Goal: Transaction & Acquisition: Purchase product/service

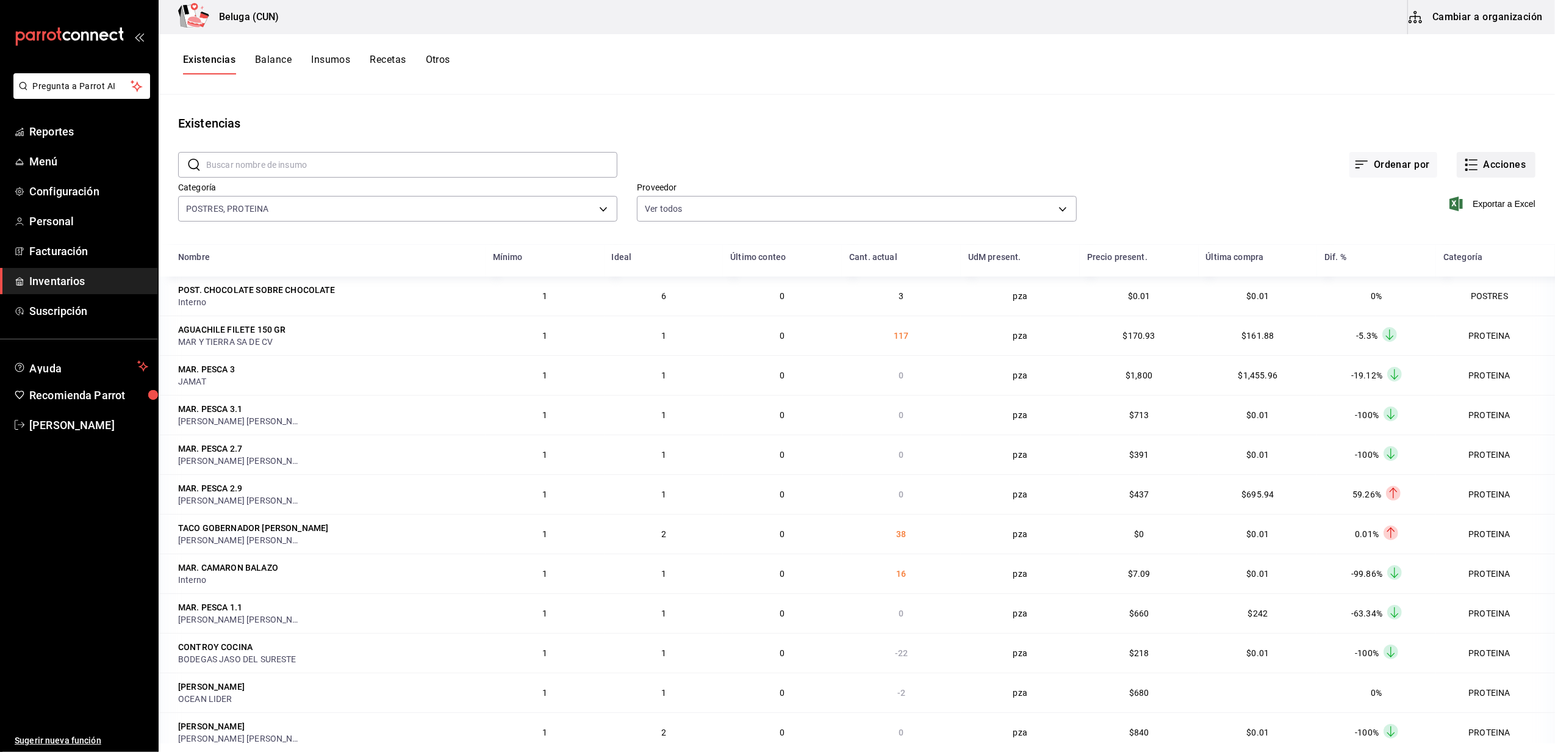
click at [1497, 164] on button "Acciones" at bounding box center [1496, 165] width 79 height 26
click at [1491, 229] on span "Compra" at bounding box center [1484, 231] width 103 height 13
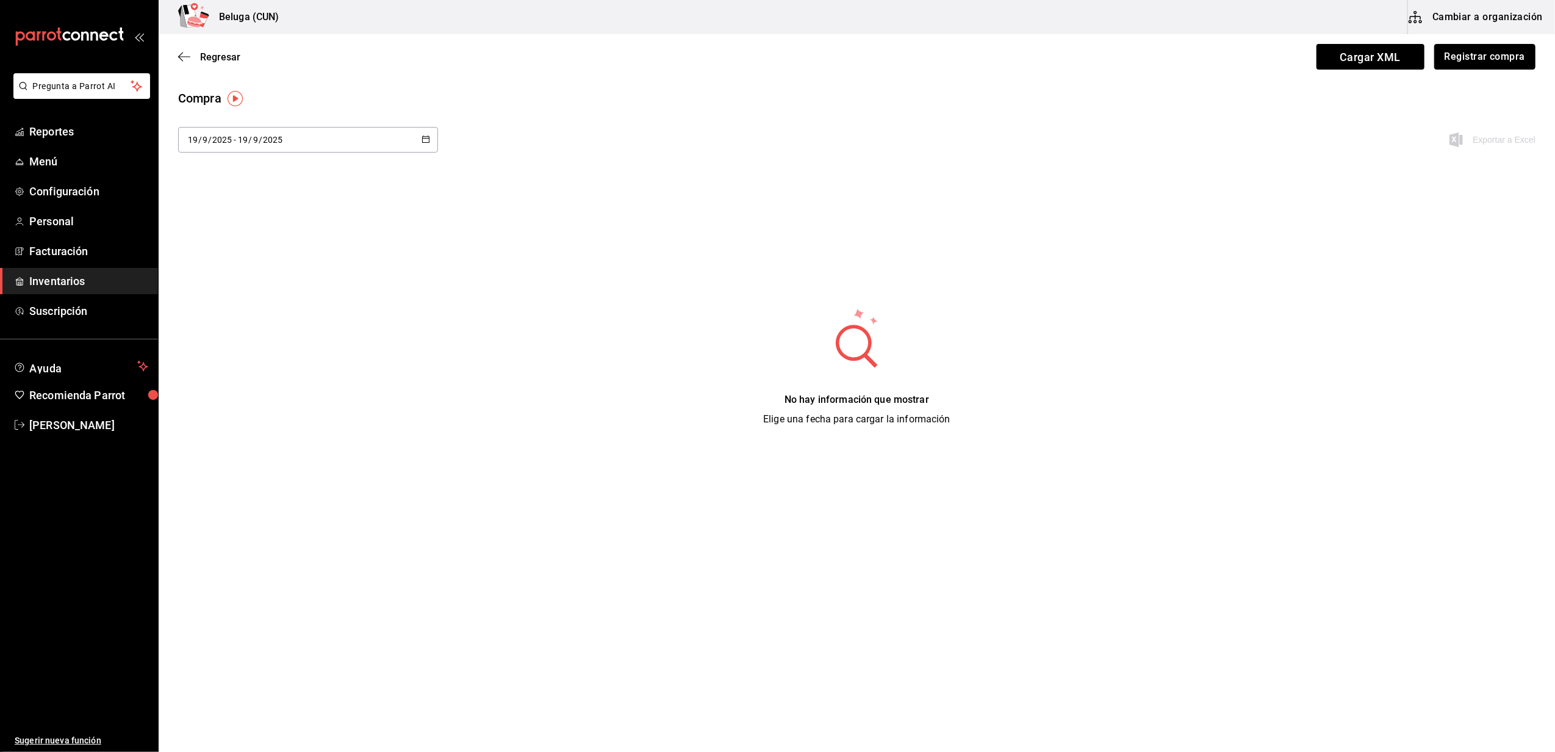
click at [1465, 51] on button "Registrar compra" at bounding box center [1485, 57] width 101 height 26
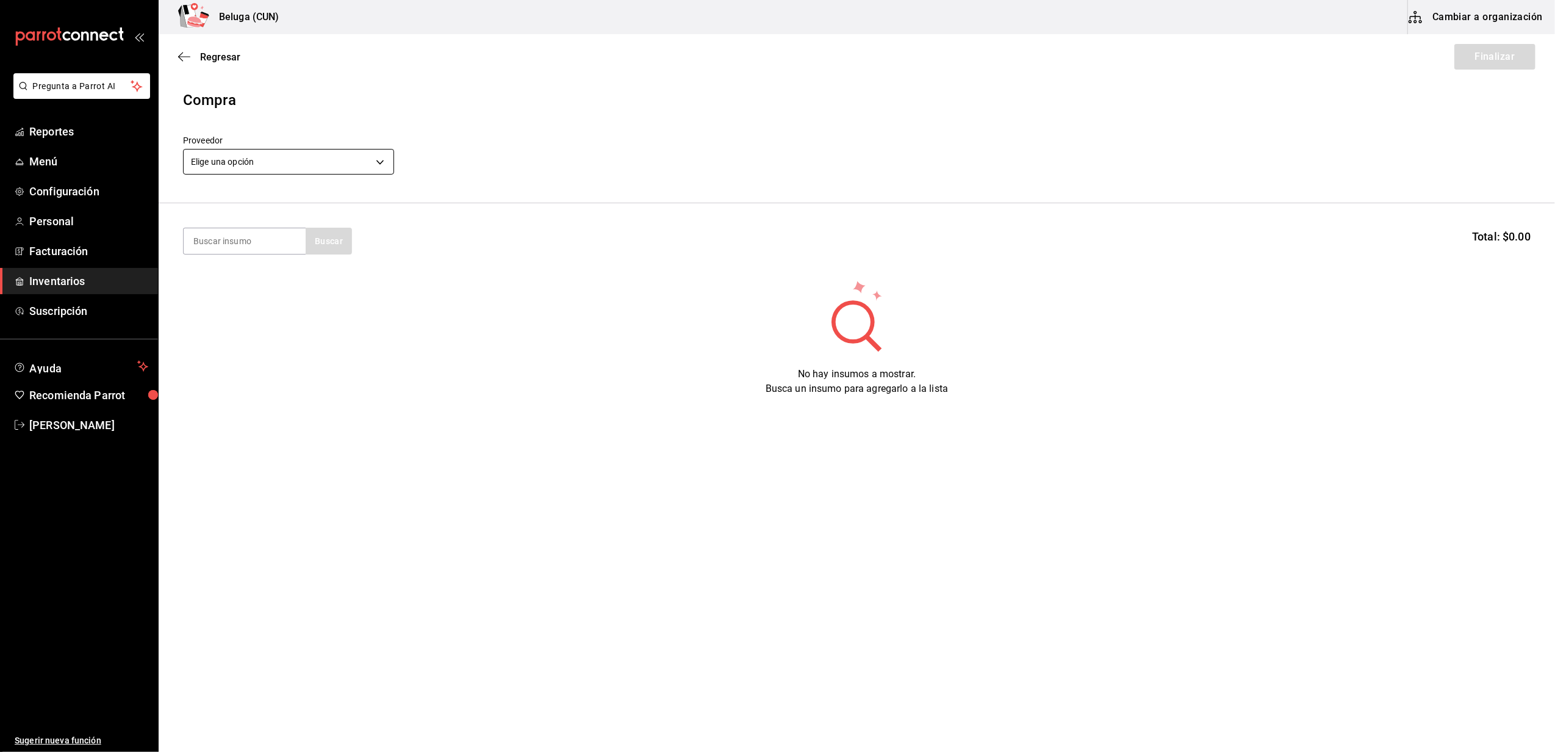
click at [369, 167] on body "Pregunta a Parrot AI Reportes Menú Configuración Personal Facturación Inventari…" at bounding box center [777, 341] width 1555 height 683
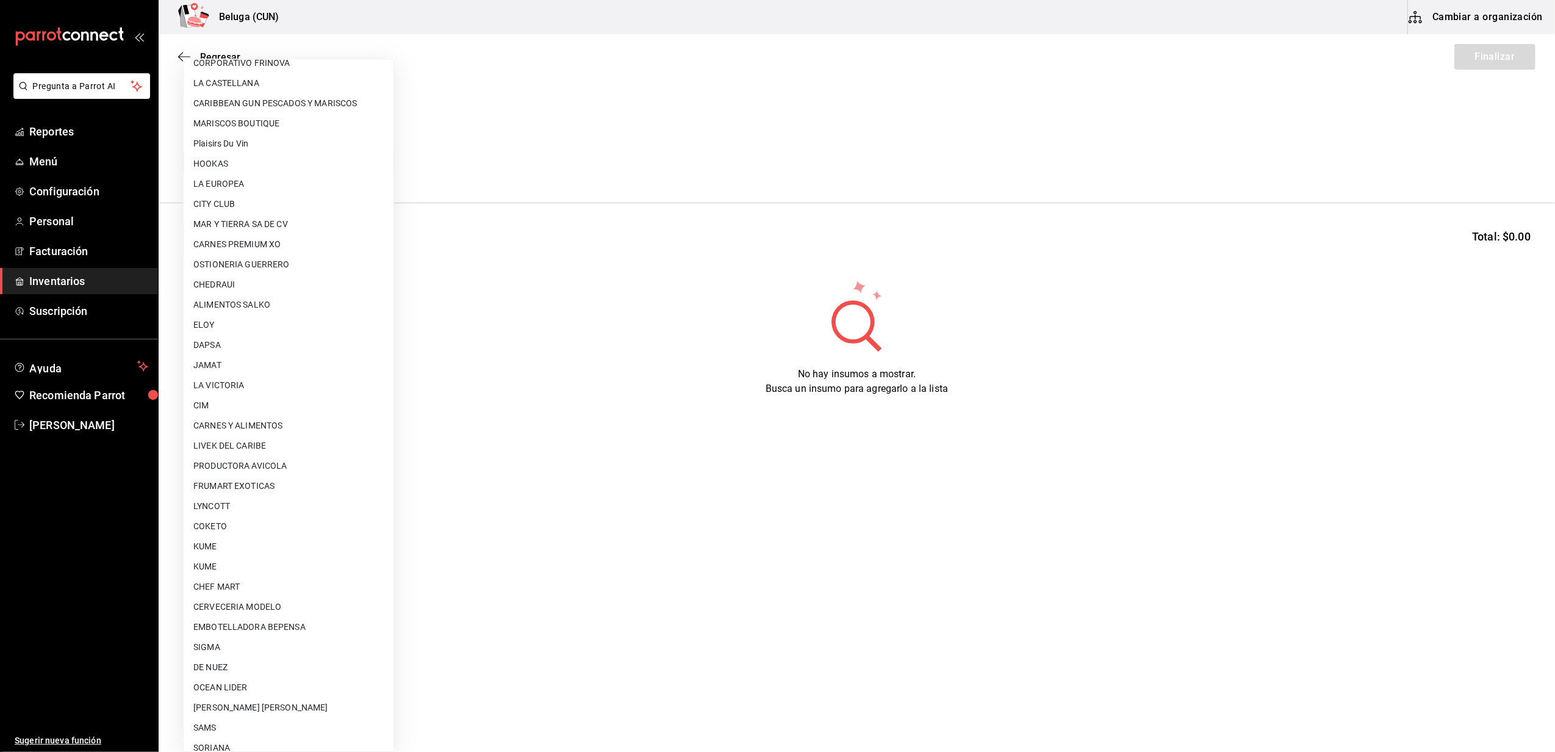
scroll to position [386, 0]
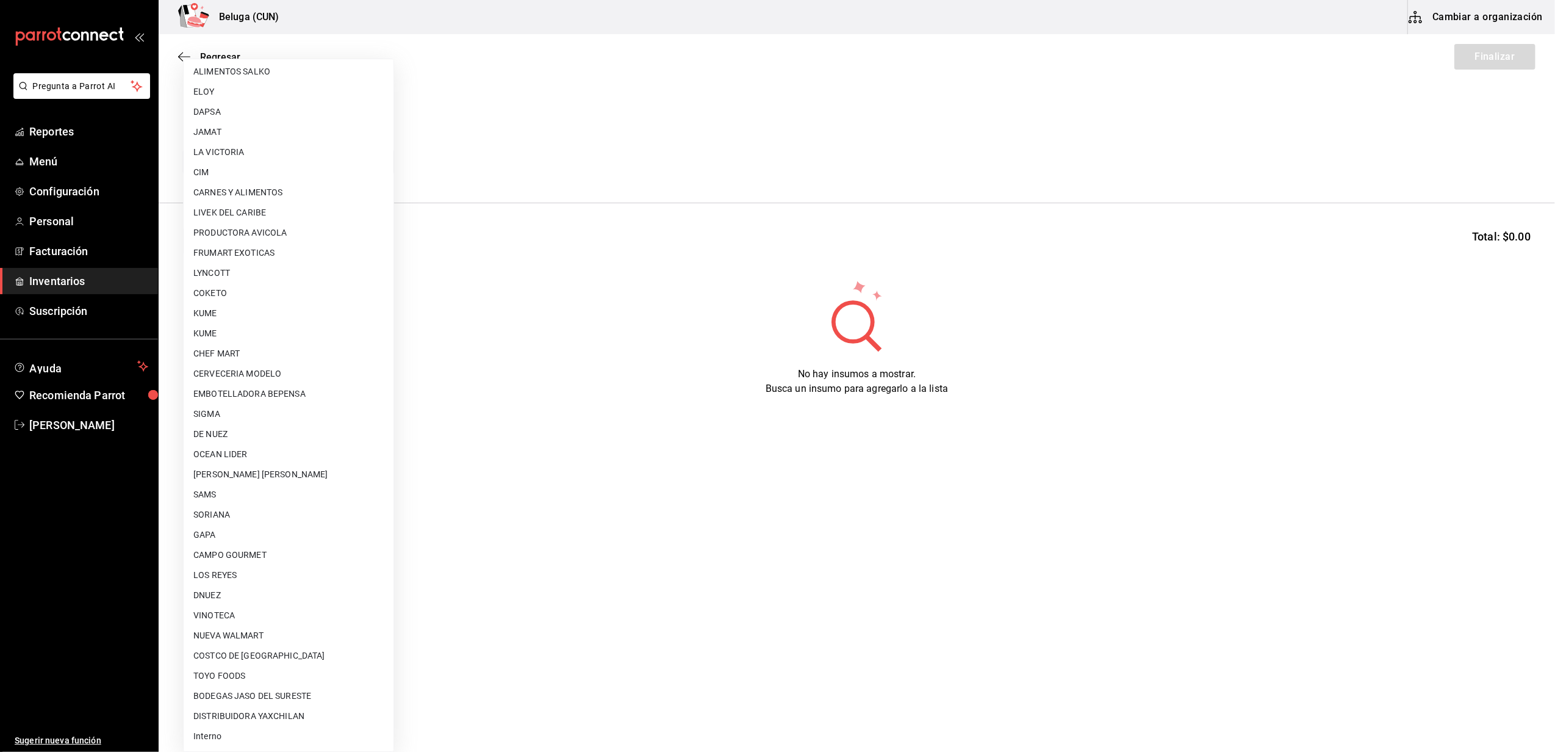
click at [215, 740] on li "Interno" at bounding box center [289, 736] width 210 height 20
type input "cf097a6b-1652-49c1-8634-faa24daf0fdd"
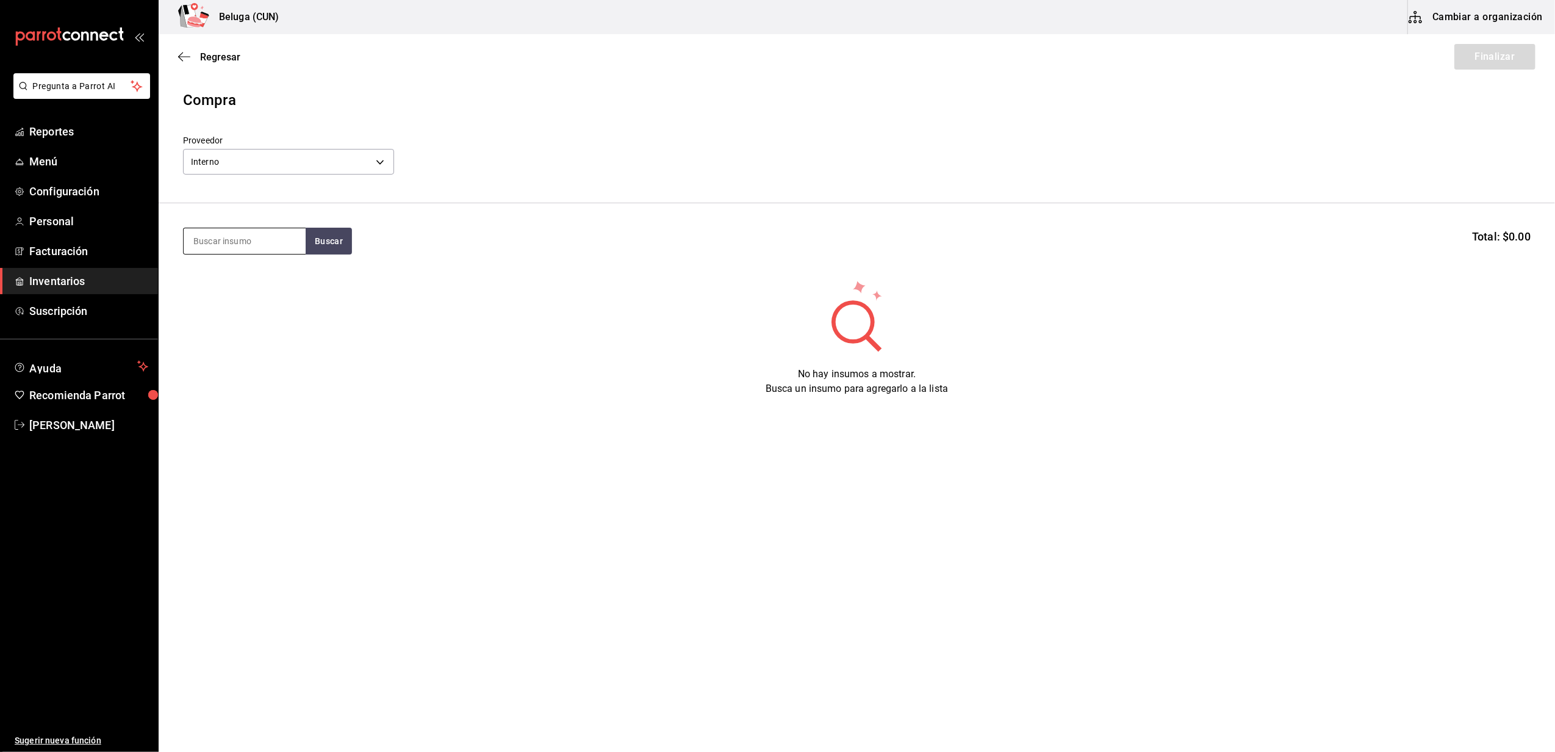
click at [281, 237] on input at bounding box center [245, 241] width 122 height 26
type input "choco"
click at [254, 284] on div "POST. CHOCOLATE SOBRE CHOCOLATE" at bounding box center [244, 283] width 103 height 29
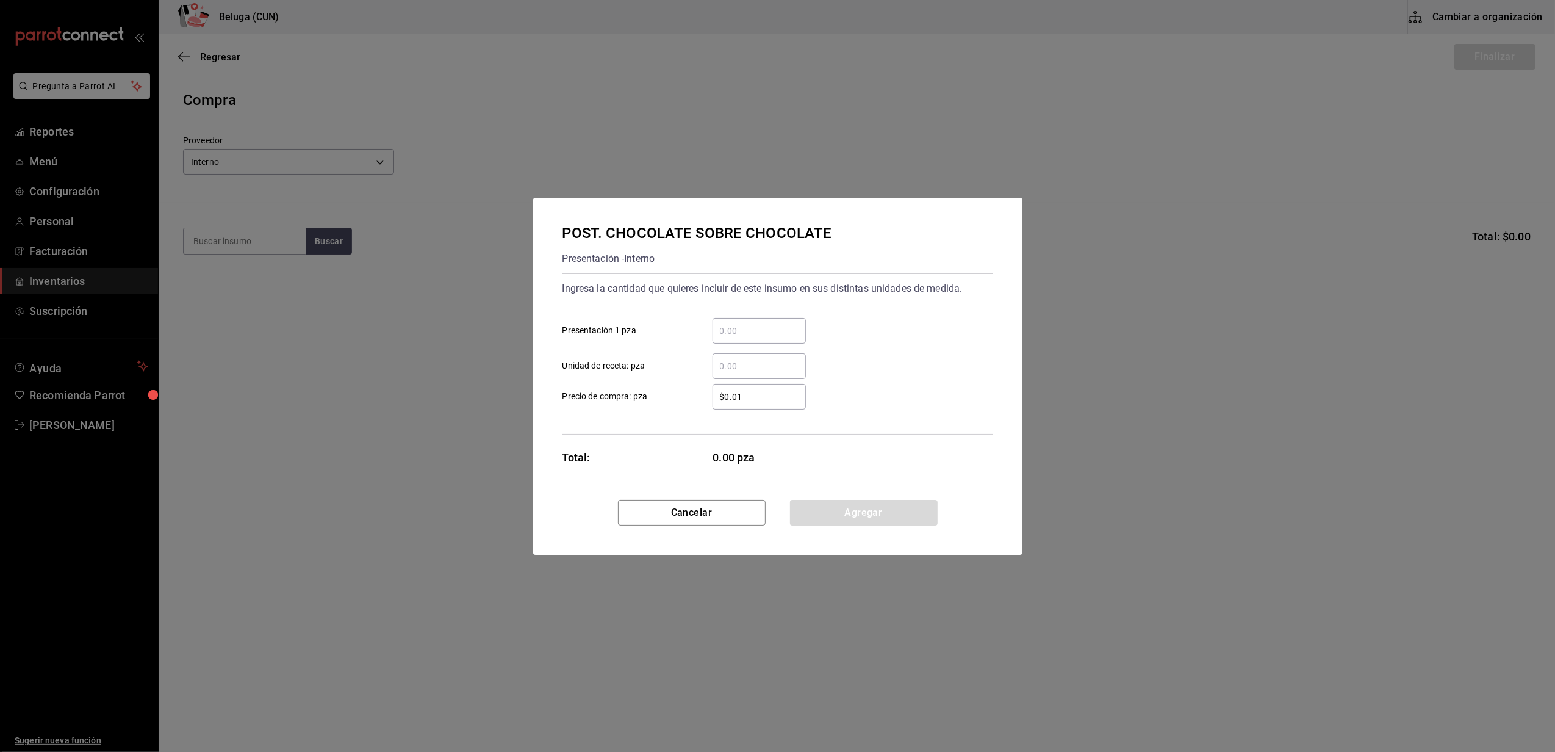
click at [735, 325] on input "​ Presentación 1 pza" at bounding box center [759, 330] width 93 height 15
type input "6"
click at [694, 394] on div "$0.01 ​" at bounding box center [749, 397] width 113 height 26
click at [713, 394] on input "$0.01" at bounding box center [759, 396] width 93 height 15
click at [816, 500] on button "Agregar" at bounding box center [864, 513] width 148 height 26
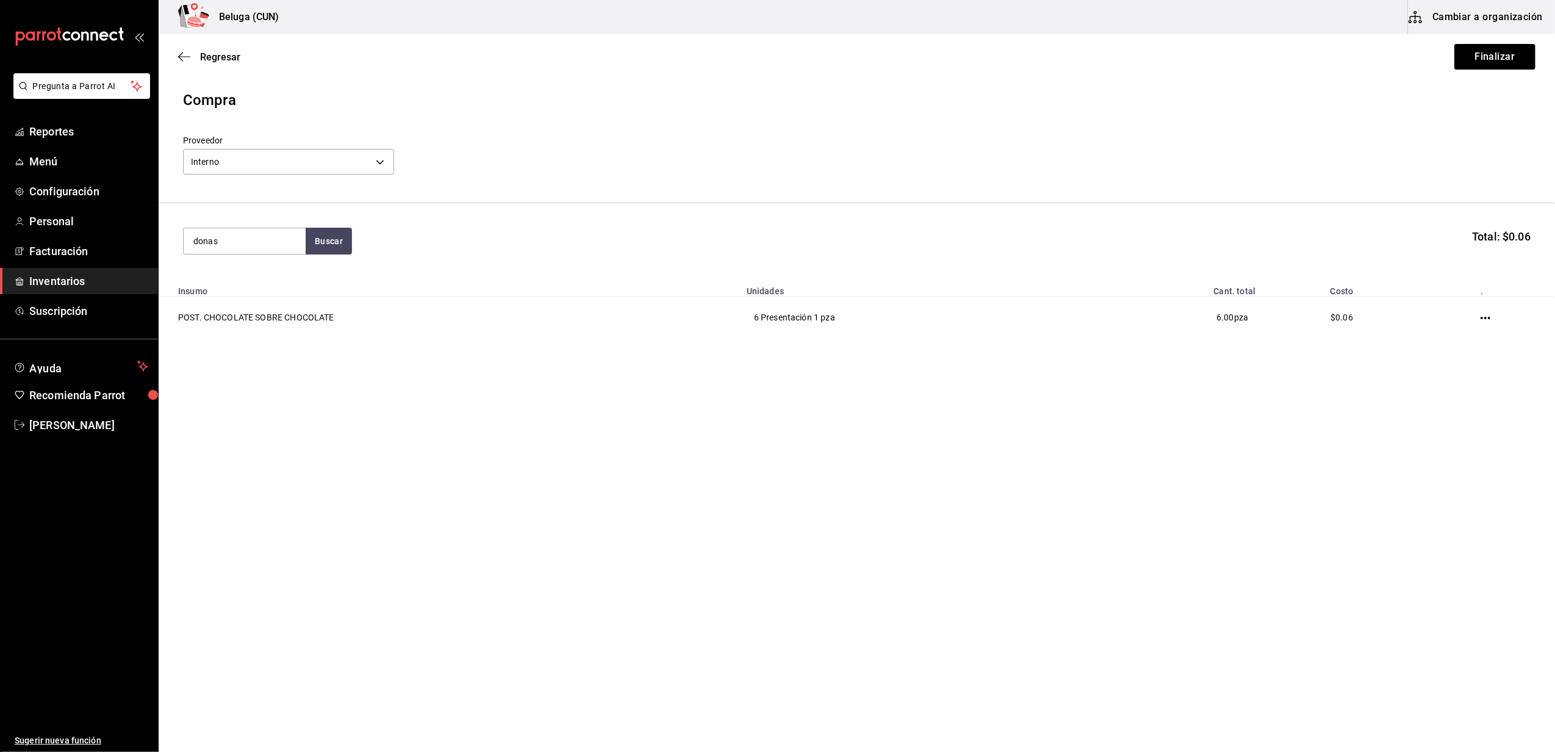
type input "donas"
click at [203, 284] on div "POST. DONAS NUTELLA" at bounding box center [244, 283] width 103 height 29
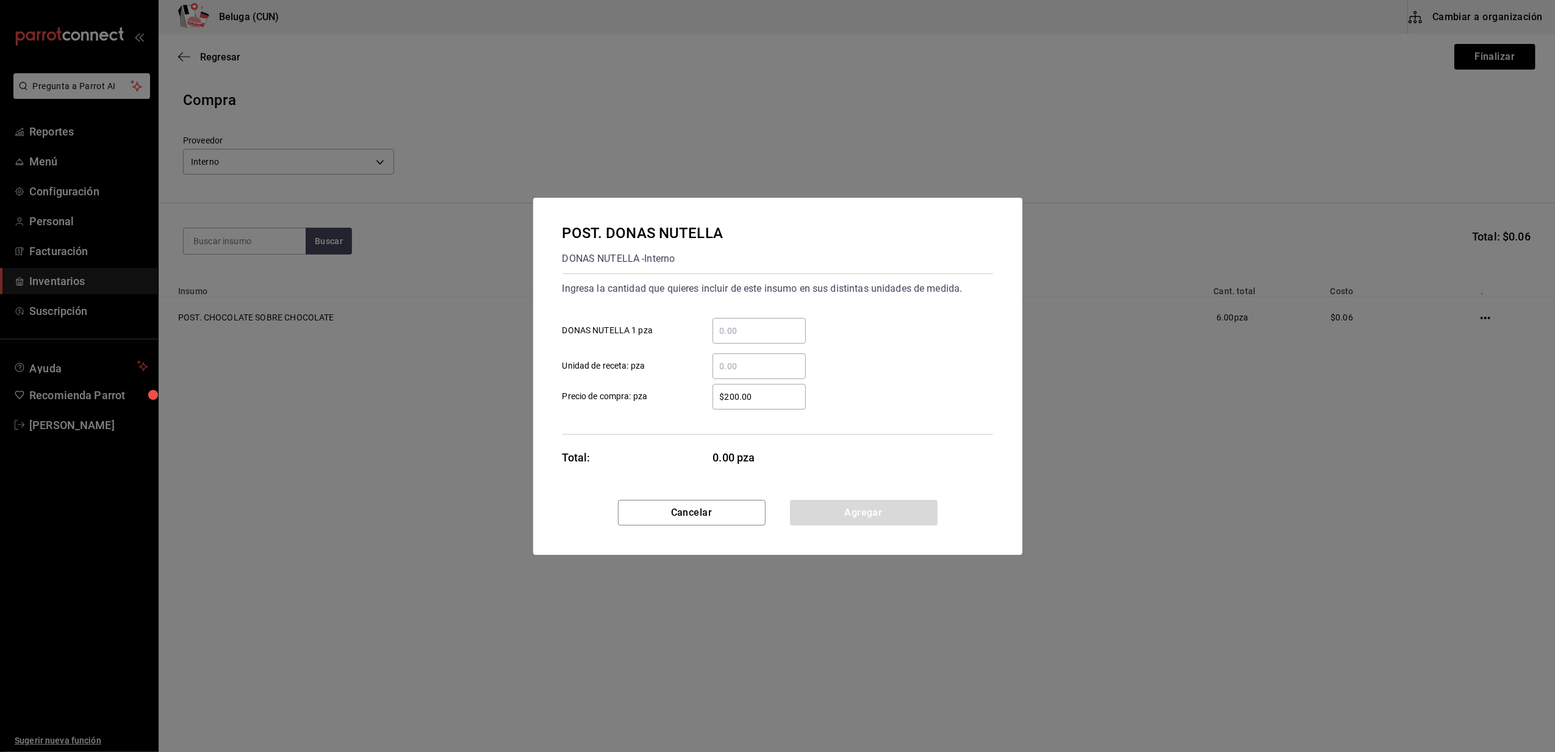
drag, startPoint x: 784, startPoint y: 328, endPoint x: 779, endPoint y: 320, distance: 9.3
click at [784, 328] on input "​ DONAS NUTELLA 1 pza" at bounding box center [759, 330] width 93 height 15
type input "20"
click at [694, 382] on div "$200.00 ​ Precio de compra: pza" at bounding box center [773, 391] width 441 height 35
drag, startPoint x: 762, startPoint y: 392, endPoint x: 667, endPoint y: 372, distance: 97.3
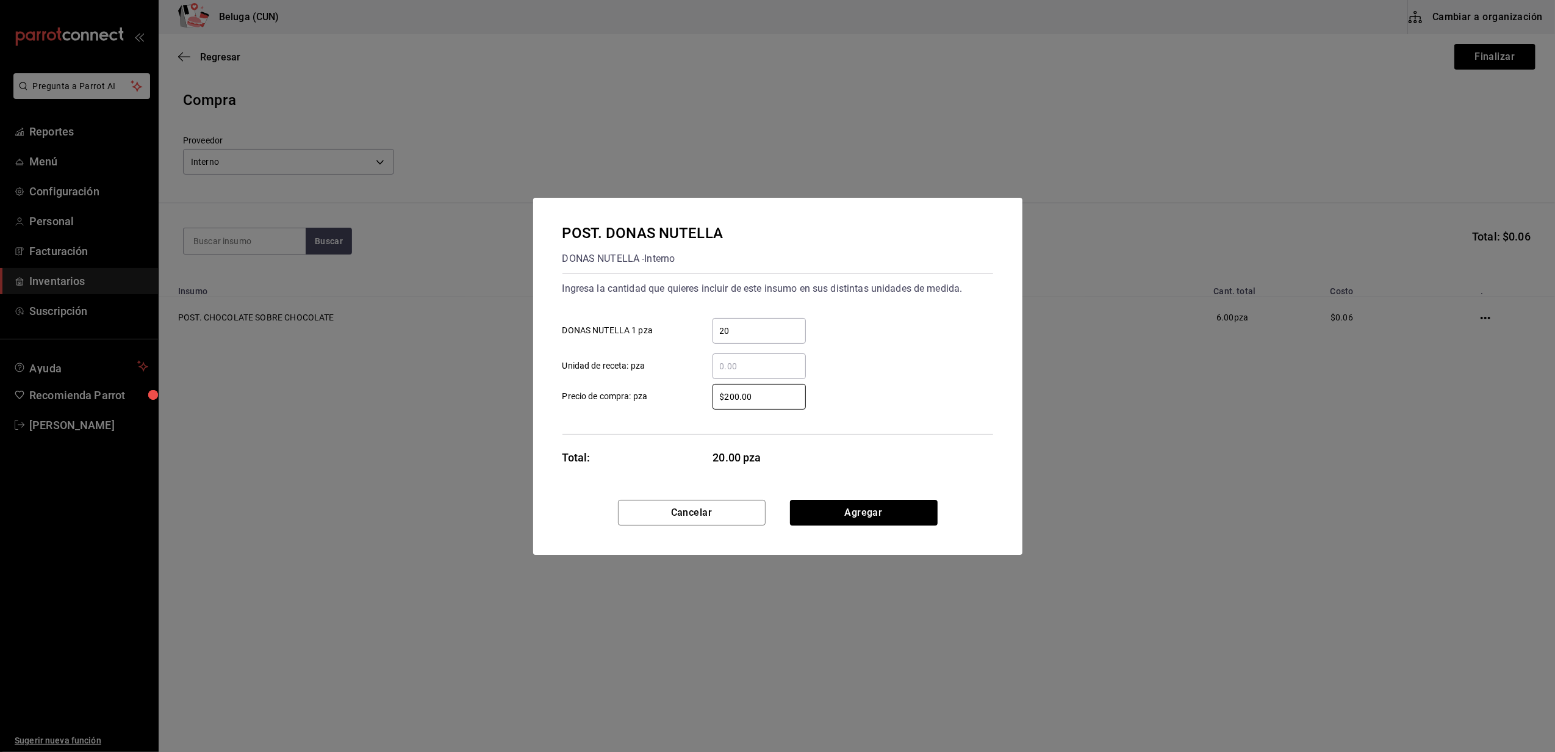
click at [674, 384] on label "$200.00 ​ Precio de compra: pza" at bounding box center [684, 397] width 243 height 26
type input "$0.01"
click at [921, 519] on button "Agregar" at bounding box center [864, 513] width 148 height 26
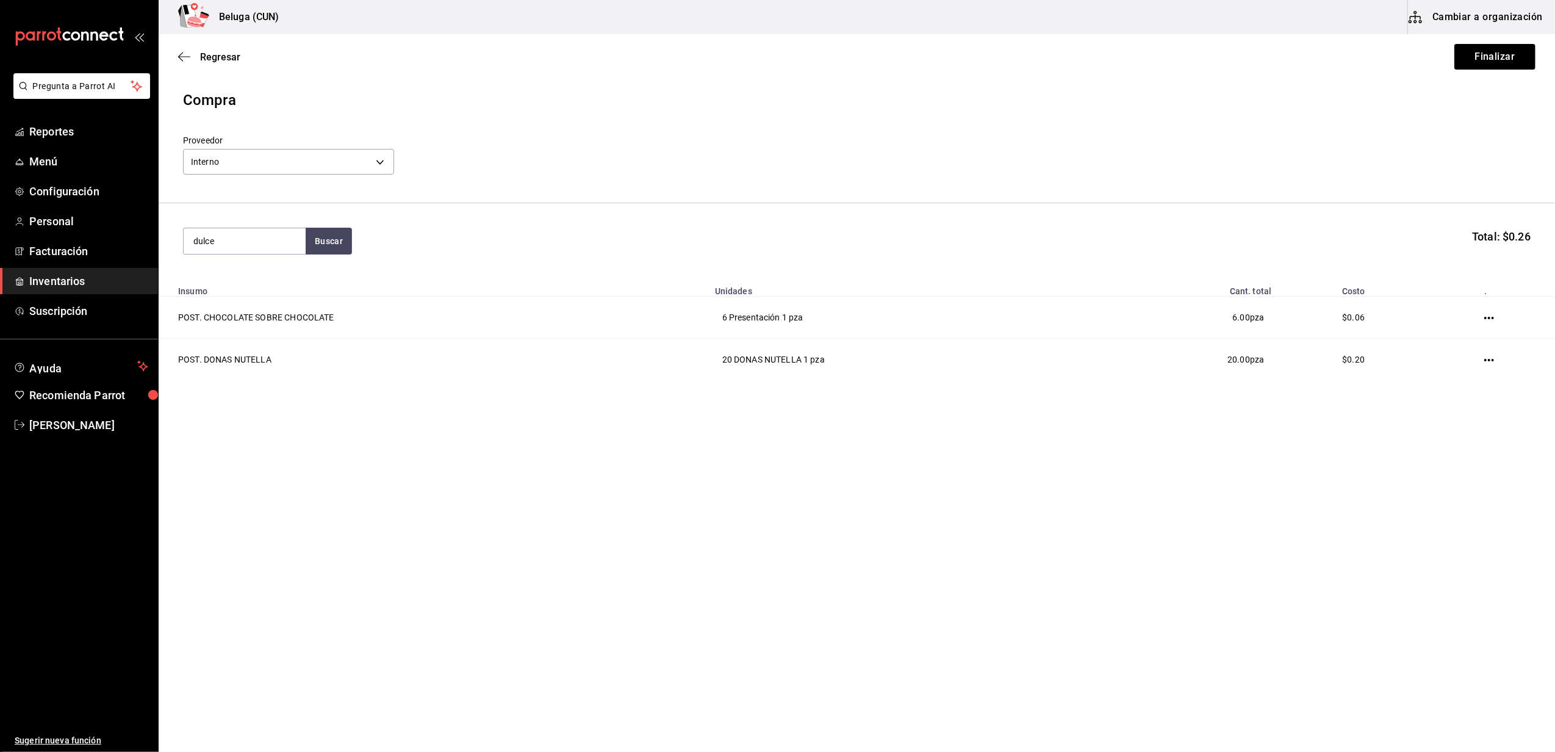
type input "dulce"
click at [283, 272] on div "POST. DULCE DE LECHE" at bounding box center [244, 283] width 103 height 29
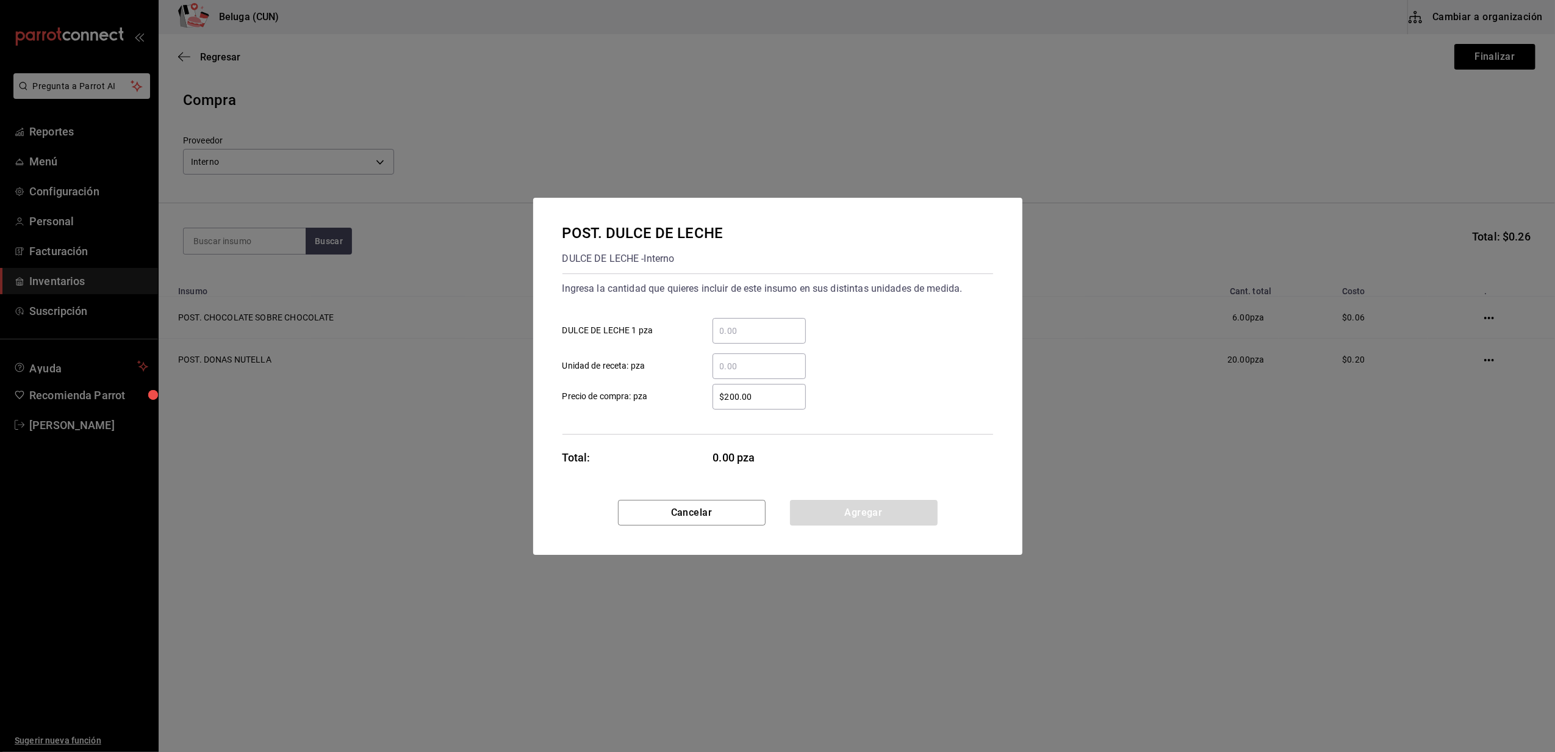
click at [738, 325] on input "​ DULCE DE LECHE 1 pza" at bounding box center [759, 330] width 93 height 15
type input "6"
click at [692, 395] on label "$200.00 ​ Precio de compra: pza" at bounding box center [684, 397] width 243 height 26
click at [713, 395] on input "$200.00" at bounding box center [759, 396] width 93 height 15
drag, startPoint x: 766, startPoint y: 394, endPoint x: 653, endPoint y: 372, distance: 115.6
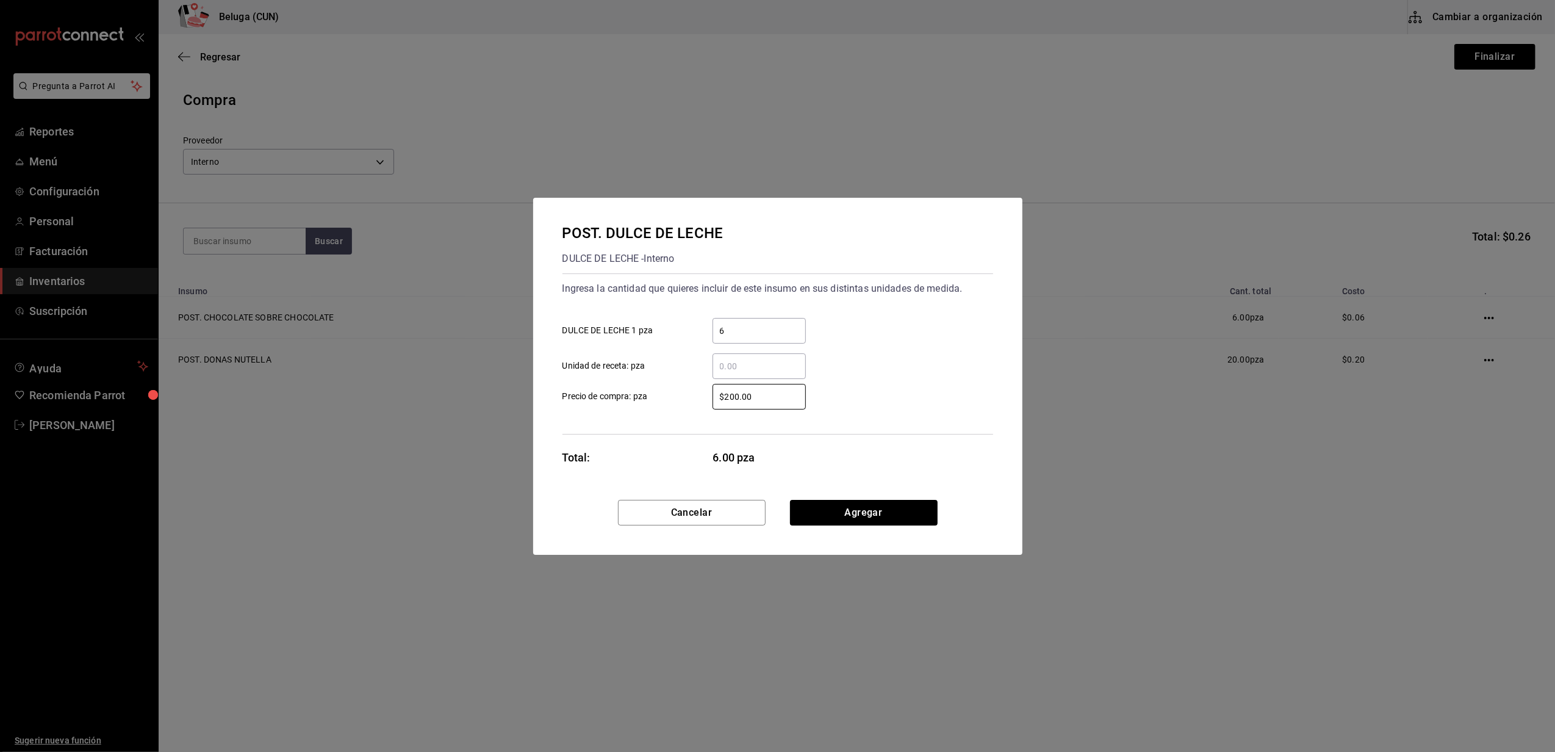
click at [655, 375] on div "$200.00 ​ Precio de compra: pza" at bounding box center [773, 391] width 441 height 35
type input "$0.01"
click at [863, 521] on button "Agregar" at bounding box center [864, 513] width 148 height 26
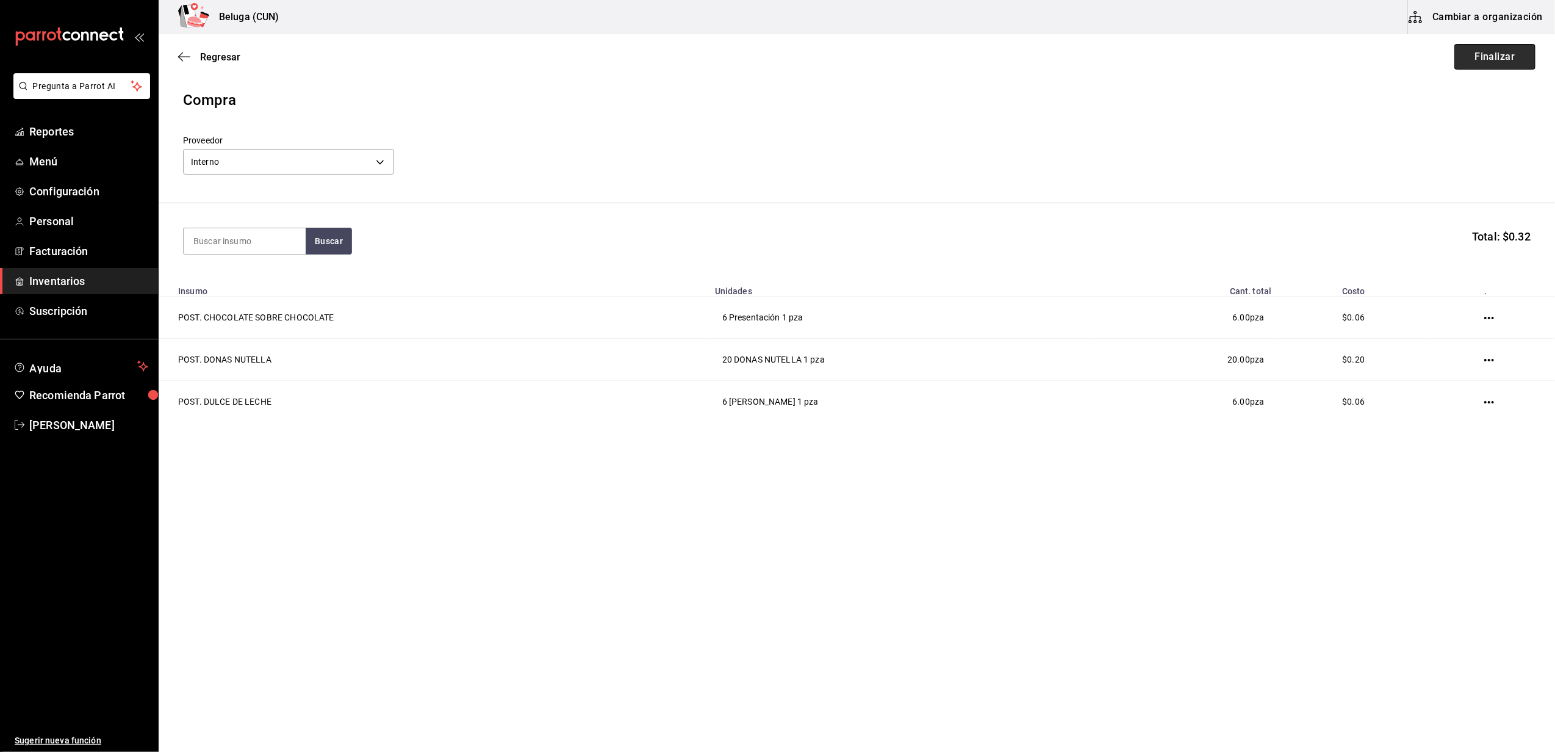
click at [1477, 60] on button "Finalizar" at bounding box center [1495, 57] width 81 height 26
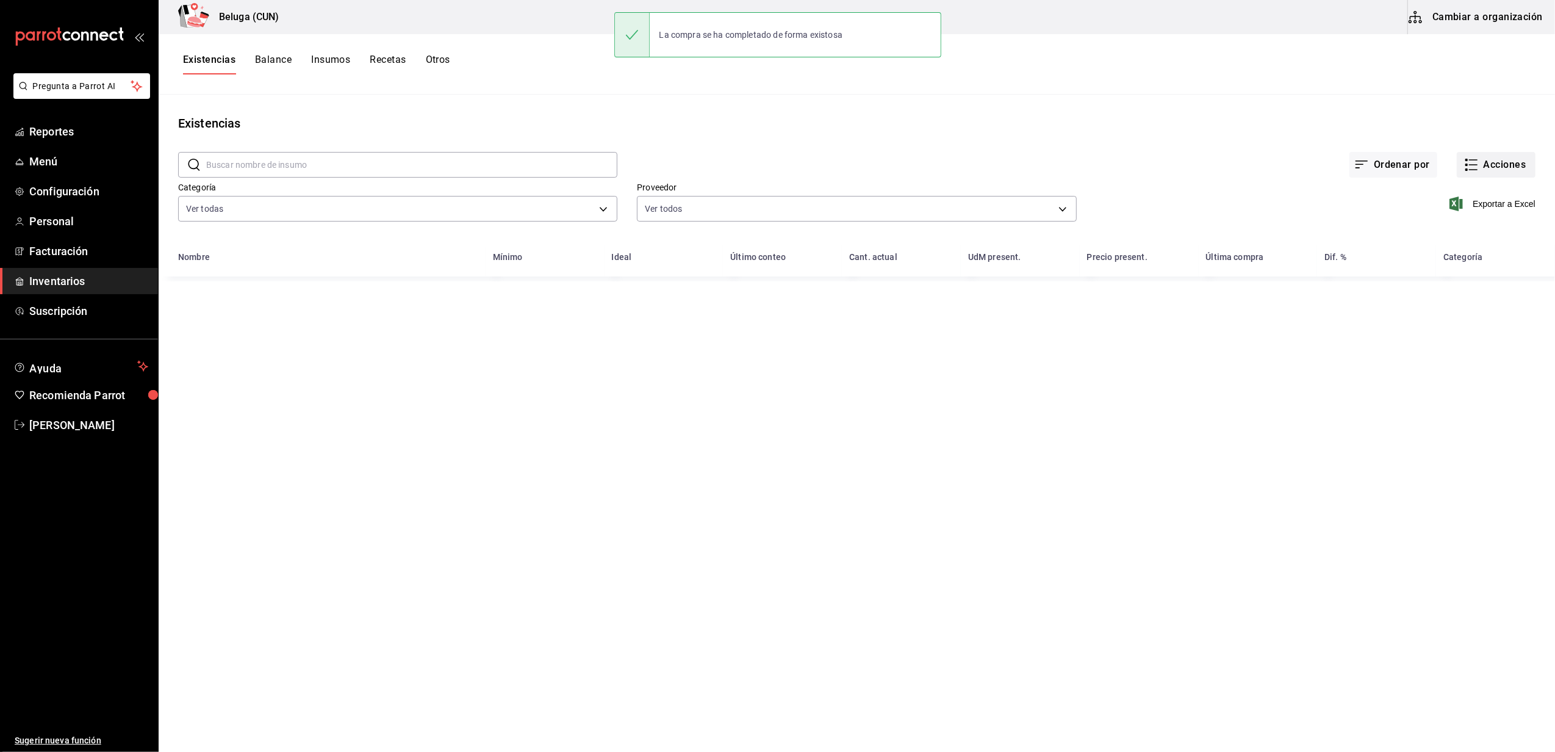
click at [1494, 152] on button "Acciones" at bounding box center [1496, 165] width 79 height 26
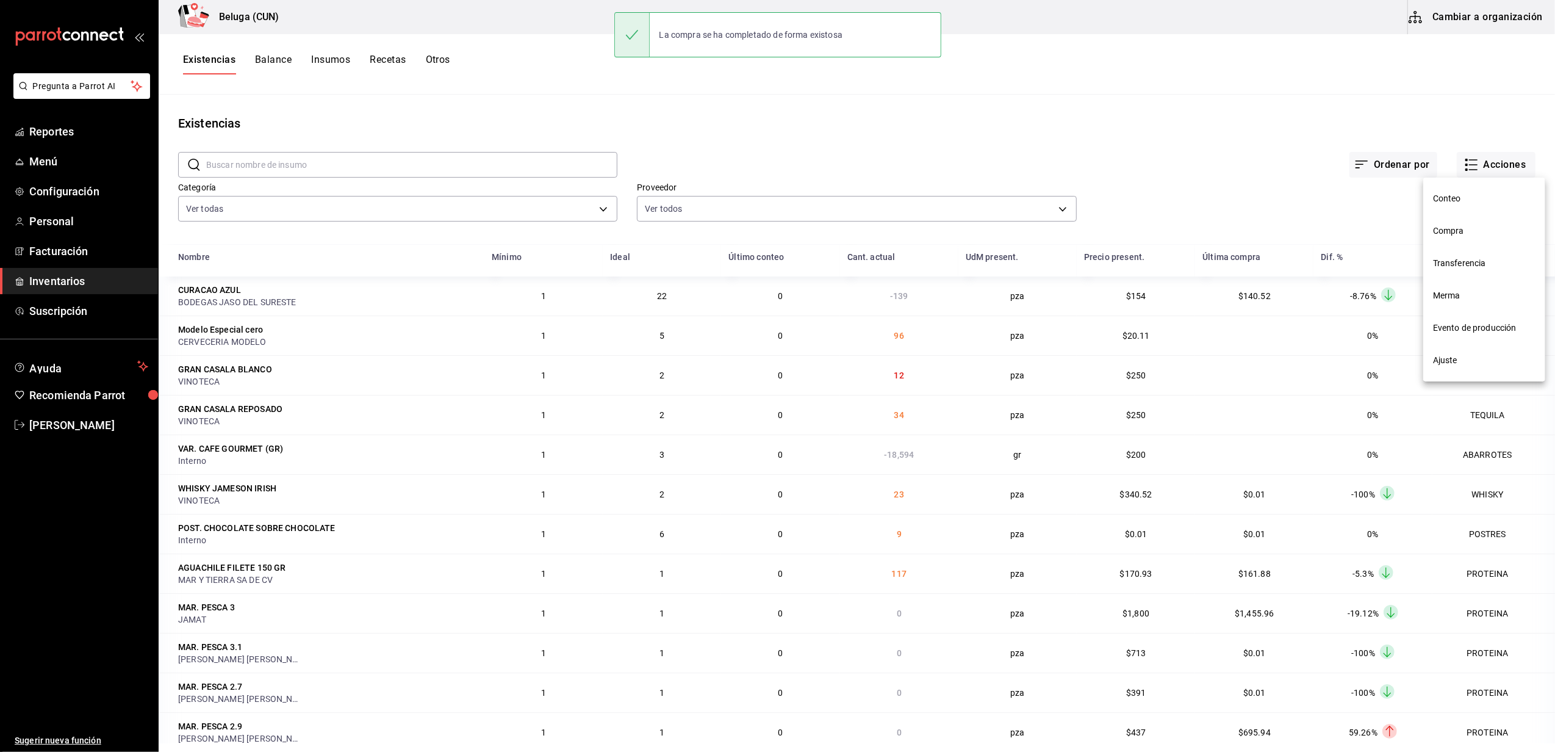
click at [1456, 231] on span "Compra" at bounding box center [1484, 231] width 103 height 13
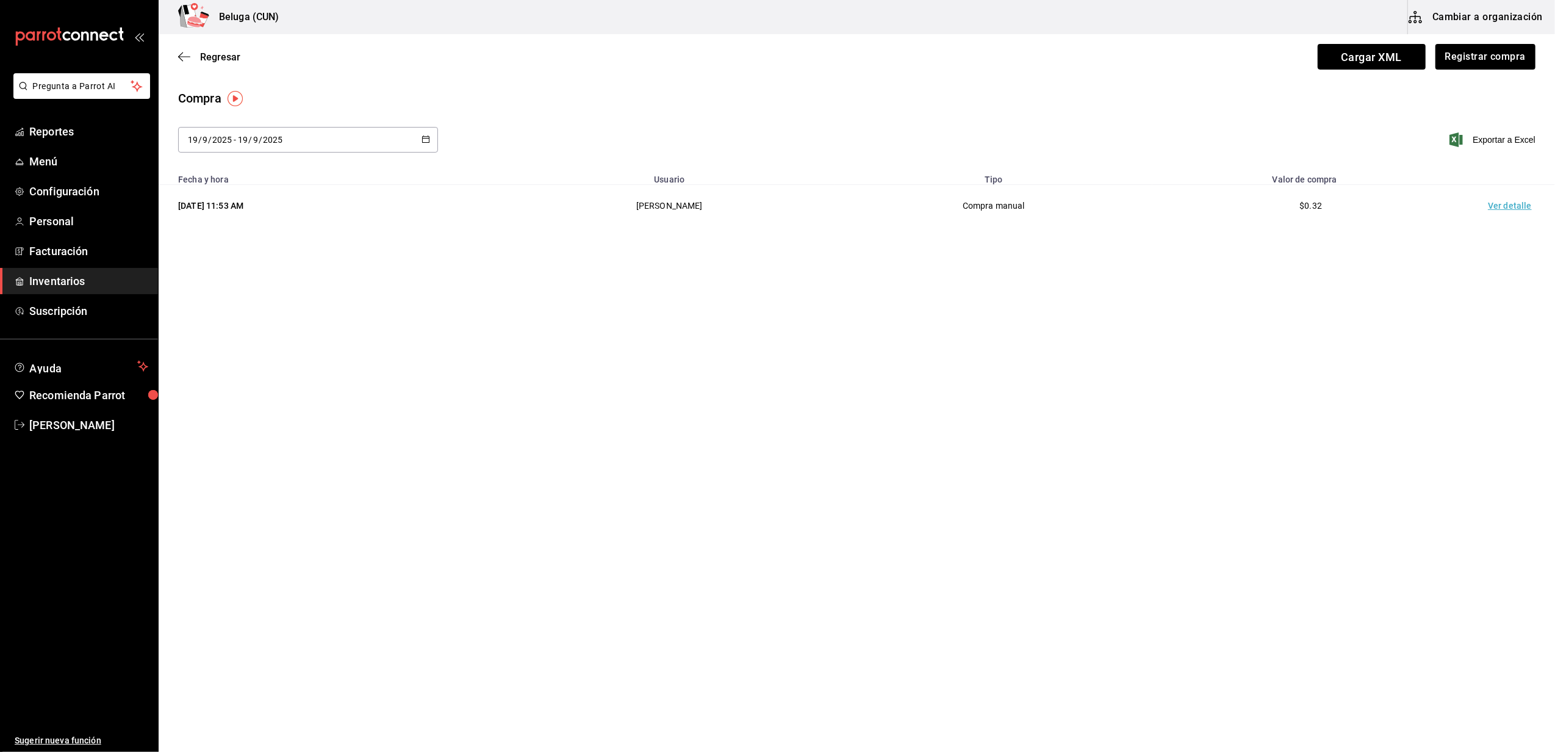
click at [1513, 205] on td "Ver detalle" at bounding box center [1512, 206] width 85 height 42
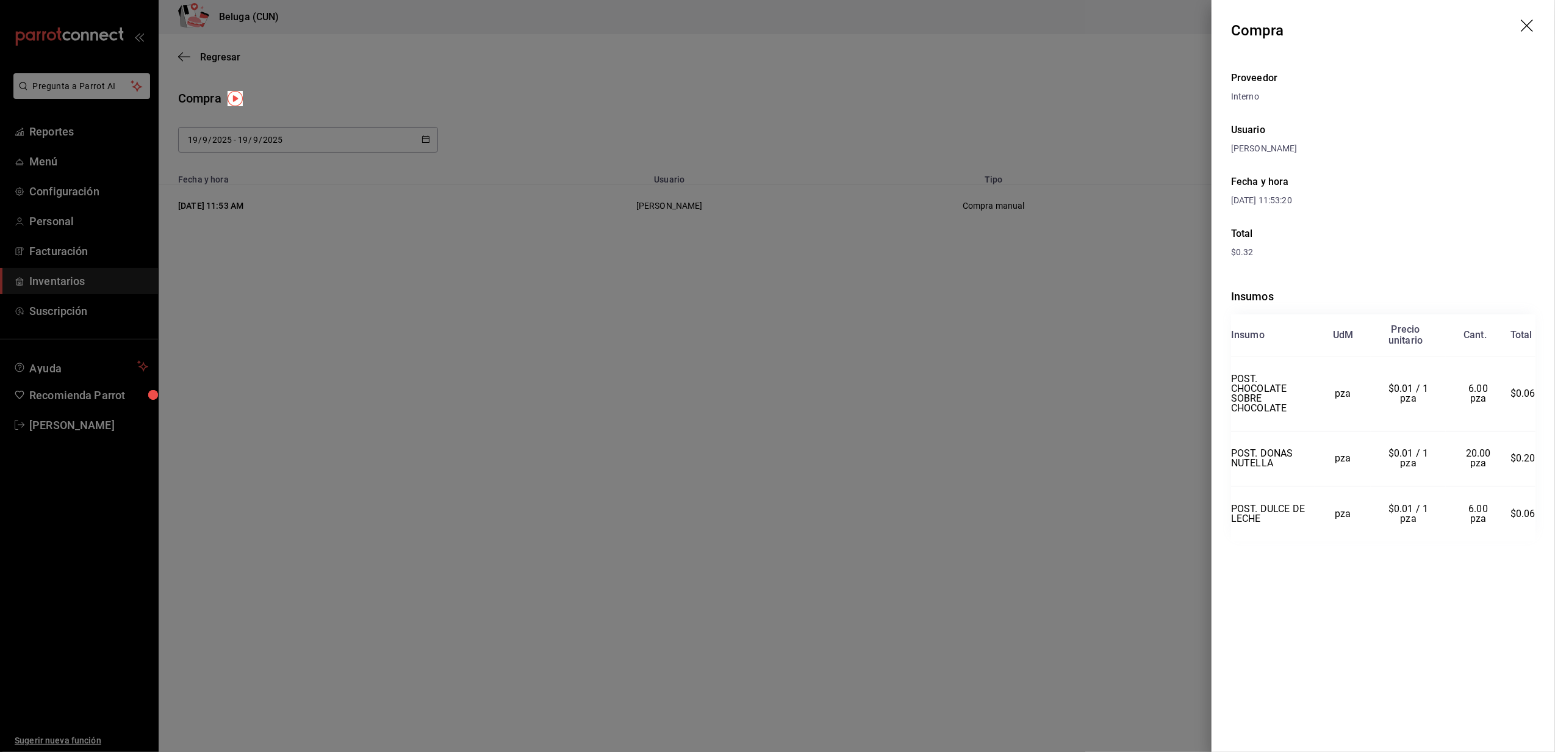
click at [1531, 23] on icon "drag" at bounding box center [1528, 27] width 15 height 15
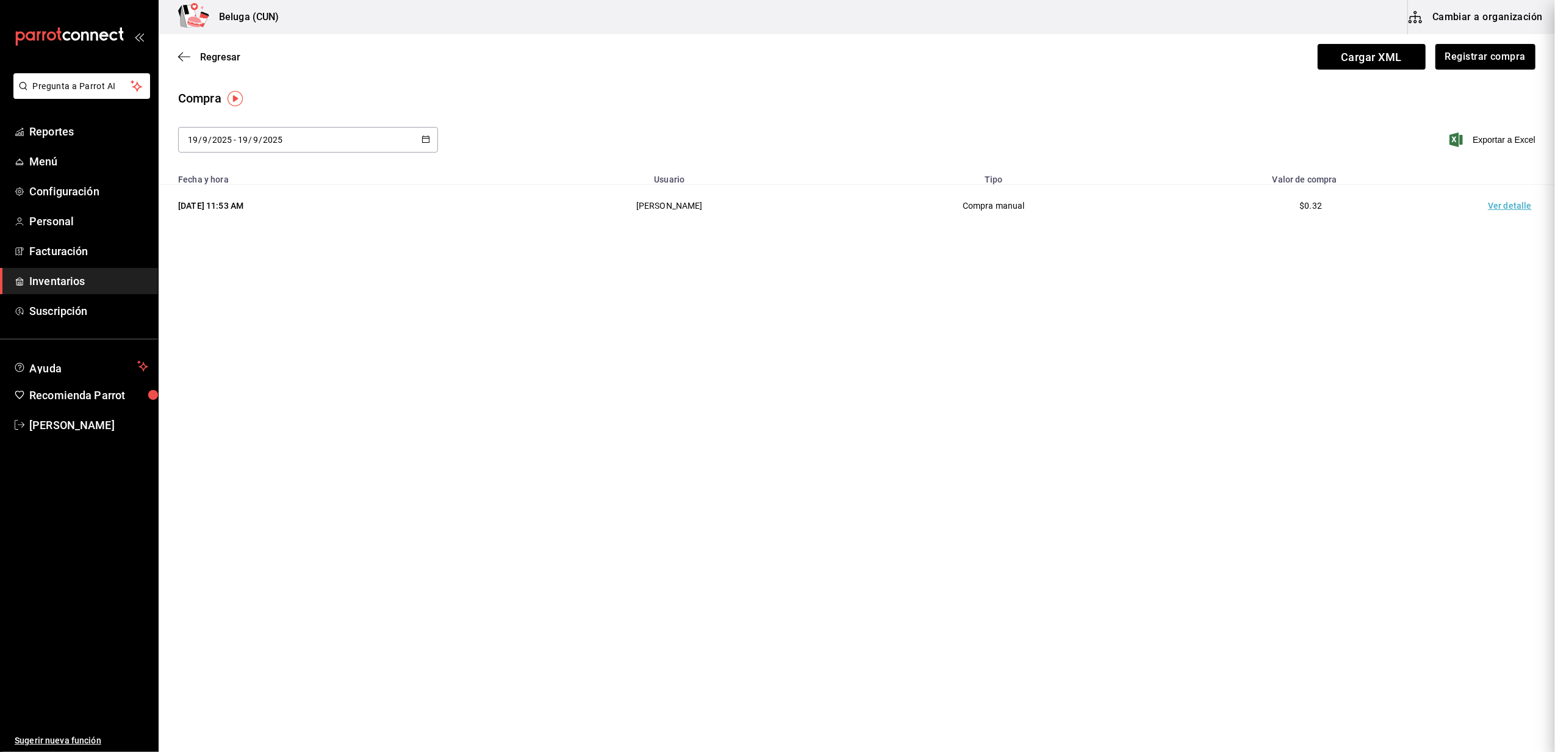
drag, startPoint x: 791, startPoint y: 422, endPoint x: 776, endPoint y: 416, distance: 16.4
click at [791, 422] on main "Regresar Cargar XML Registrar compra Compra [DATE] [DATE] - [DATE] [DATE] Expor…" at bounding box center [857, 358] width 1397 height 649
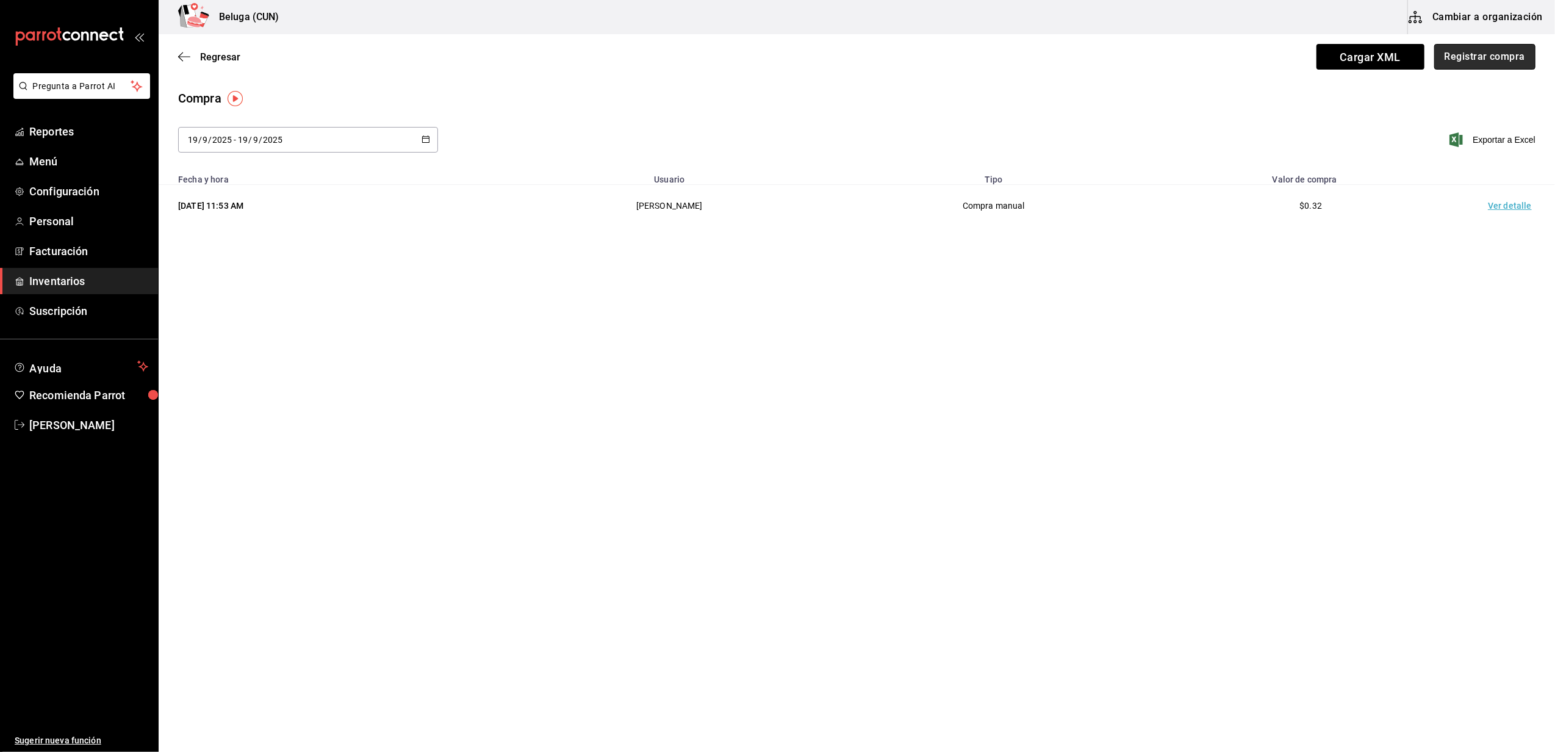
click at [1483, 61] on button "Registrar compra" at bounding box center [1485, 57] width 101 height 26
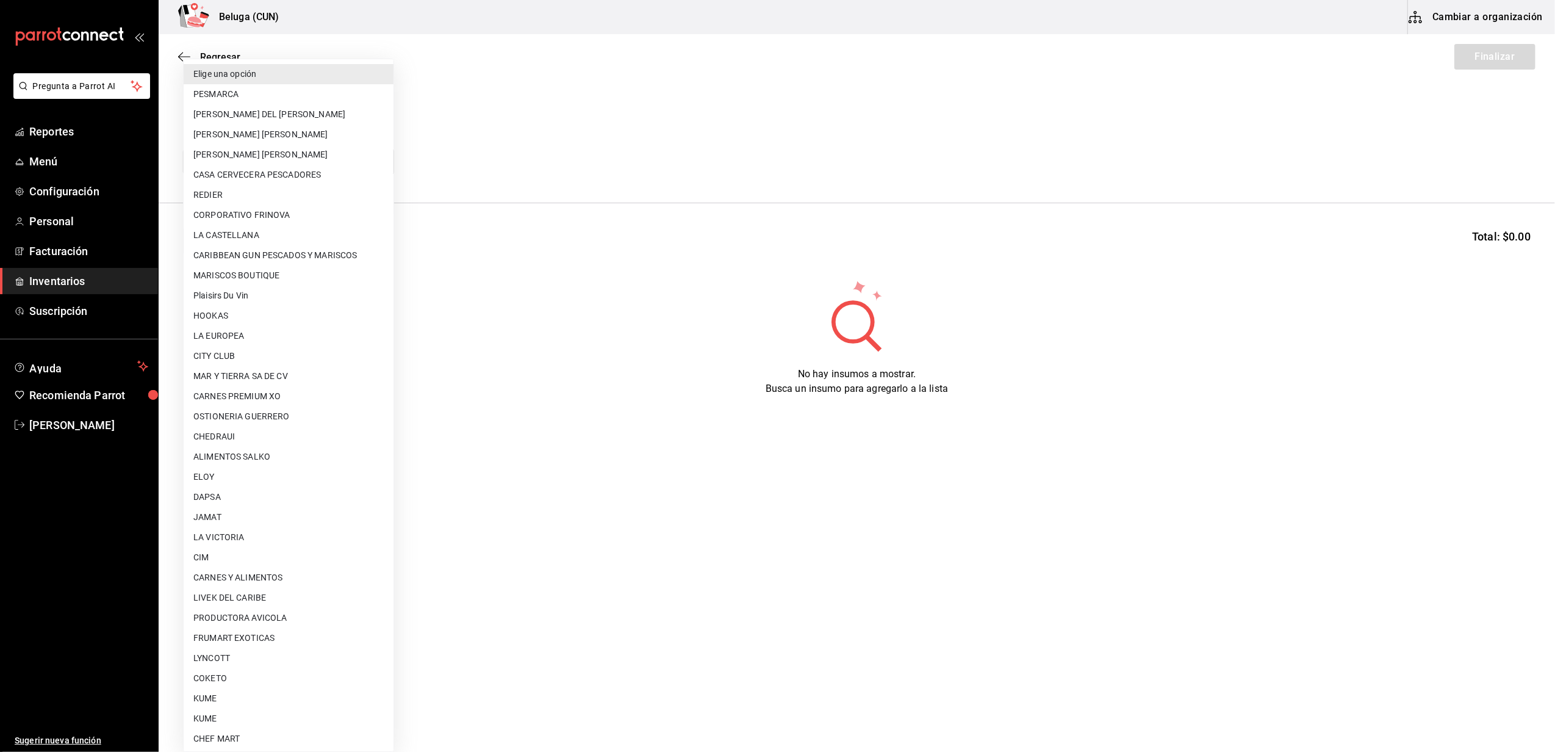
click at [386, 155] on body "Pregunta a Parrot AI Reportes Menú Configuración Personal Facturación Inventari…" at bounding box center [777, 341] width 1555 height 683
click at [281, 157] on li "[PERSON_NAME] [PERSON_NAME]" at bounding box center [289, 155] width 210 height 20
type input "2879dfcd-075a-4fb8-856f-be351f738579"
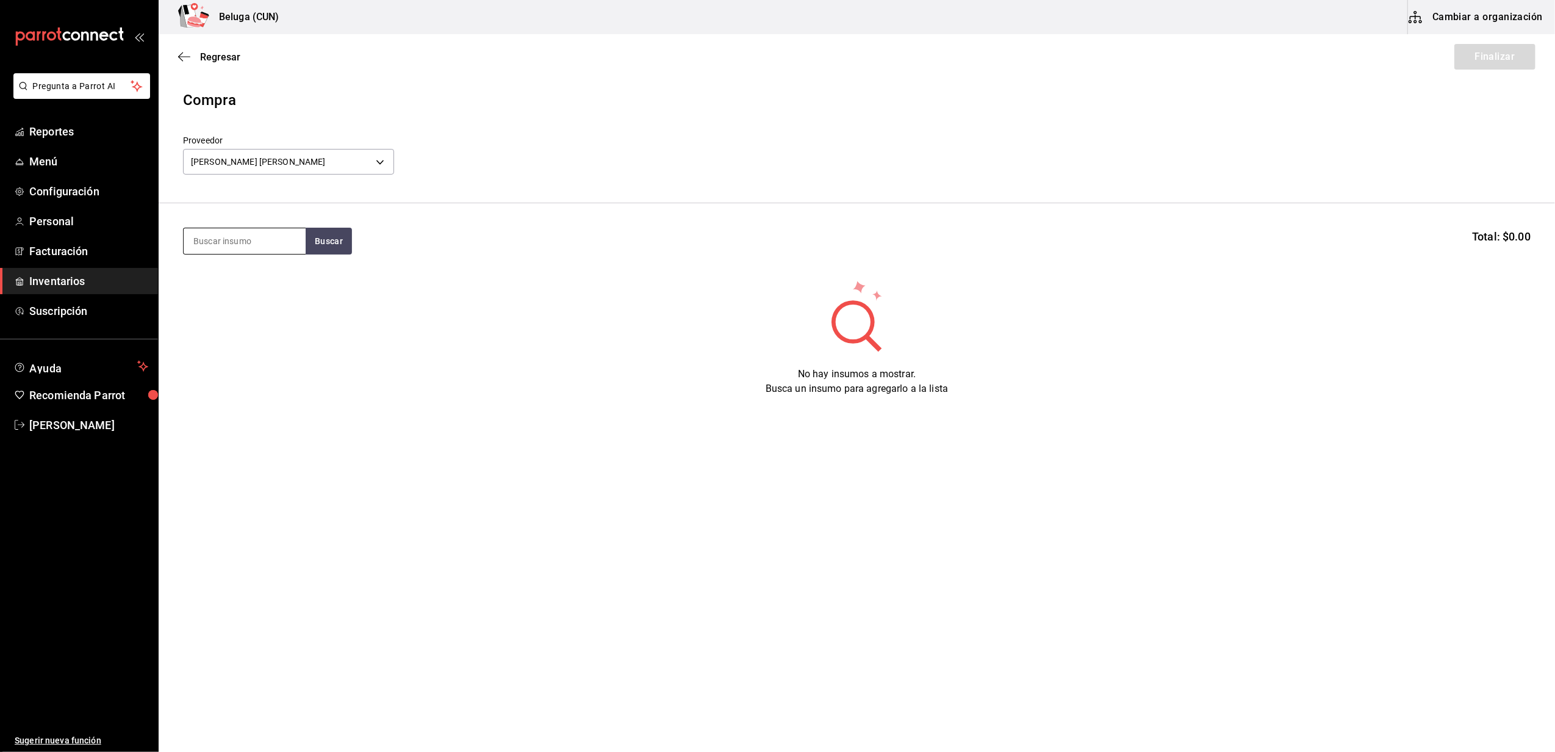
click at [262, 247] on input at bounding box center [245, 241] width 122 height 26
type input "a"
type input "PERUANO"
click at [244, 278] on div "MAR. ROBALO PERUANO150 GR" at bounding box center [244, 283] width 103 height 29
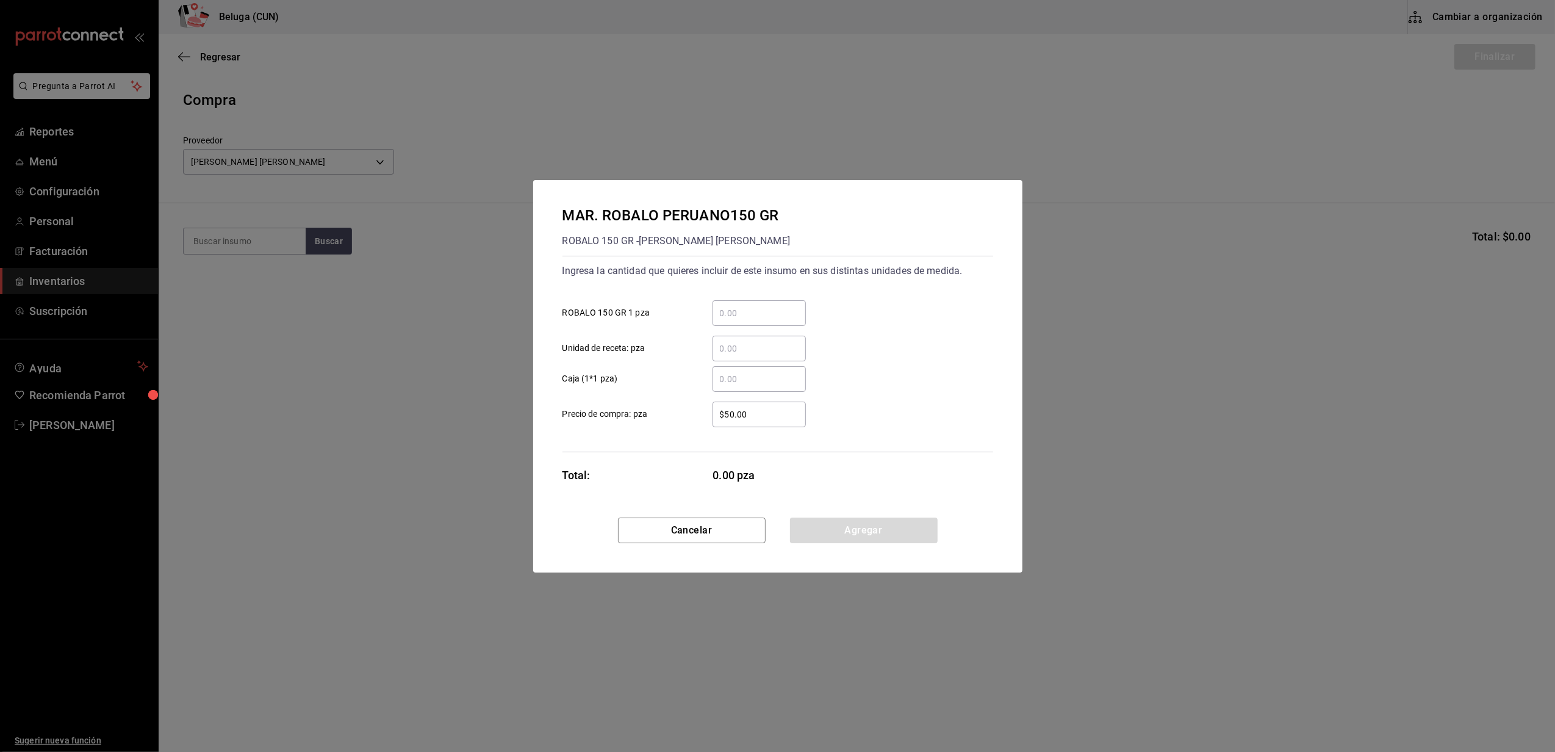
click at [748, 303] on div "​" at bounding box center [759, 313] width 93 height 26
click at [748, 306] on input "​ ROBALO 150 GR 1 pza" at bounding box center [759, 313] width 93 height 15
type input "17"
click at [690, 400] on div "$50.00 ​ Precio de compra: pza" at bounding box center [773, 409] width 441 height 35
drag, startPoint x: 753, startPoint y: 420, endPoint x: 661, endPoint y: 424, distance: 91.6
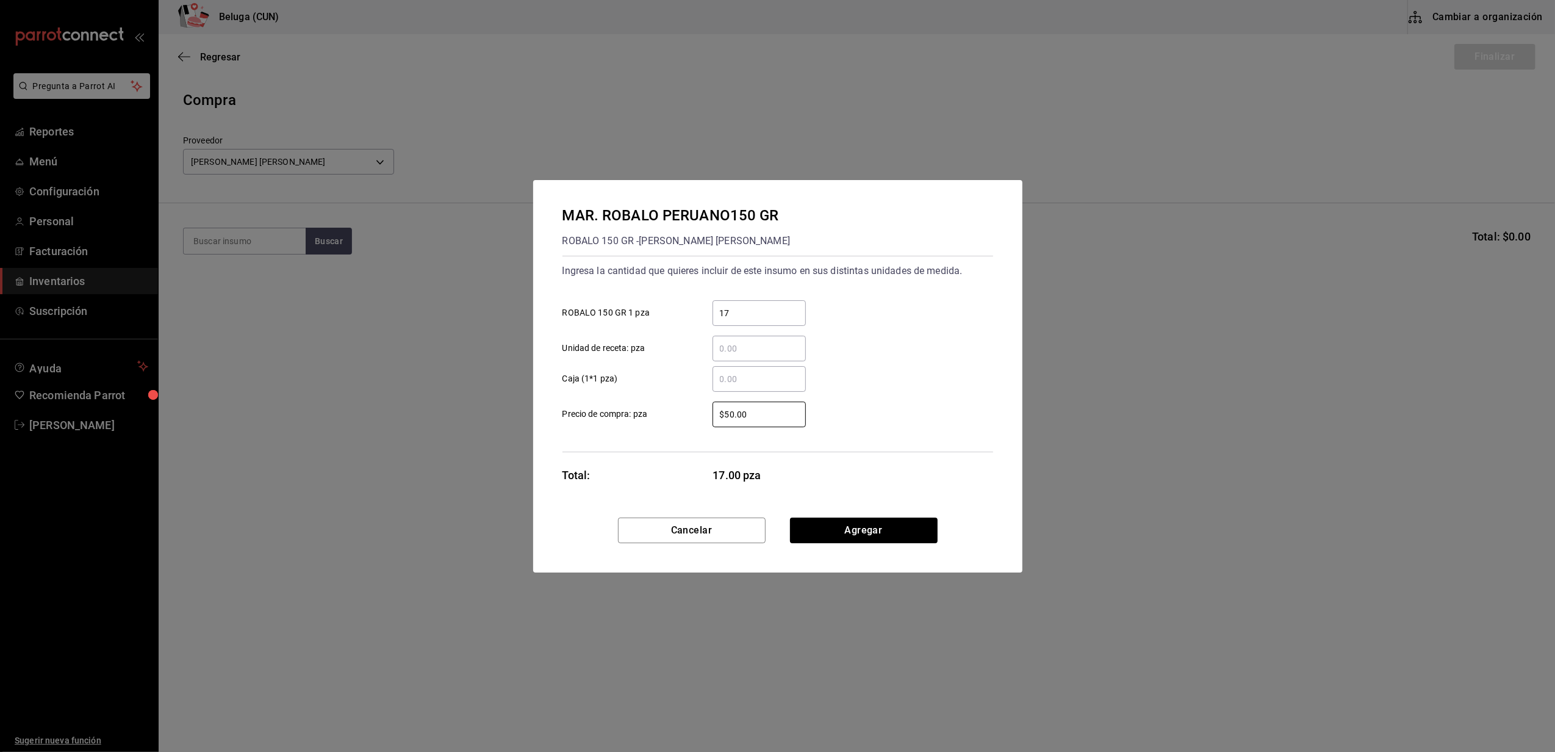
click at [661, 424] on label "$50.00 ​ Precio de compra: pza" at bounding box center [684, 415] width 243 height 26
type input "$97.01"
click at [886, 527] on button "Agregar" at bounding box center [864, 530] width 148 height 26
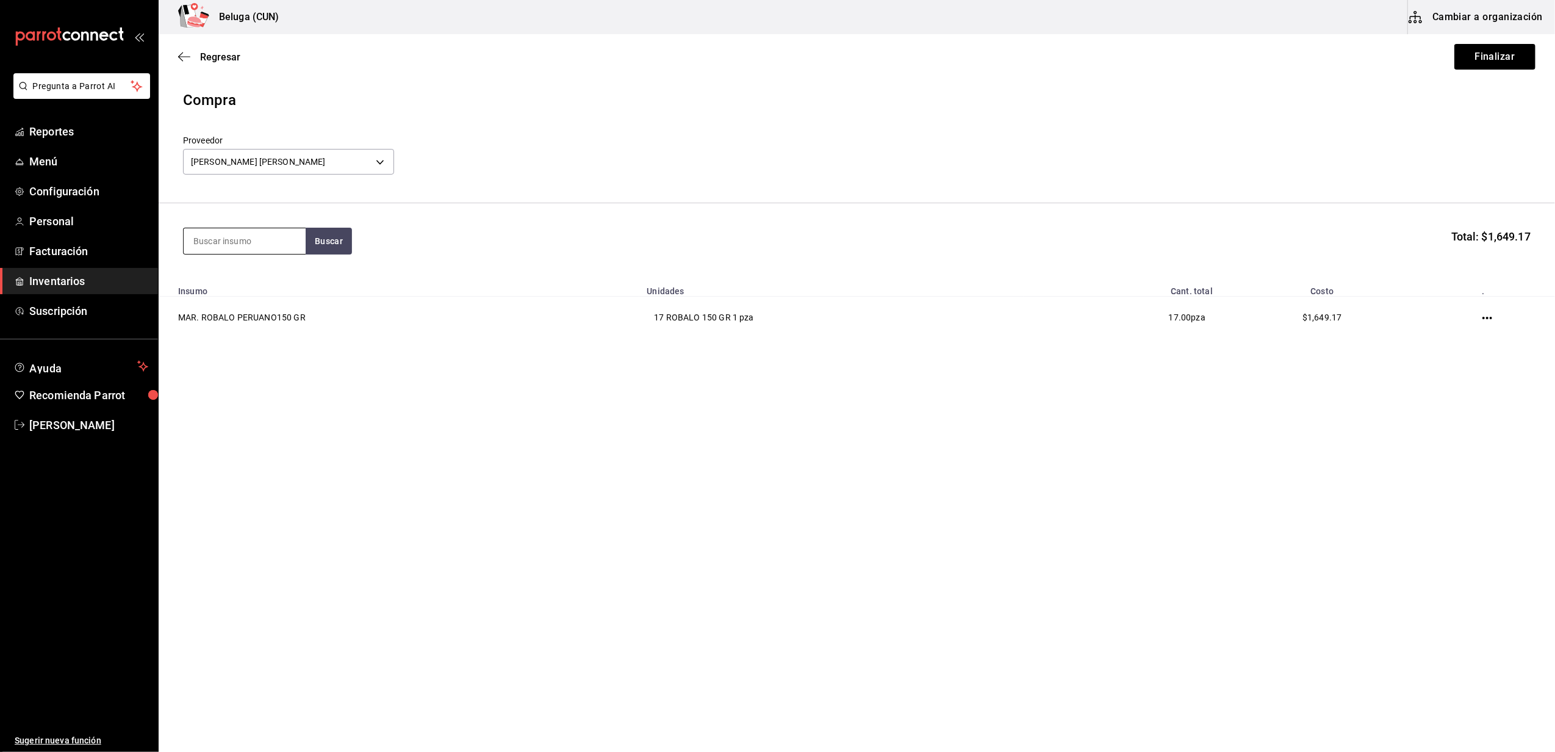
click at [238, 245] on input at bounding box center [245, 241] width 122 height 26
type input "ROBALO"
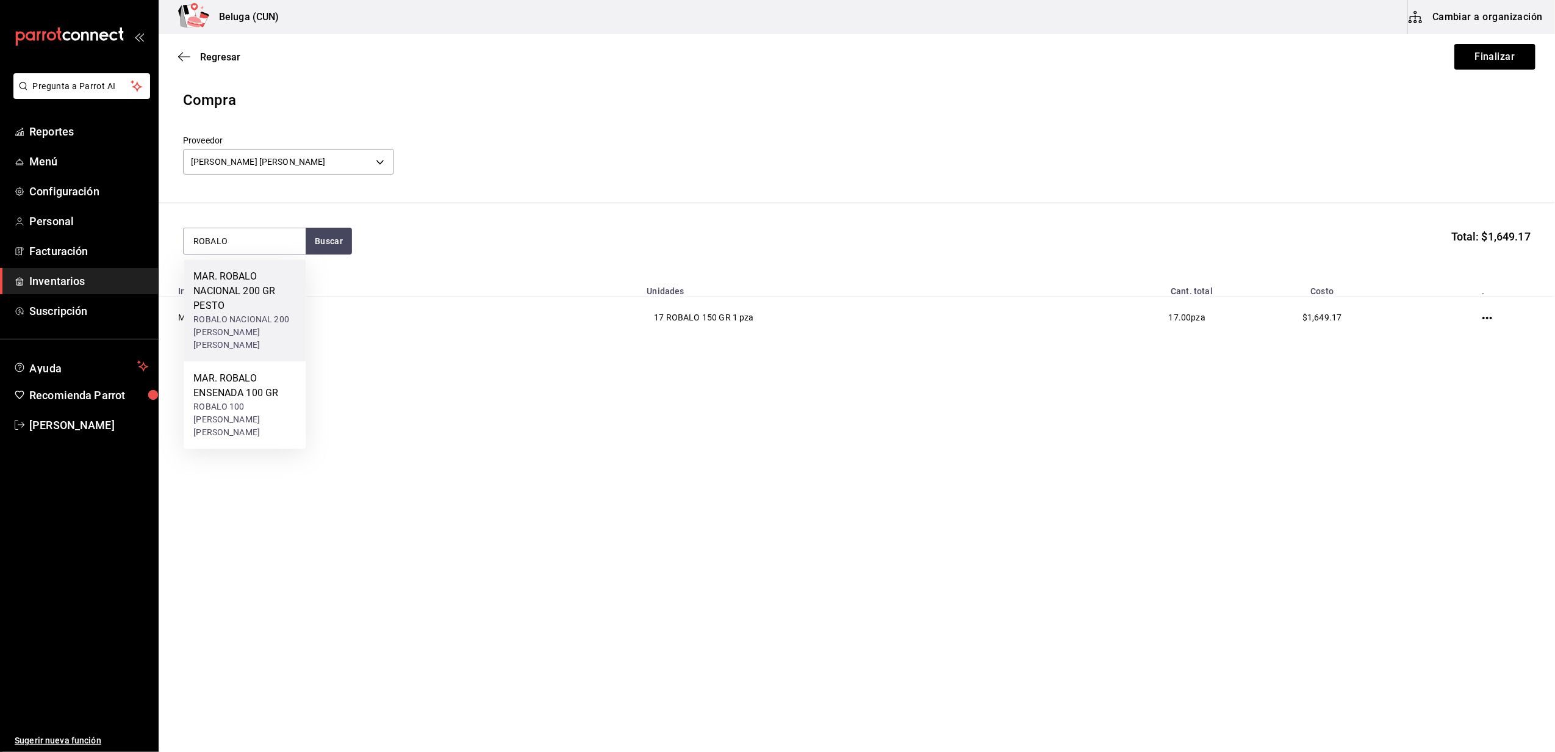
click at [243, 298] on div "MAR. ROBALO NACIONAL 200 GR PESTO" at bounding box center [244, 291] width 103 height 44
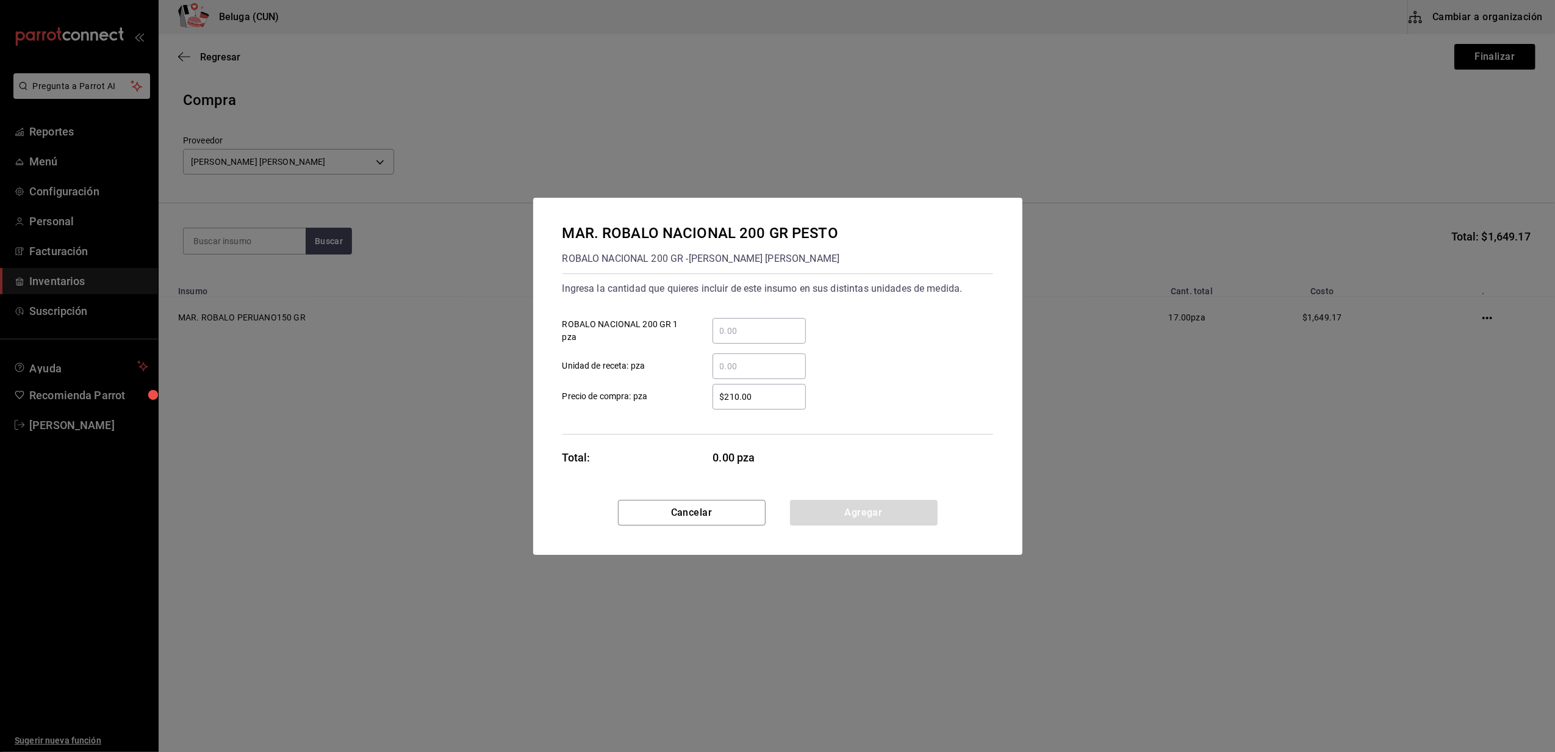
click at [780, 325] on input "​ ROBALO NACIONAL 200 GR 1 pza" at bounding box center [759, 330] width 93 height 15
type input "8"
click at [706, 364] on div "​" at bounding box center [749, 366] width 113 height 26
click at [713, 364] on input "​ Unidad de receta: pza" at bounding box center [759, 366] width 93 height 15
drag, startPoint x: 752, startPoint y: 398, endPoint x: 696, endPoint y: 394, distance: 55.7
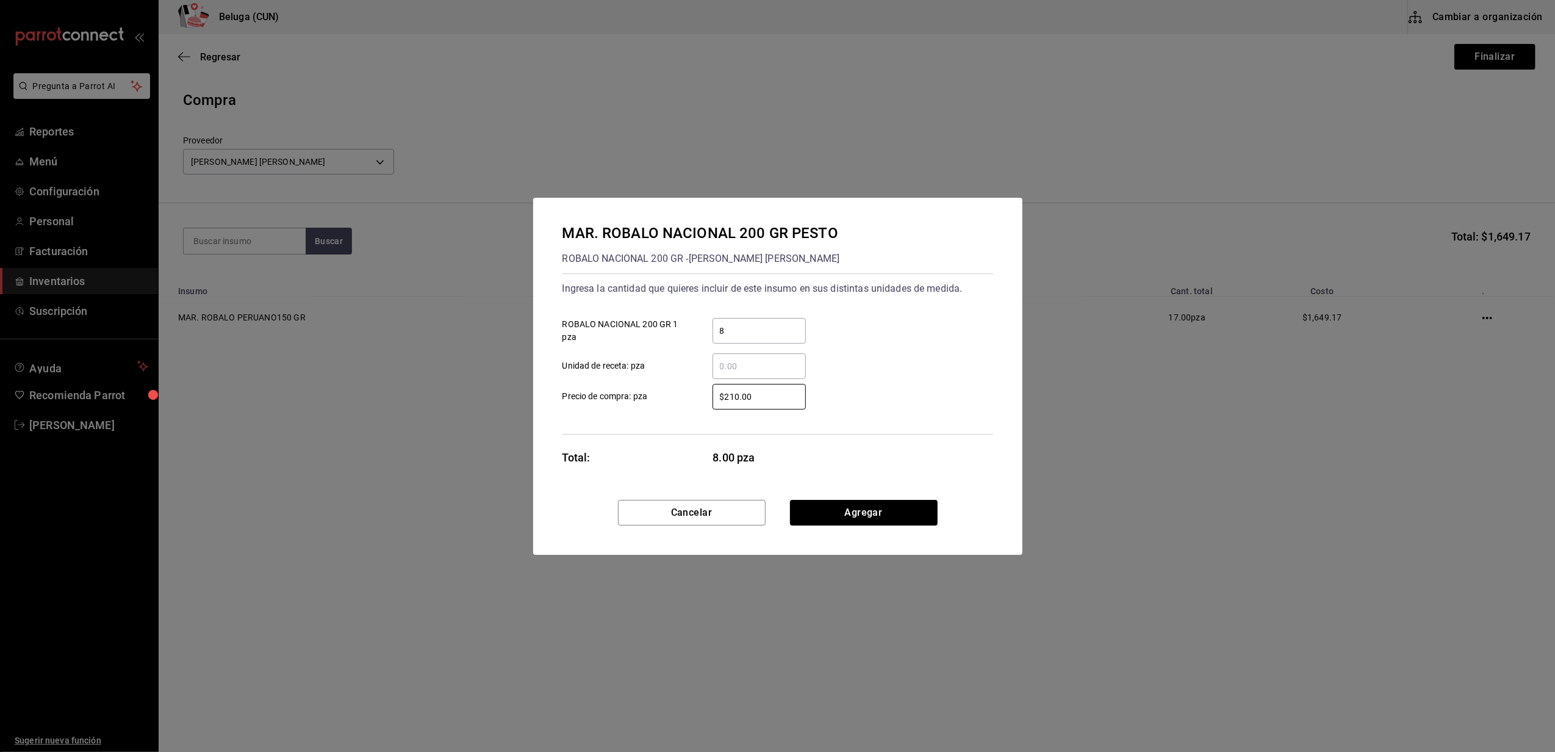
click at [696, 394] on div "$210.00 ​" at bounding box center [749, 397] width 113 height 26
type input "$129.35"
click at [913, 511] on button "Agregar" at bounding box center [864, 513] width 148 height 26
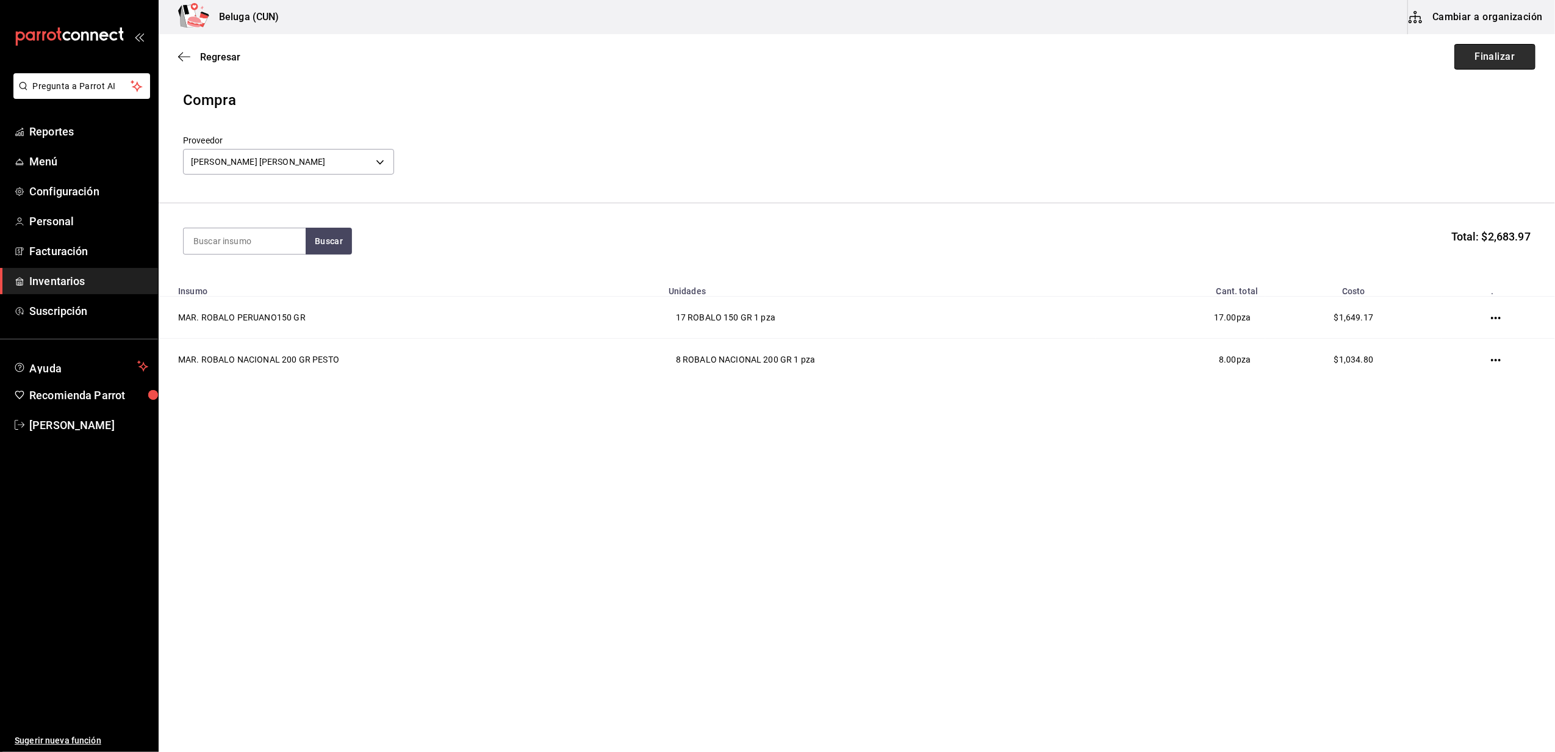
click at [1475, 52] on button "Finalizar" at bounding box center [1495, 57] width 81 height 26
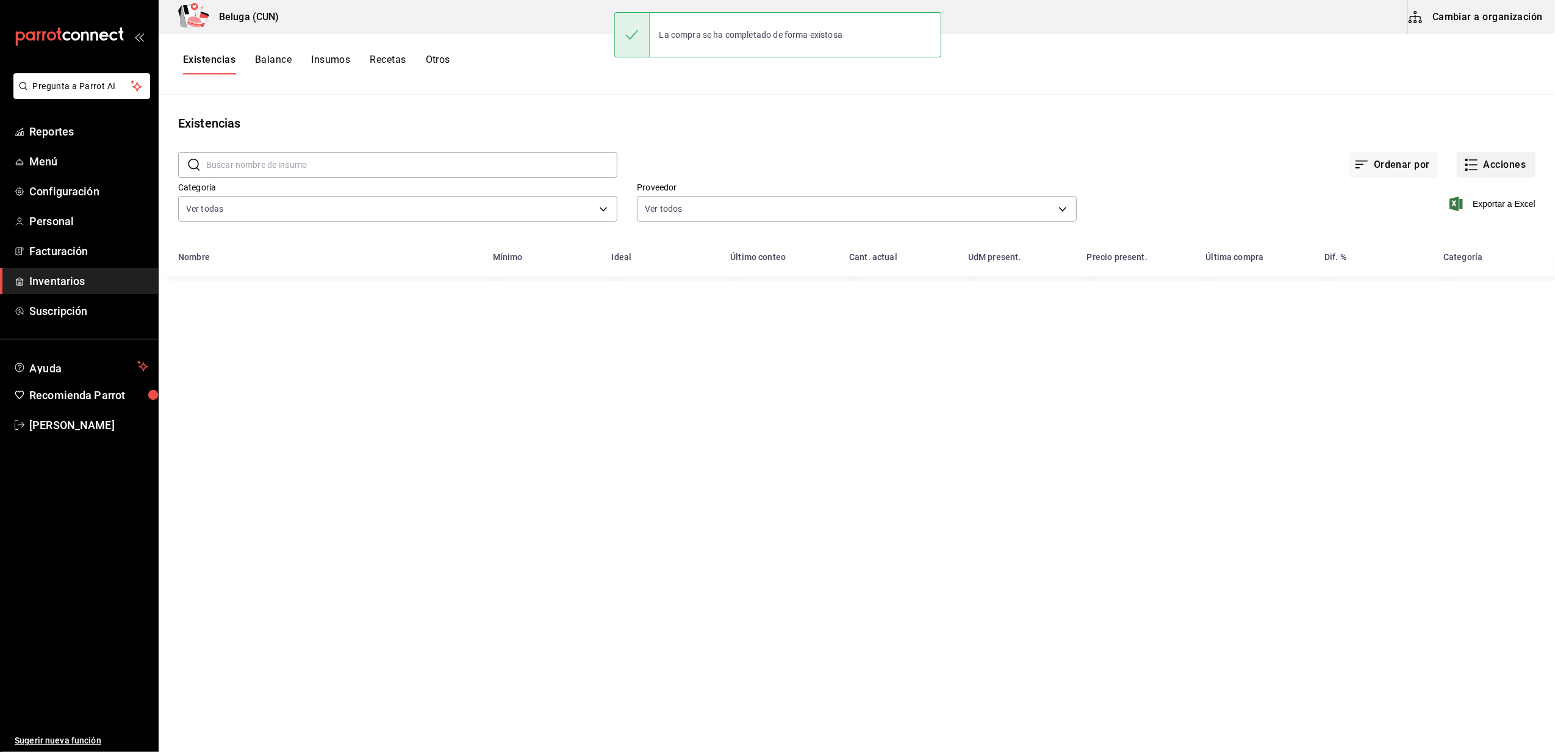
click at [1477, 164] on icon "button" at bounding box center [1472, 164] width 15 height 15
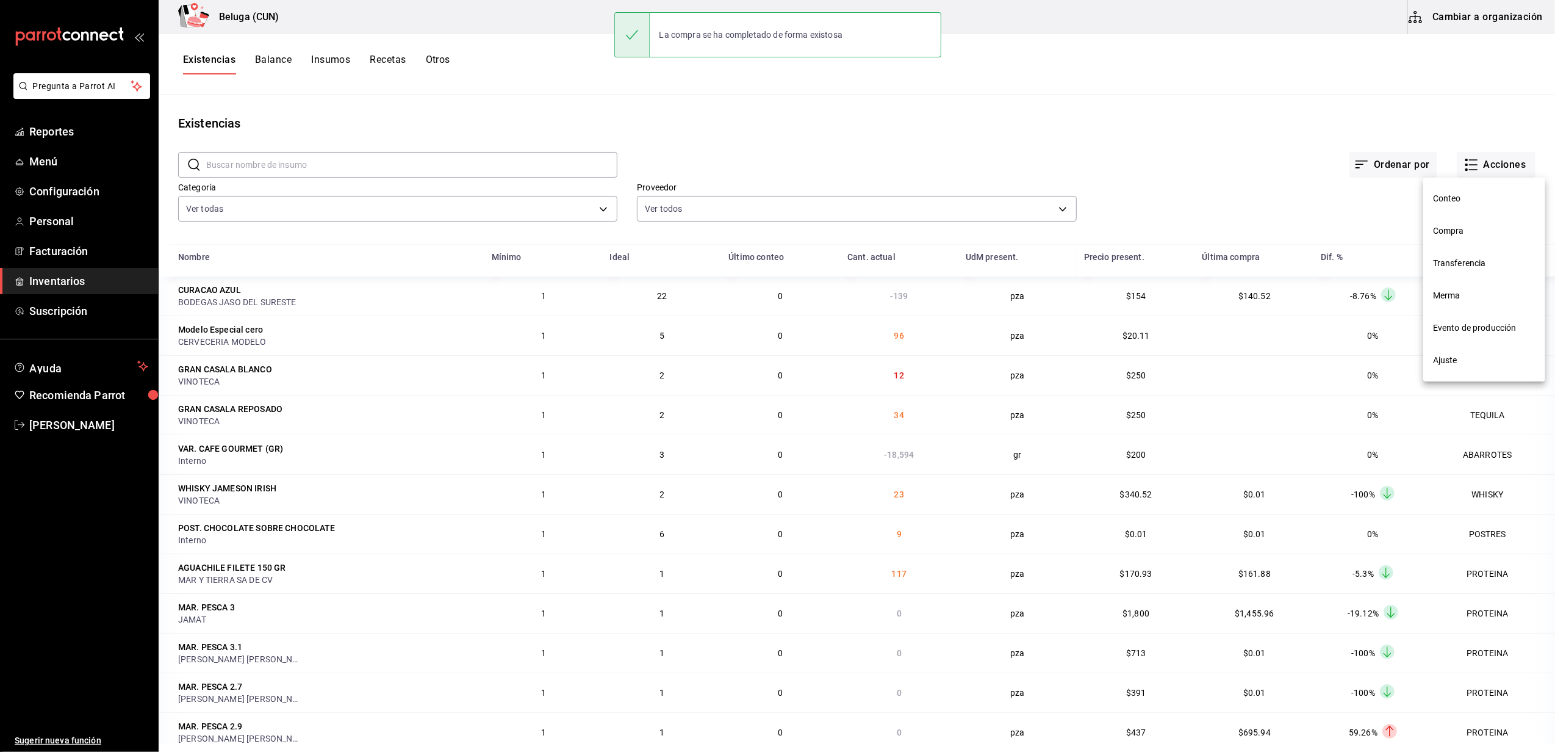
click at [1458, 225] on span "Compra" at bounding box center [1484, 231] width 103 height 13
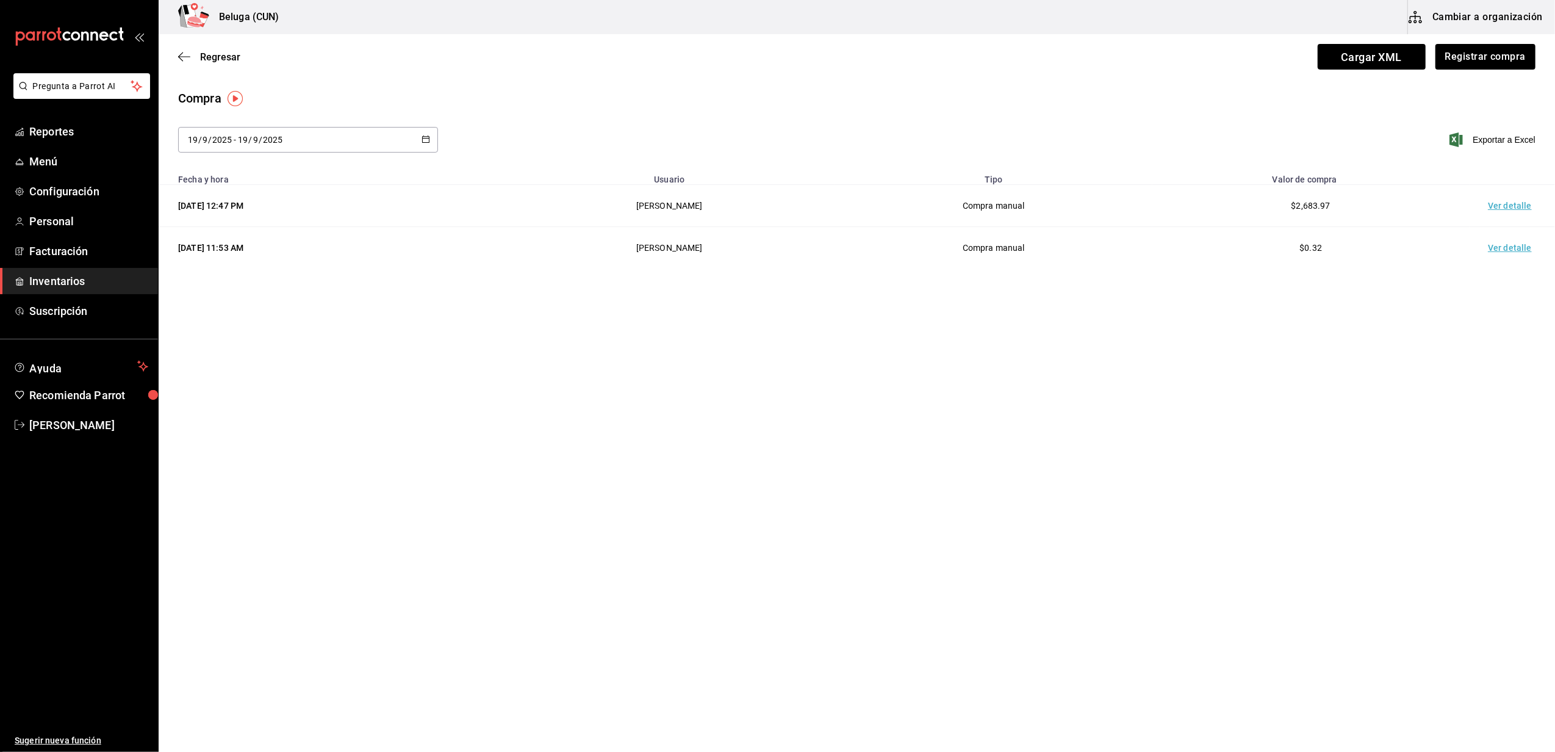
click at [1497, 205] on td "Ver detalle" at bounding box center [1512, 206] width 85 height 42
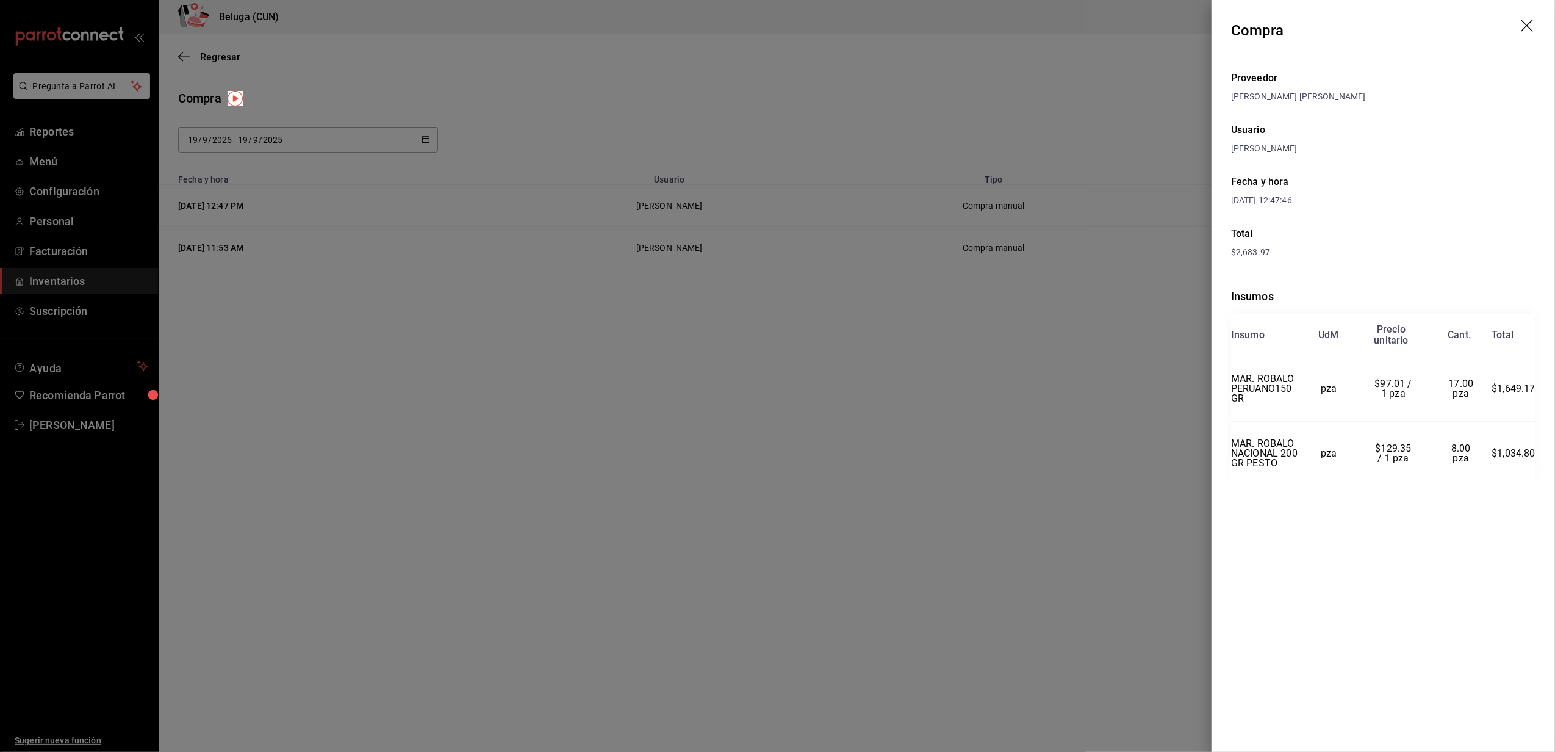
click at [1530, 23] on icon "drag" at bounding box center [1527, 26] width 12 height 12
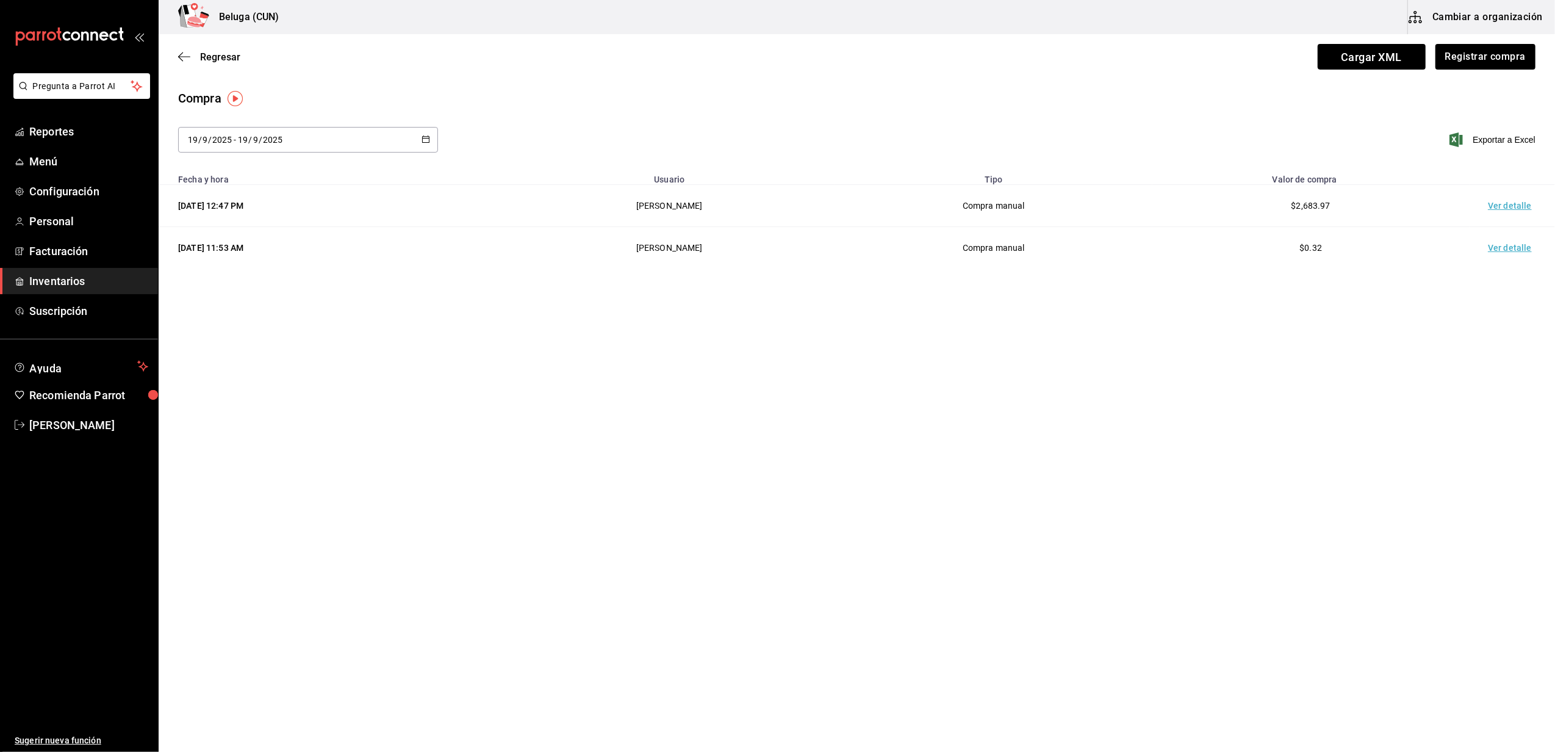
click at [1070, 494] on main "Regresar Cargar XML Registrar compra Compra [DATE] [DATE] - [DATE] [DATE] Expor…" at bounding box center [857, 358] width 1397 height 649
click at [79, 268] on link "Inventarios" at bounding box center [79, 281] width 158 height 26
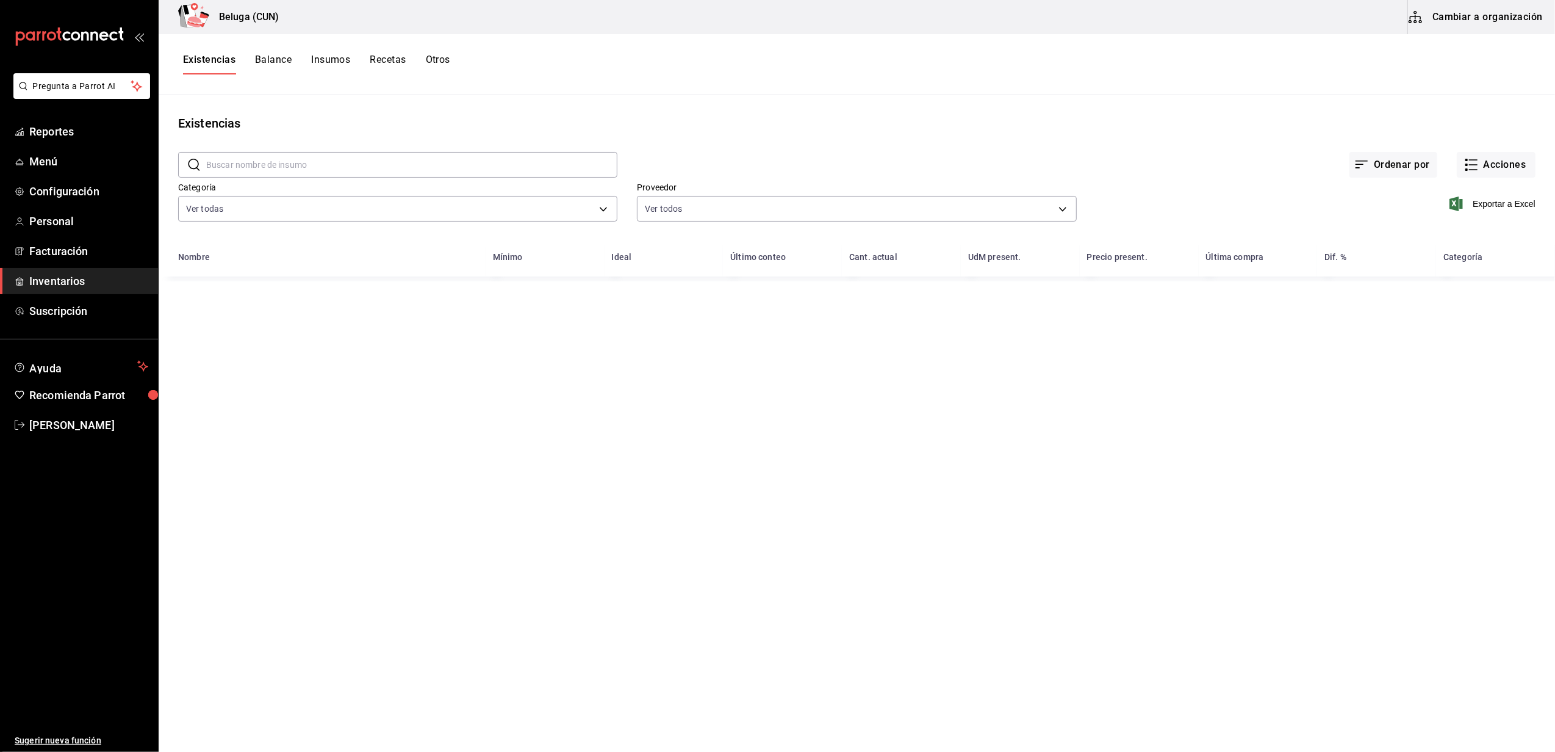
click at [442, 63] on button "Otros" at bounding box center [438, 64] width 24 height 21
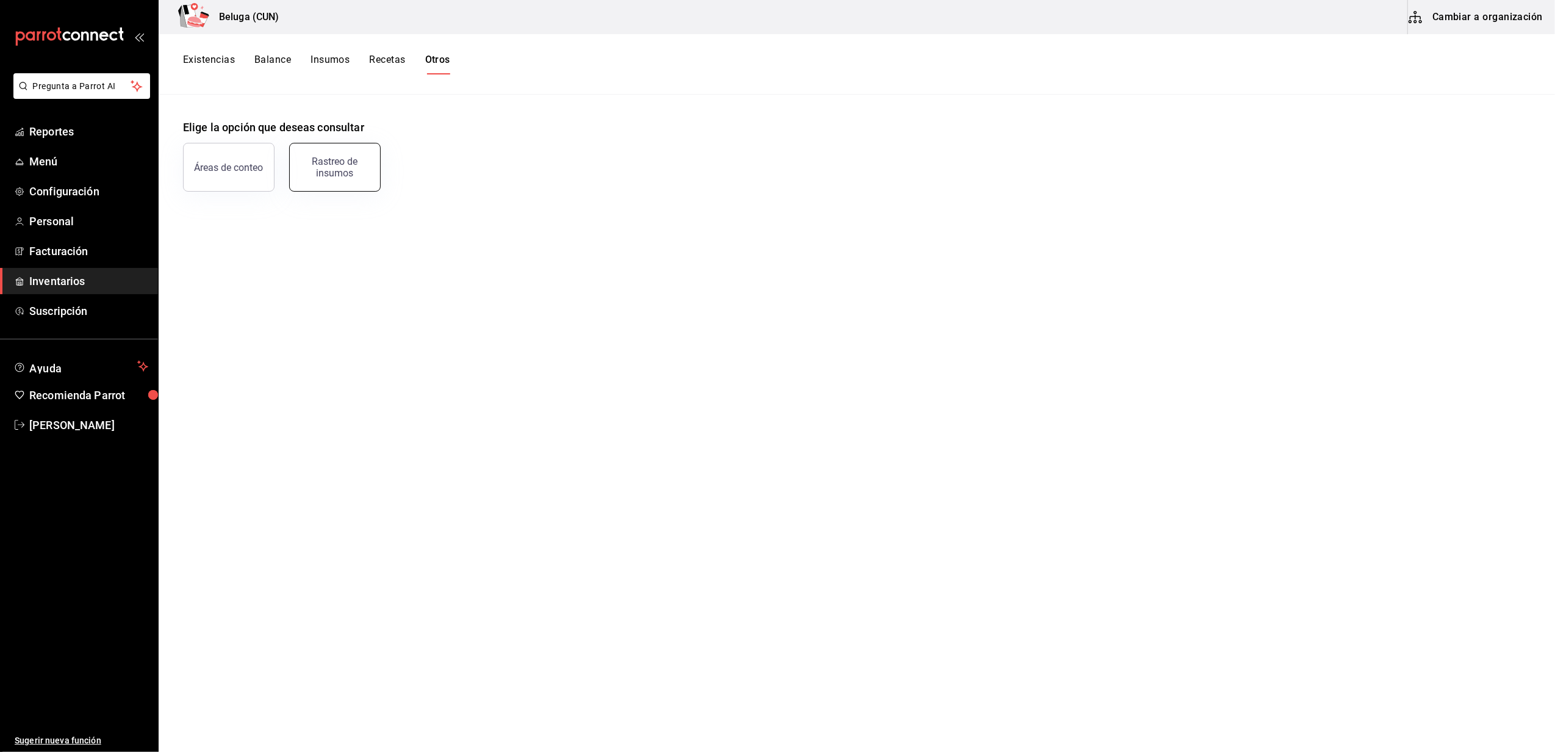
click at [322, 192] on main "Elige la opción que deseas consultar Áreas de conteo Rastreo de insumos" at bounding box center [857, 419] width 1397 height 649
click at [333, 166] on div "Rastreo de insumos" at bounding box center [335, 167] width 76 height 23
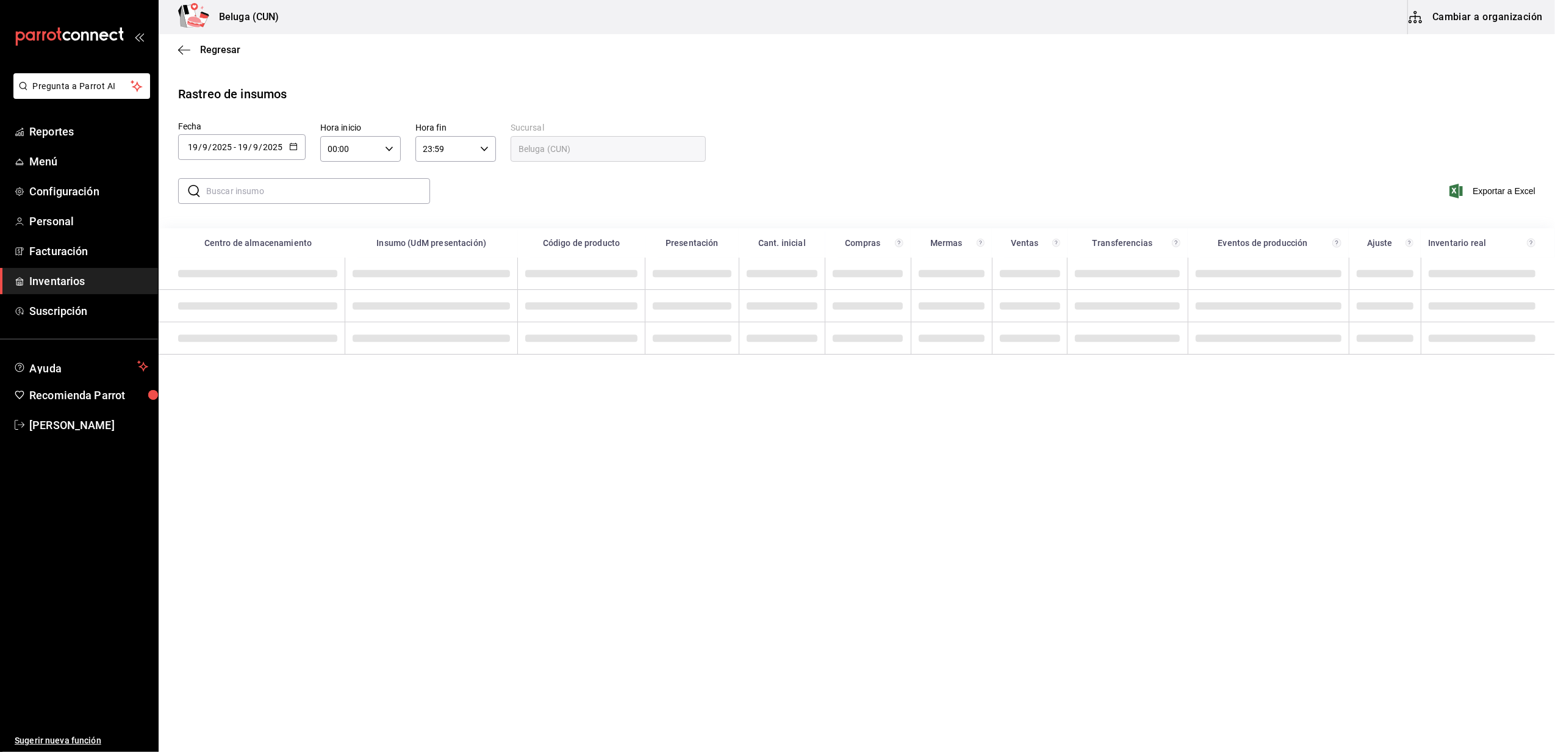
click at [296, 142] on icon "button" at bounding box center [293, 146] width 9 height 9
click at [200, 380] on li "Rango de fechas" at bounding box center [235, 377] width 115 height 27
click at [384, 279] on abbr "18" at bounding box center [384, 282] width 8 height 9
click at [404, 281] on abbr "19" at bounding box center [406, 282] width 8 height 9
type input "[DATE]"
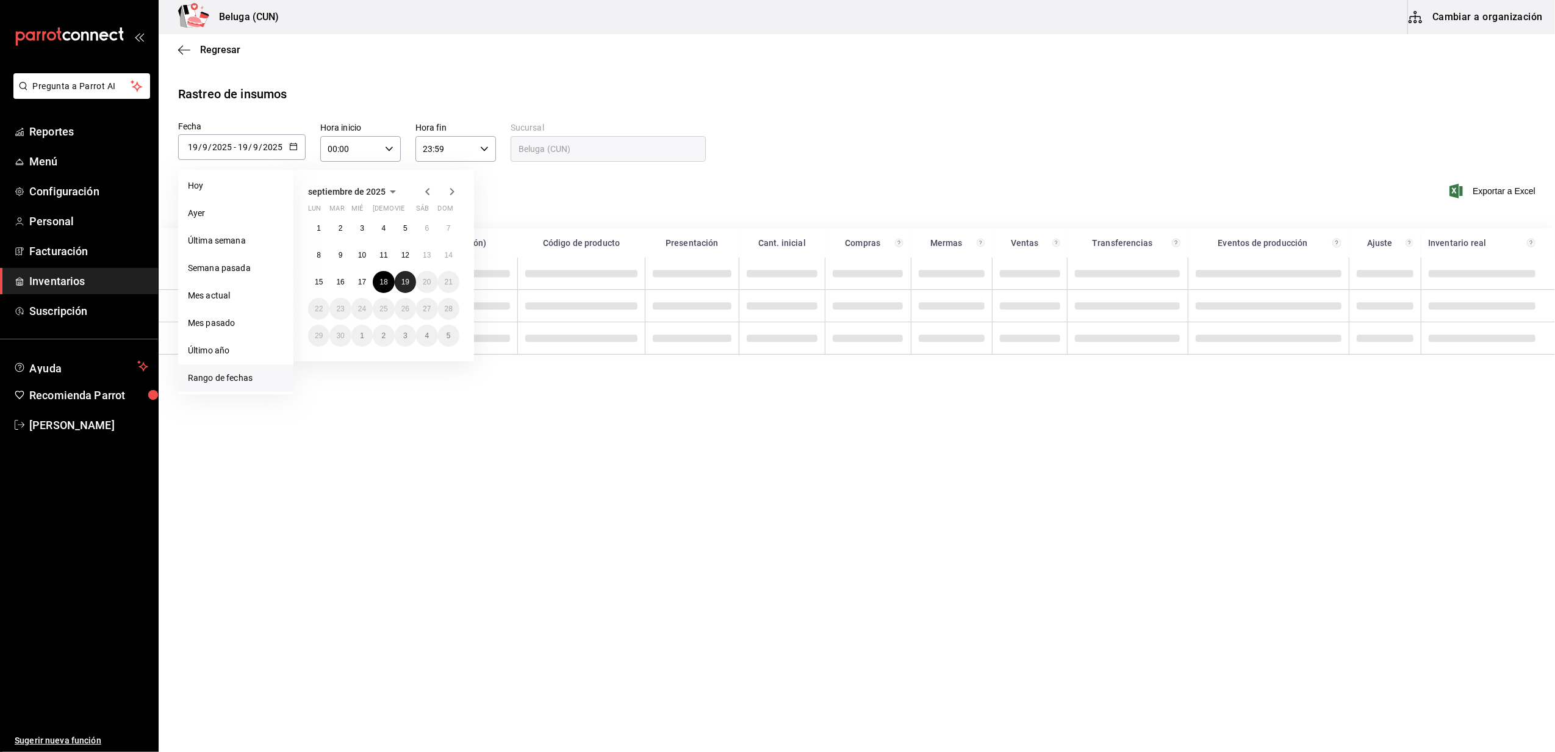
type input "18"
click at [385, 148] on icon "button" at bounding box center [389, 149] width 9 height 9
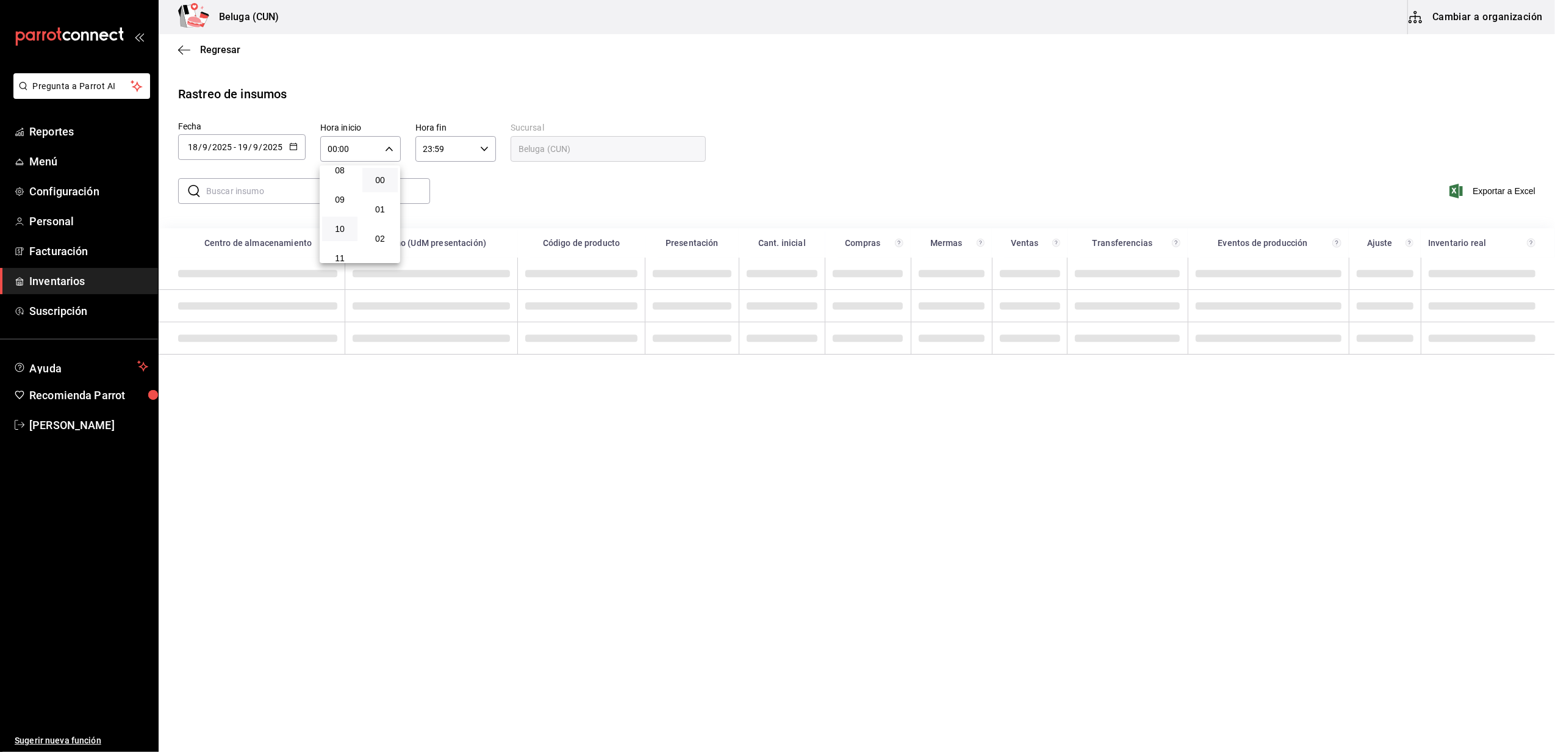
click at [343, 221] on button "10" at bounding box center [339, 229] width 35 height 24
type input "10:00"
click at [482, 146] on div at bounding box center [777, 376] width 1555 height 752
click at [483, 147] on icon "button" at bounding box center [484, 149] width 9 height 9
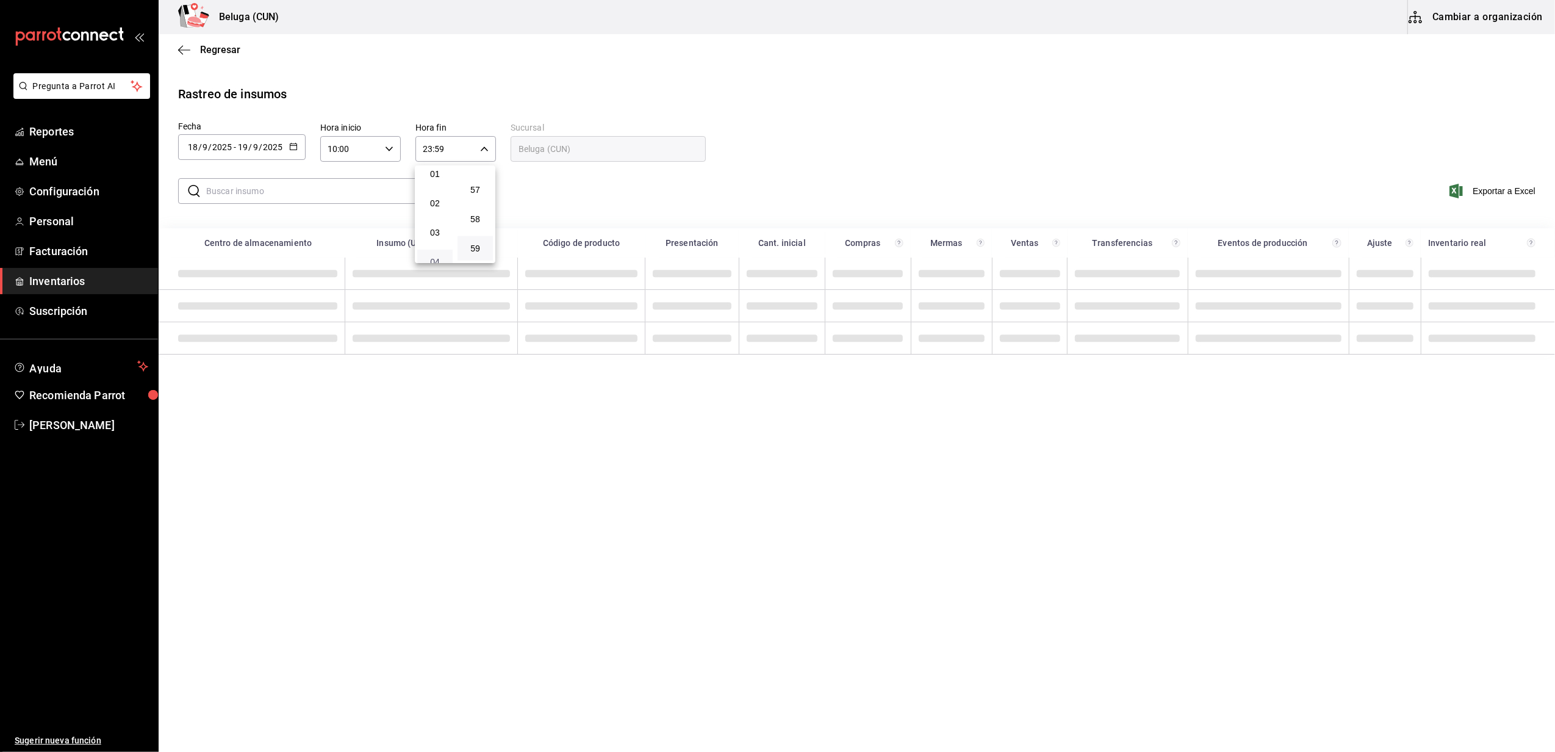
click at [434, 259] on span "04" at bounding box center [435, 262] width 21 height 10
type input "04:59"
click at [821, 129] on div at bounding box center [777, 376] width 1555 height 752
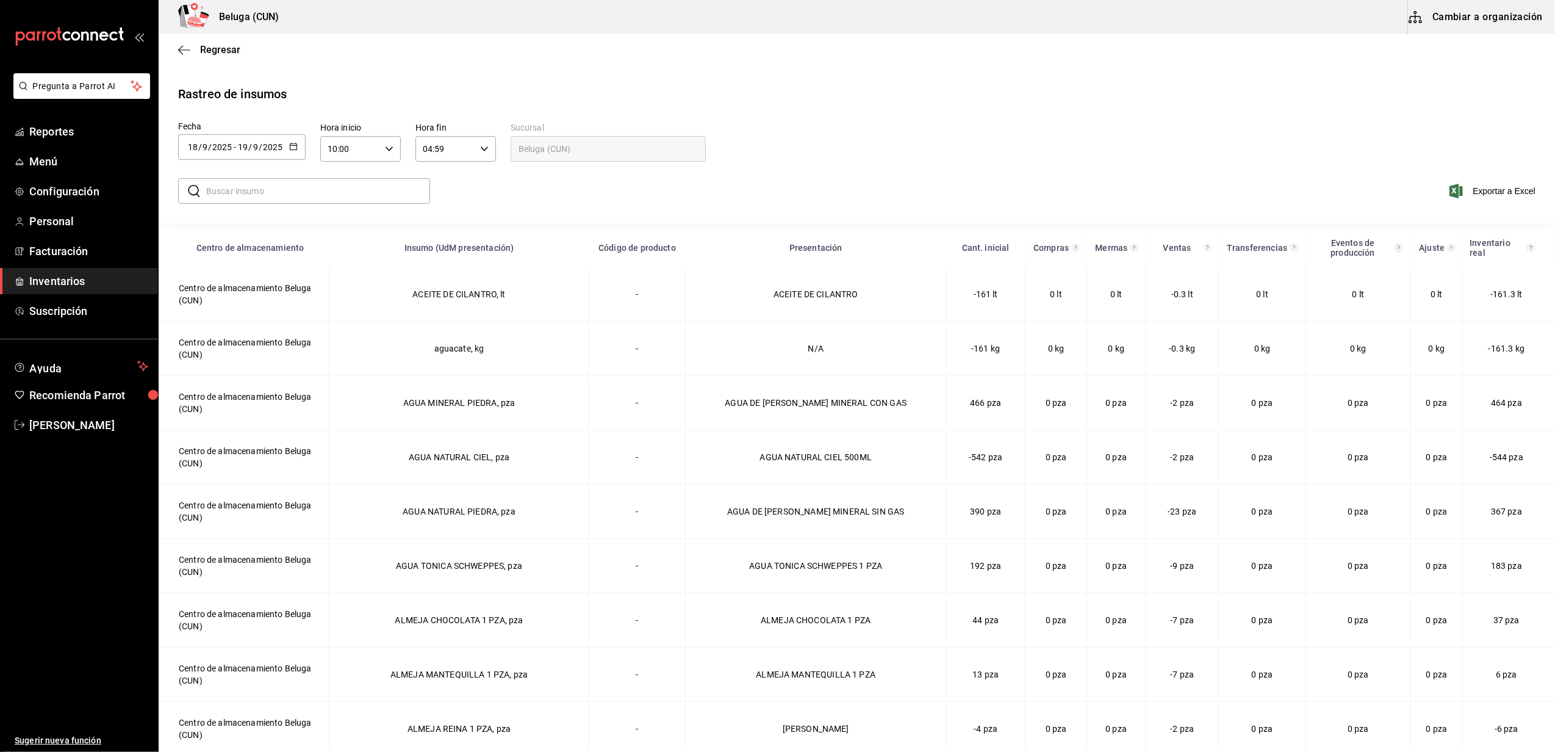
click at [360, 196] on input "text" at bounding box center [318, 191] width 224 height 24
type input "donas"
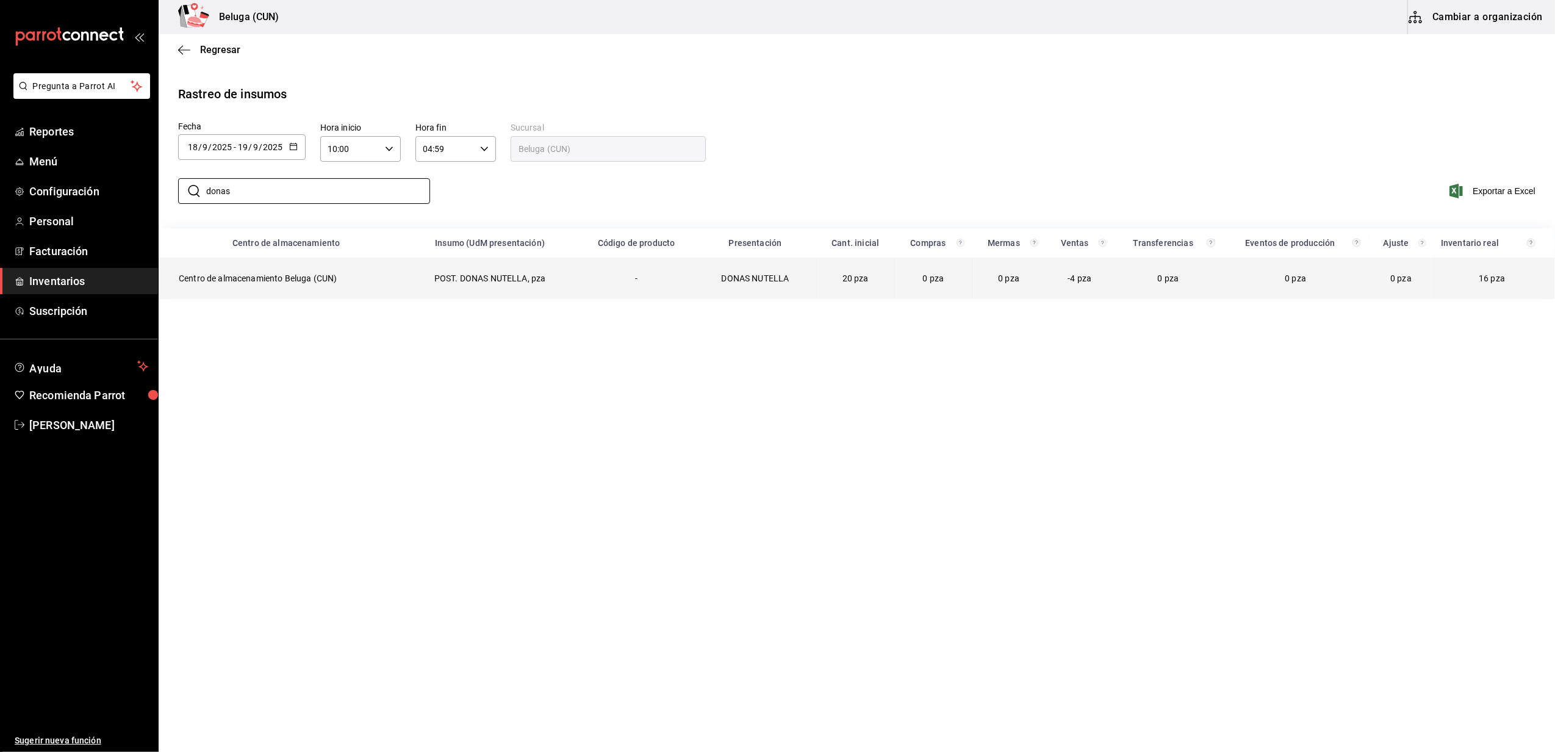
click at [589, 266] on td "-" at bounding box center [636, 278] width 115 height 41
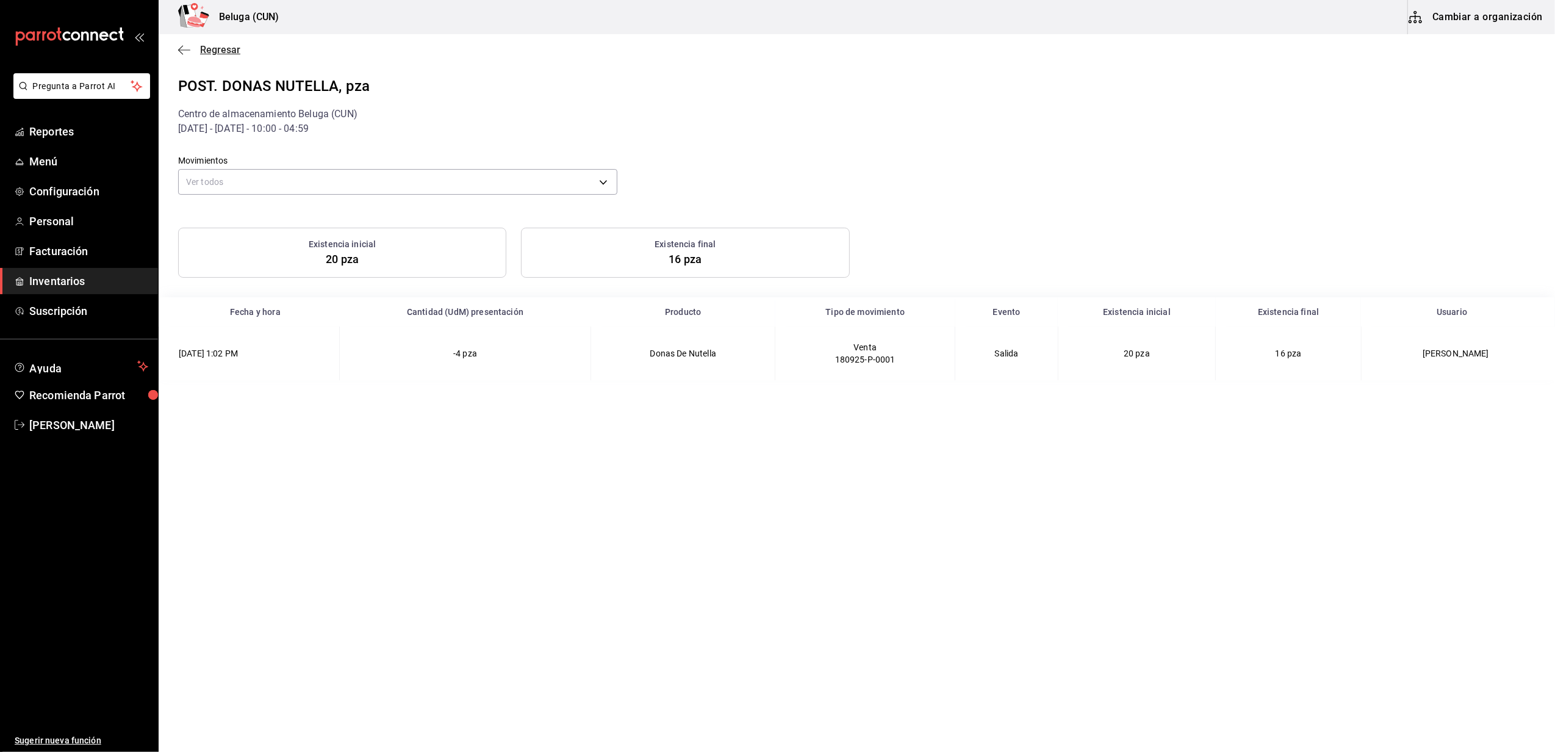
click at [203, 54] on span "Regresar" at bounding box center [220, 50] width 40 height 12
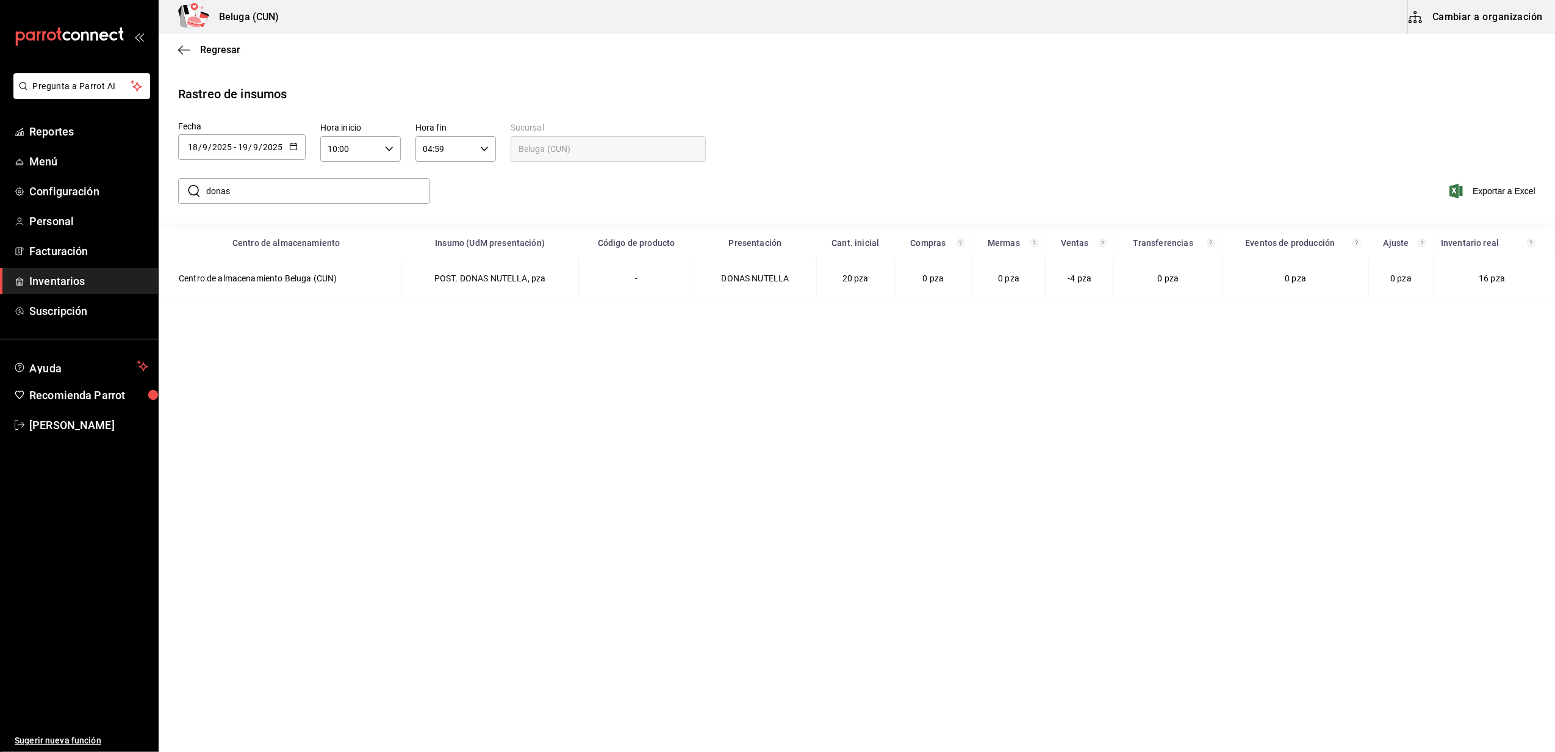
click at [291, 145] on icon "button" at bounding box center [293, 146] width 9 height 9
click at [208, 374] on li "Rango de fechas" at bounding box center [235, 377] width 115 height 27
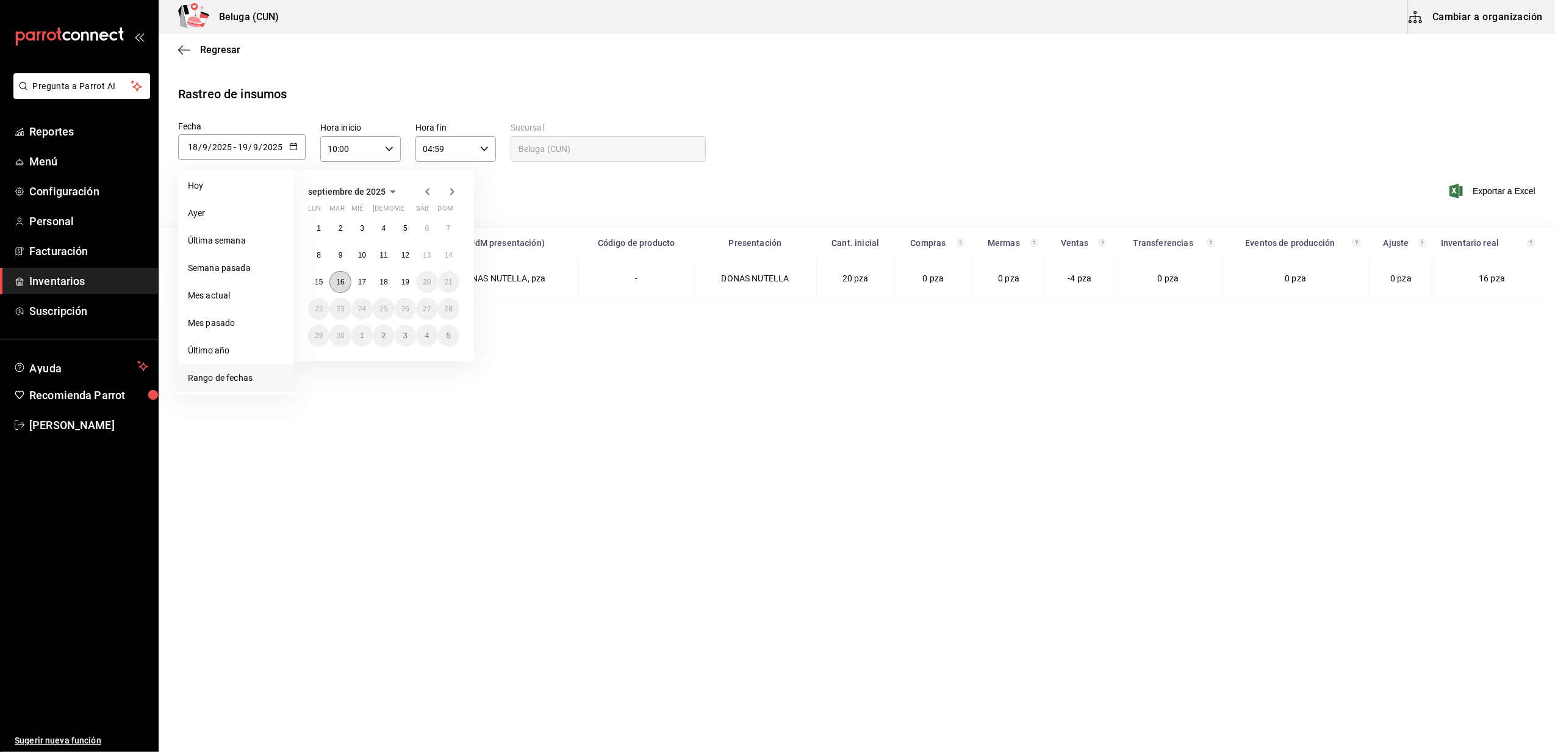
click at [337, 283] on abbr "16" at bounding box center [340, 282] width 8 height 9
click at [411, 284] on button "19" at bounding box center [405, 282] width 21 height 22
type input "[DATE]"
type input "16"
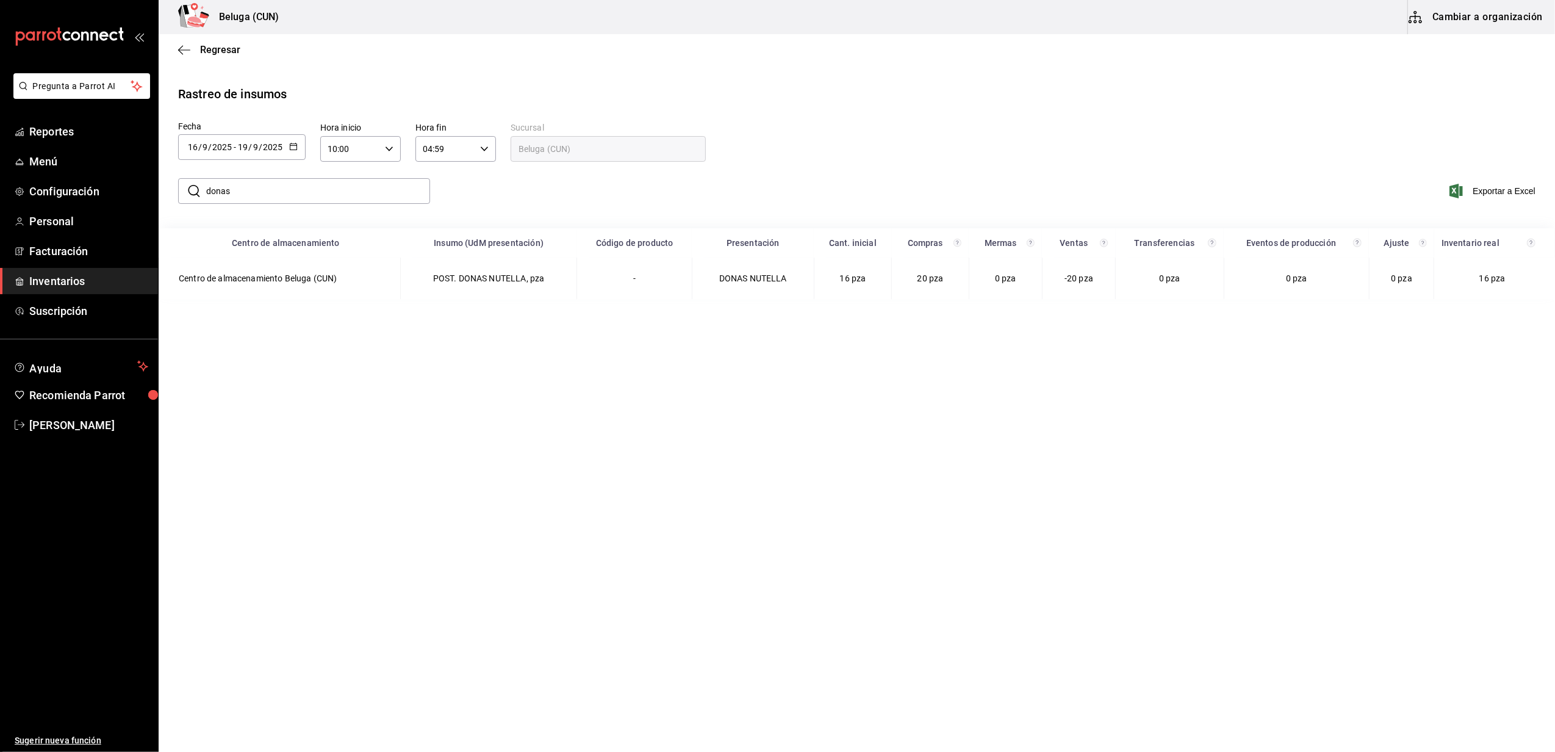
click at [472, 254] on th "Insumo (UdM presentación)" at bounding box center [488, 242] width 177 height 29
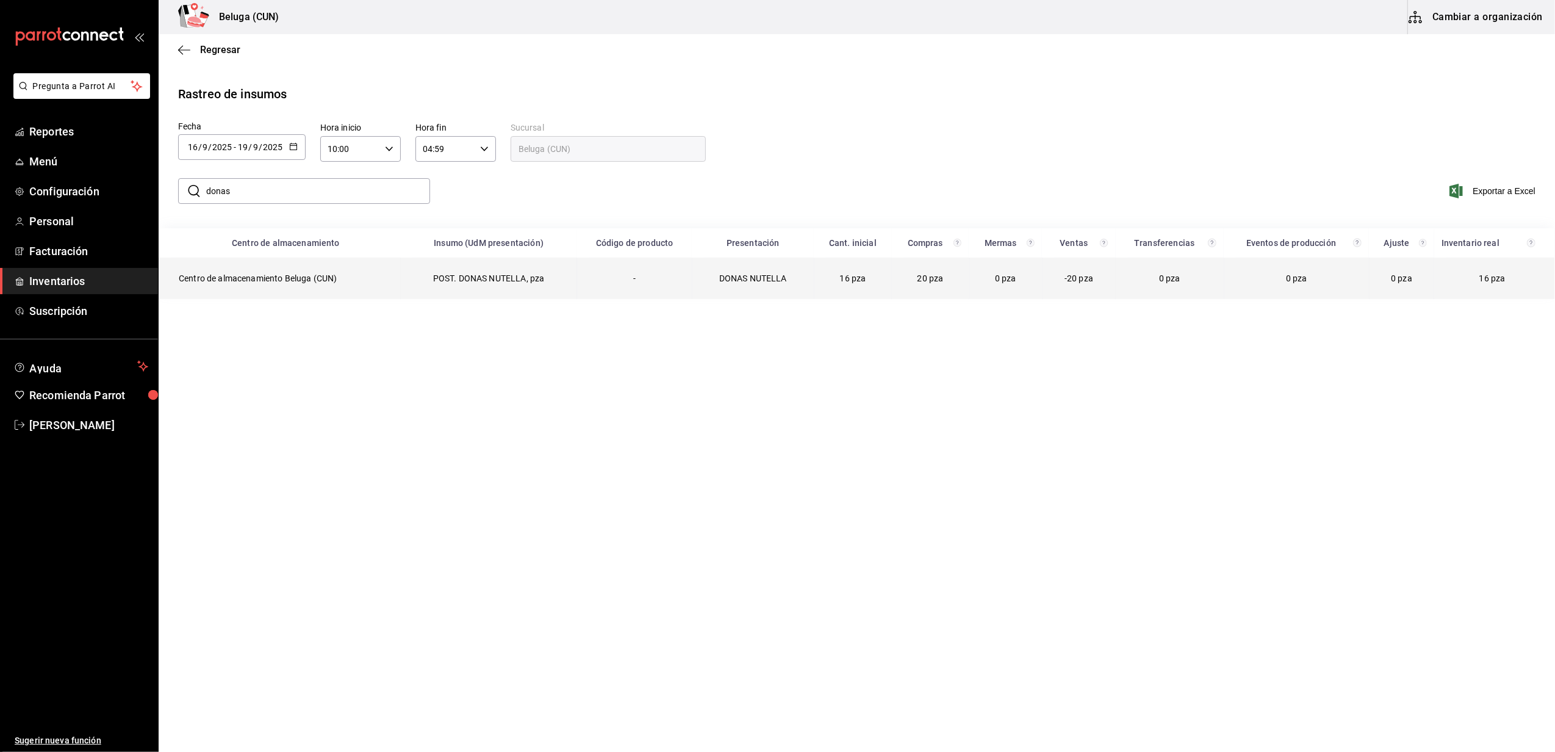
click at [472, 277] on td "POST. DONAS NUTELLA, pza" at bounding box center [488, 278] width 177 height 41
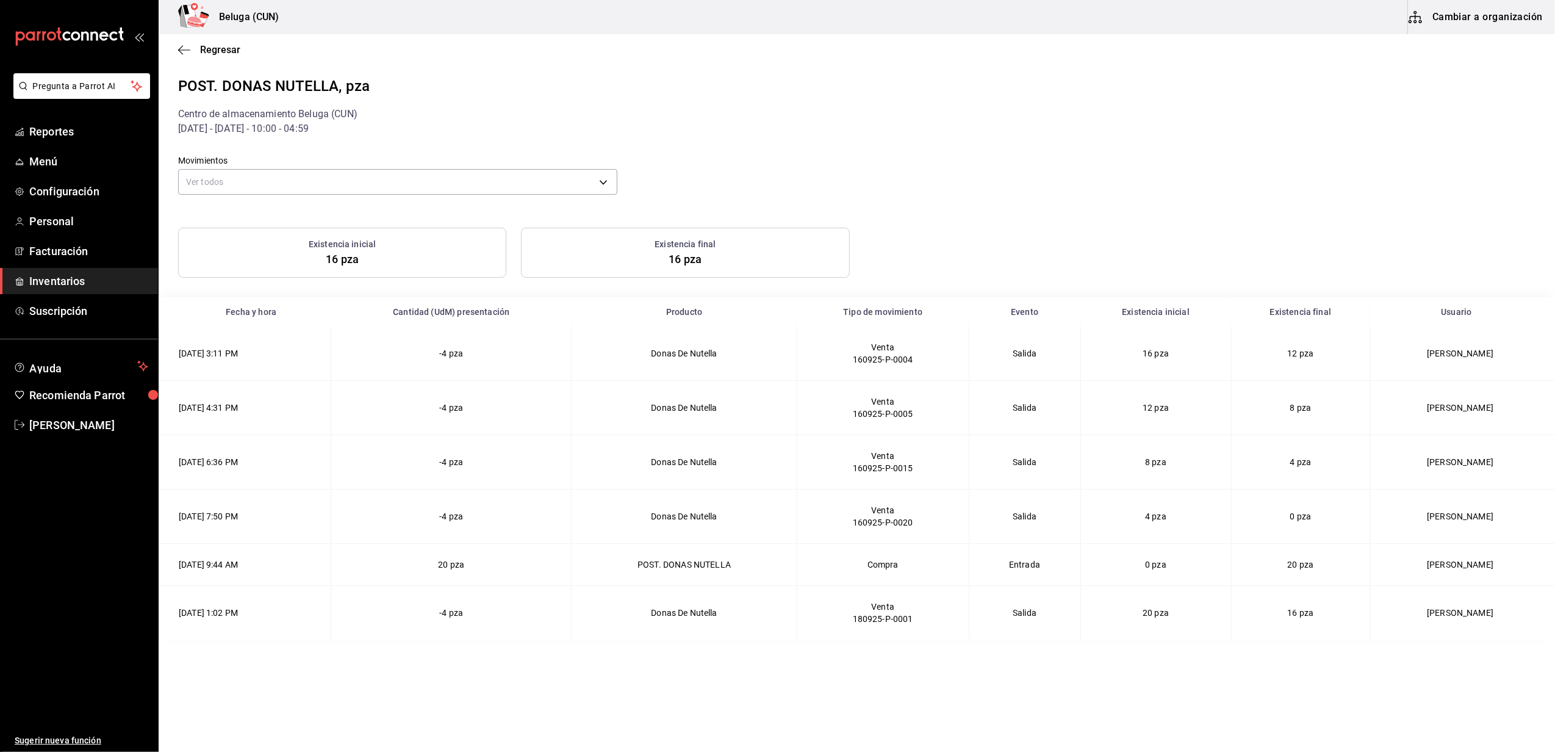
click at [1271, 508] on td "0 pza" at bounding box center [1300, 516] width 139 height 54
click at [212, 56] on div "Regresar" at bounding box center [857, 49] width 1397 height 31
click at [222, 47] on span "Regresar" at bounding box center [220, 50] width 40 height 12
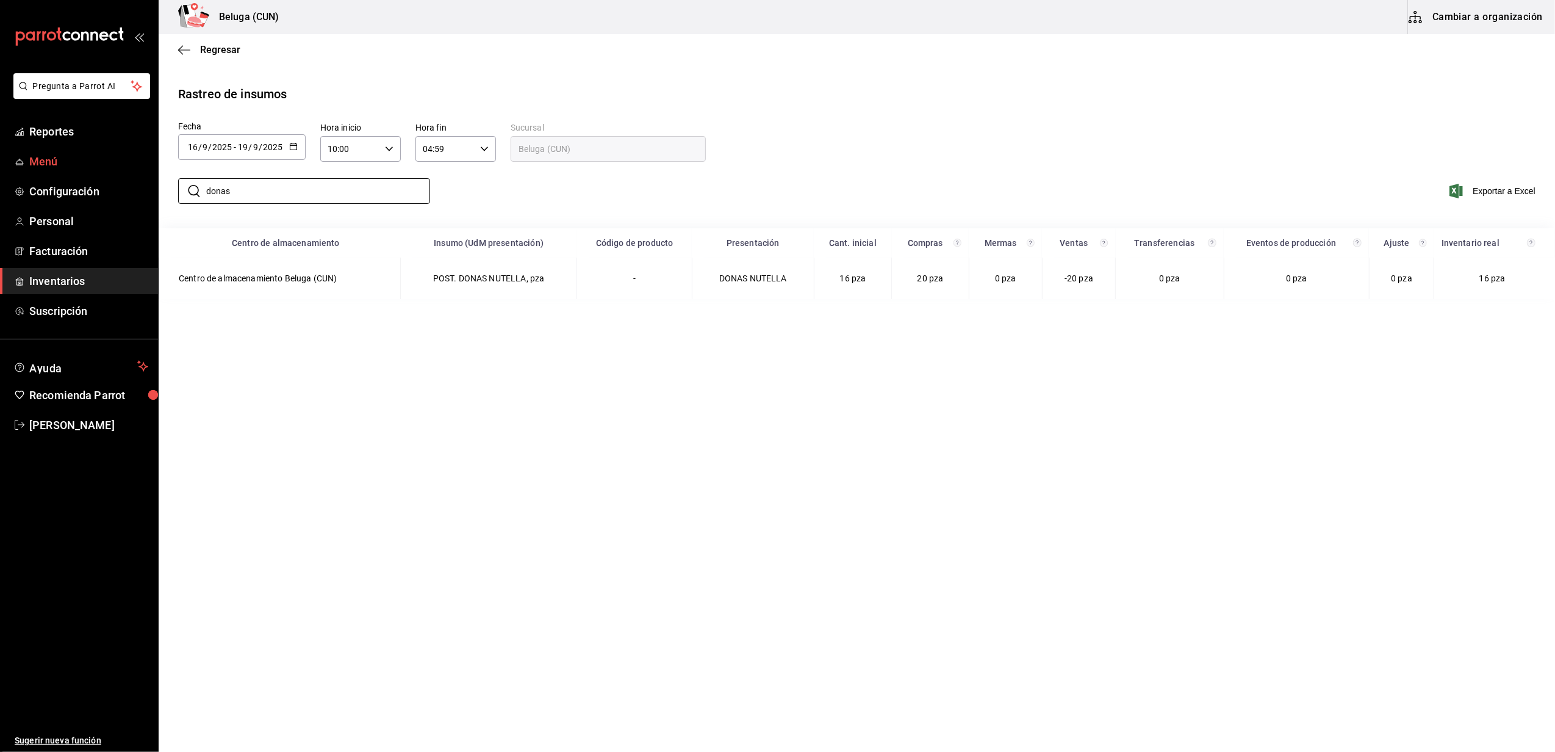
drag, startPoint x: 309, startPoint y: 192, endPoint x: 0, endPoint y: 165, distance: 309.9
click at [0, 167] on div "Pregunta a Parrot AI Reportes Menú Configuración Personal Facturación Inventari…" at bounding box center [777, 374] width 1555 height 749
type input "[DEMOGRAPHIC_DATA]"
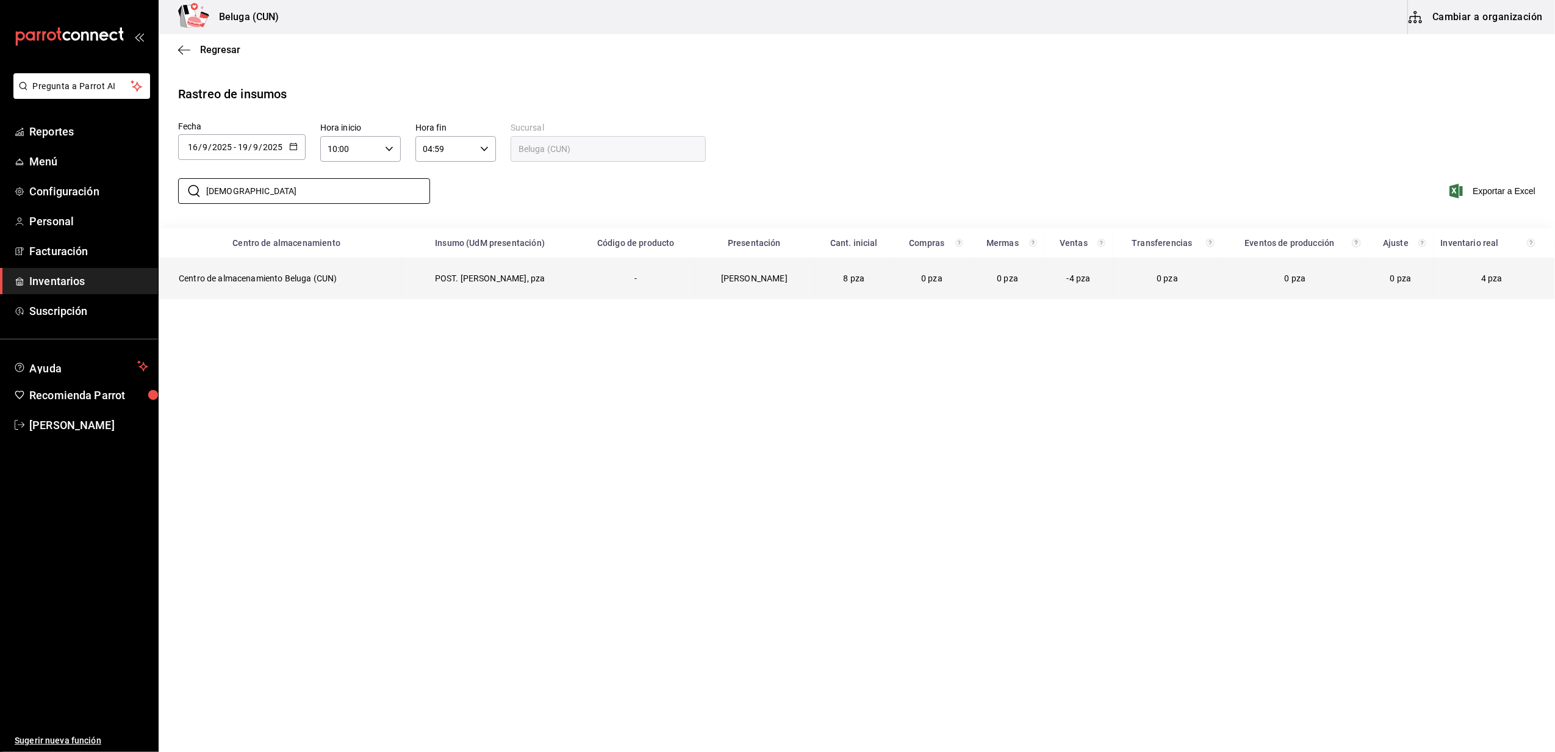
click at [545, 275] on td "POST. [PERSON_NAME], pza" at bounding box center [490, 278] width 176 height 41
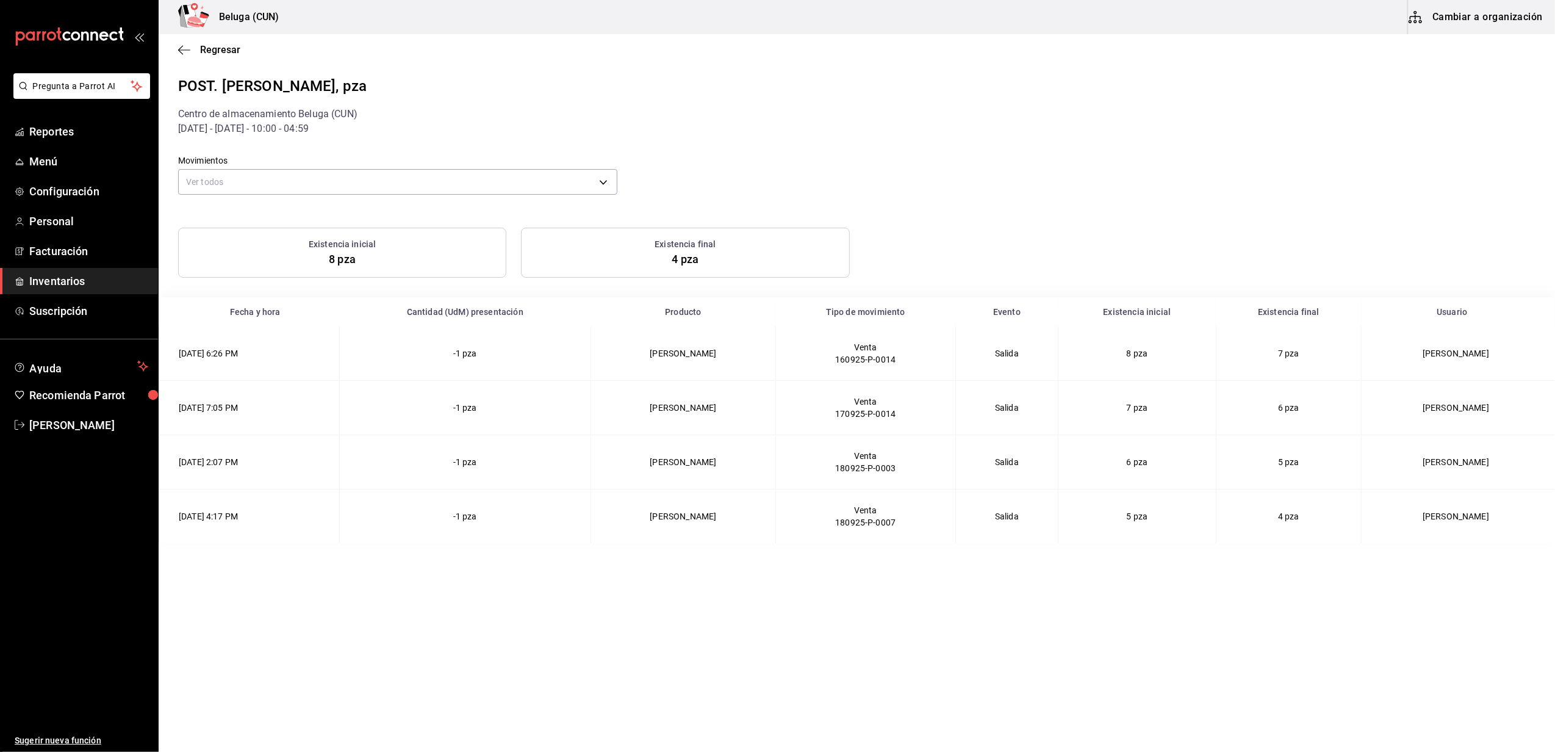
click at [292, 84] on div "POST. [PERSON_NAME], pza" at bounding box center [857, 86] width 1358 height 22
click at [204, 43] on div "Regresar" at bounding box center [857, 49] width 1397 height 31
click at [226, 52] on span "Regresar" at bounding box center [220, 50] width 40 height 12
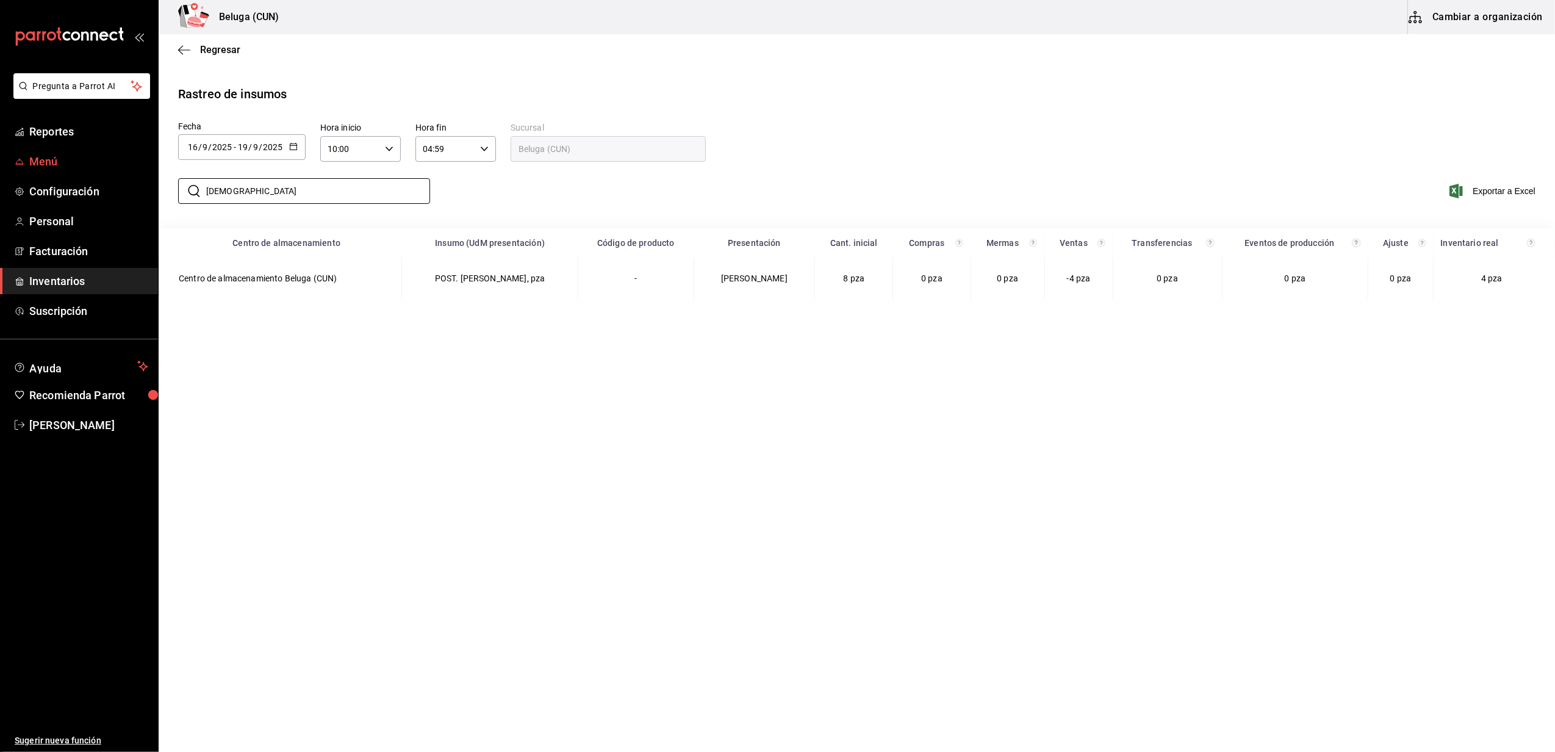
drag, startPoint x: 292, startPoint y: 194, endPoint x: 145, endPoint y: 171, distance: 148.8
click at [145, 171] on div "Pregunta a Parrot AI Reportes Menú Configuración Personal Facturación Inventari…" at bounding box center [777, 374] width 1555 height 749
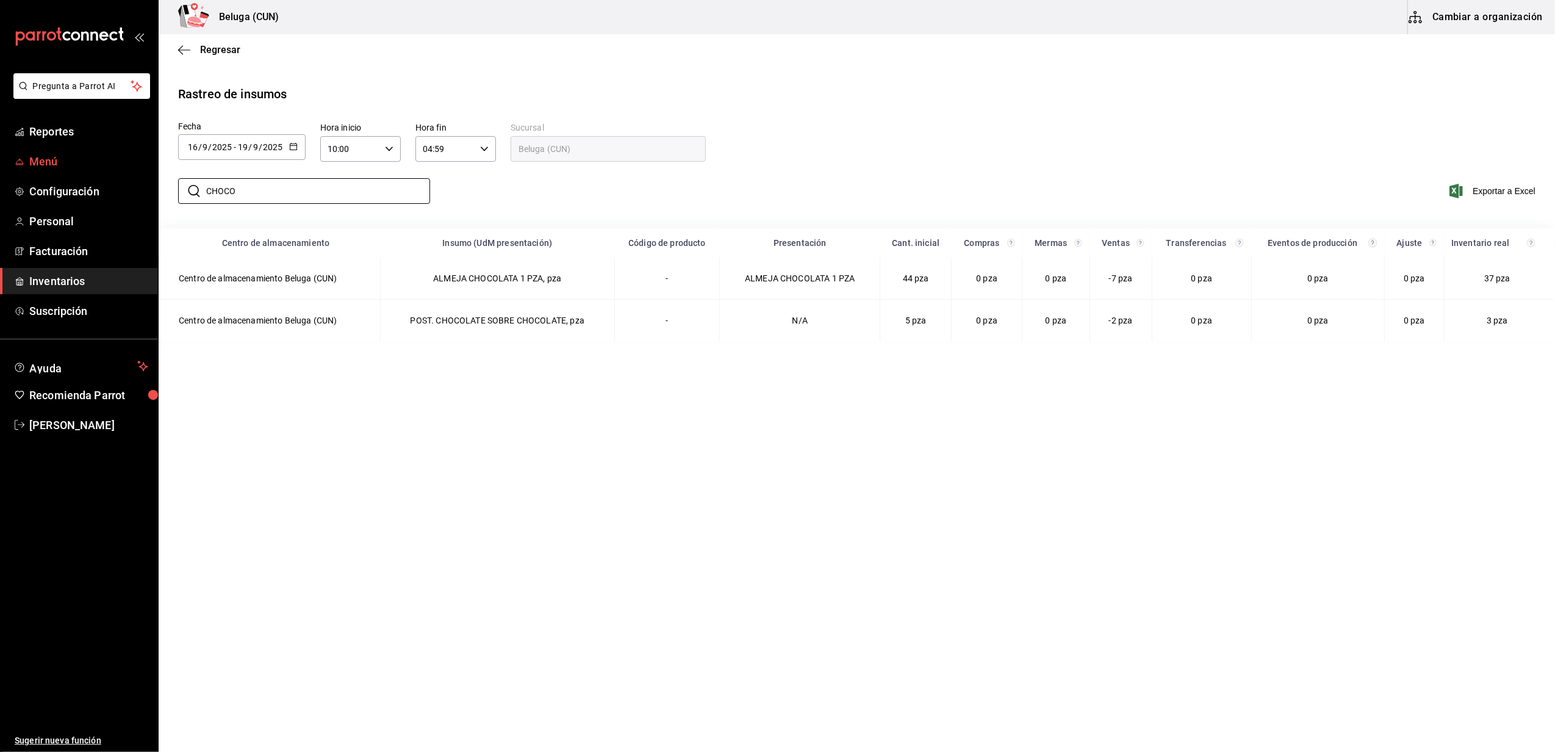
type input "CHOCO"
drag, startPoint x: 679, startPoint y: 481, endPoint x: 626, endPoint y: 456, distance: 57.9
click at [679, 481] on main "Regresar Rastreo de insumos Fecha [DATE] [DATE] - [DATE] [DATE] Hora inicio 10:…" at bounding box center [857, 391] width 1397 height 715
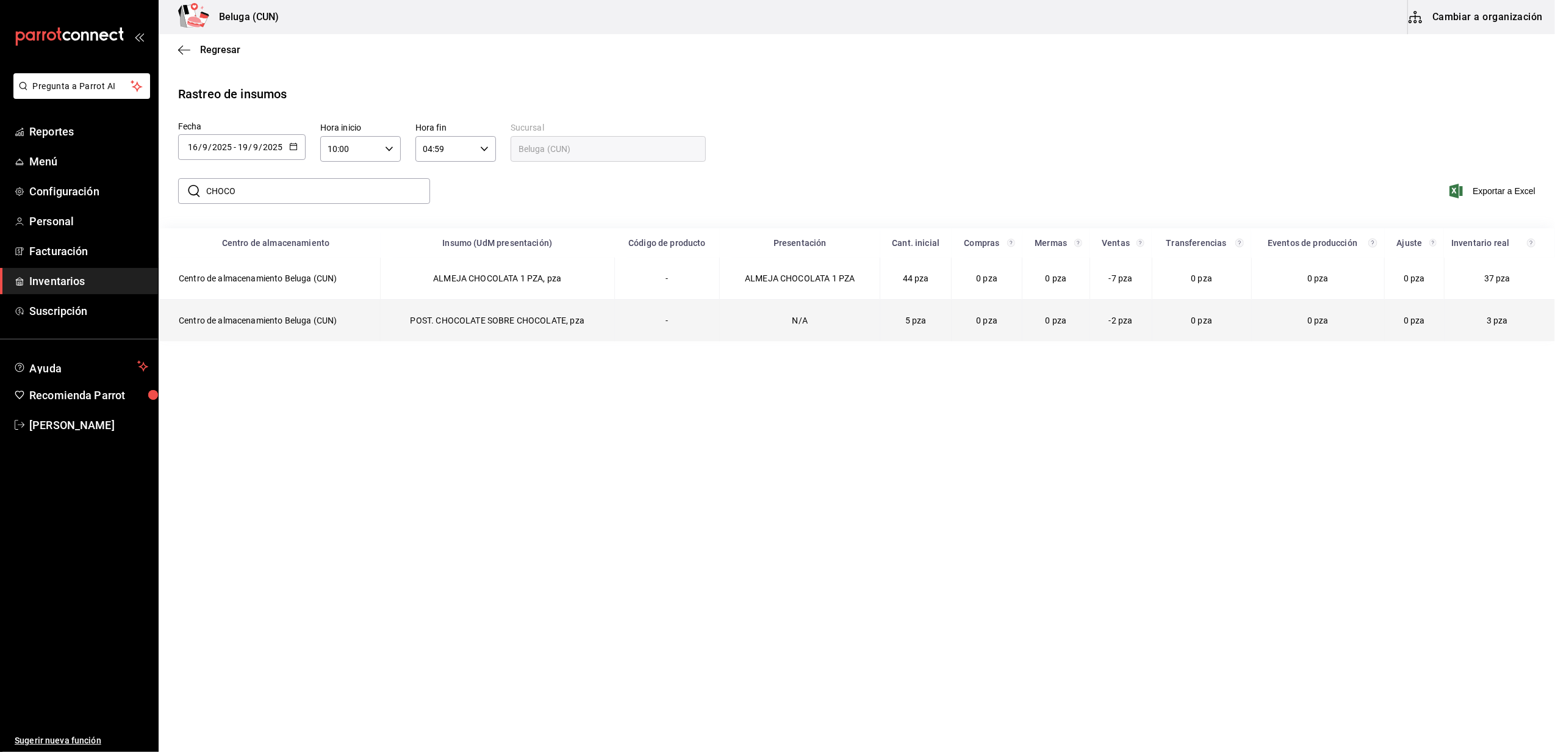
click at [384, 316] on td "POST. CHOCOLATE SOBRE CHOCOLATE, pza" at bounding box center [498, 321] width 234 height 42
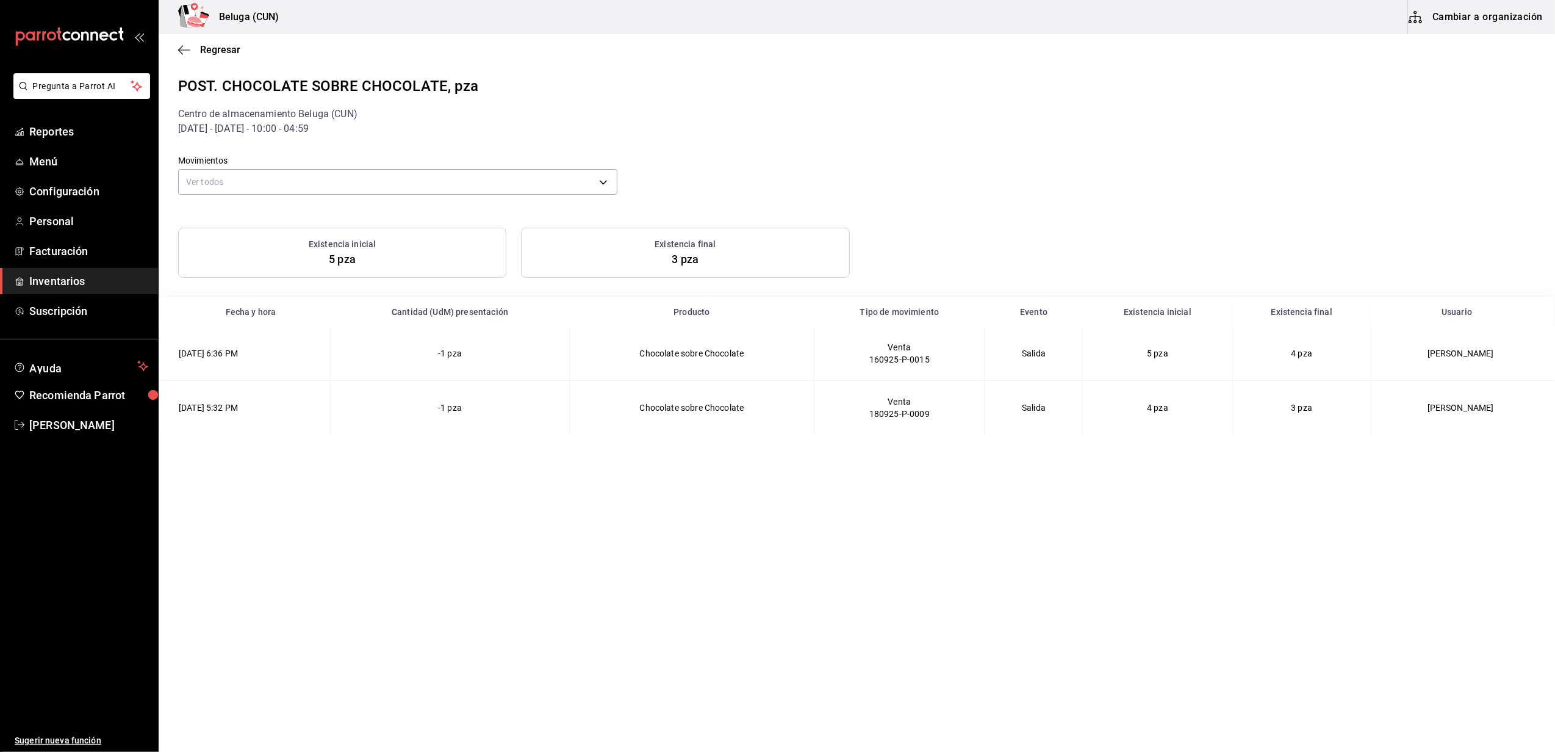
click at [67, 279] on span "Inventarios" at bounding box center [88, 281] width 119 height 16
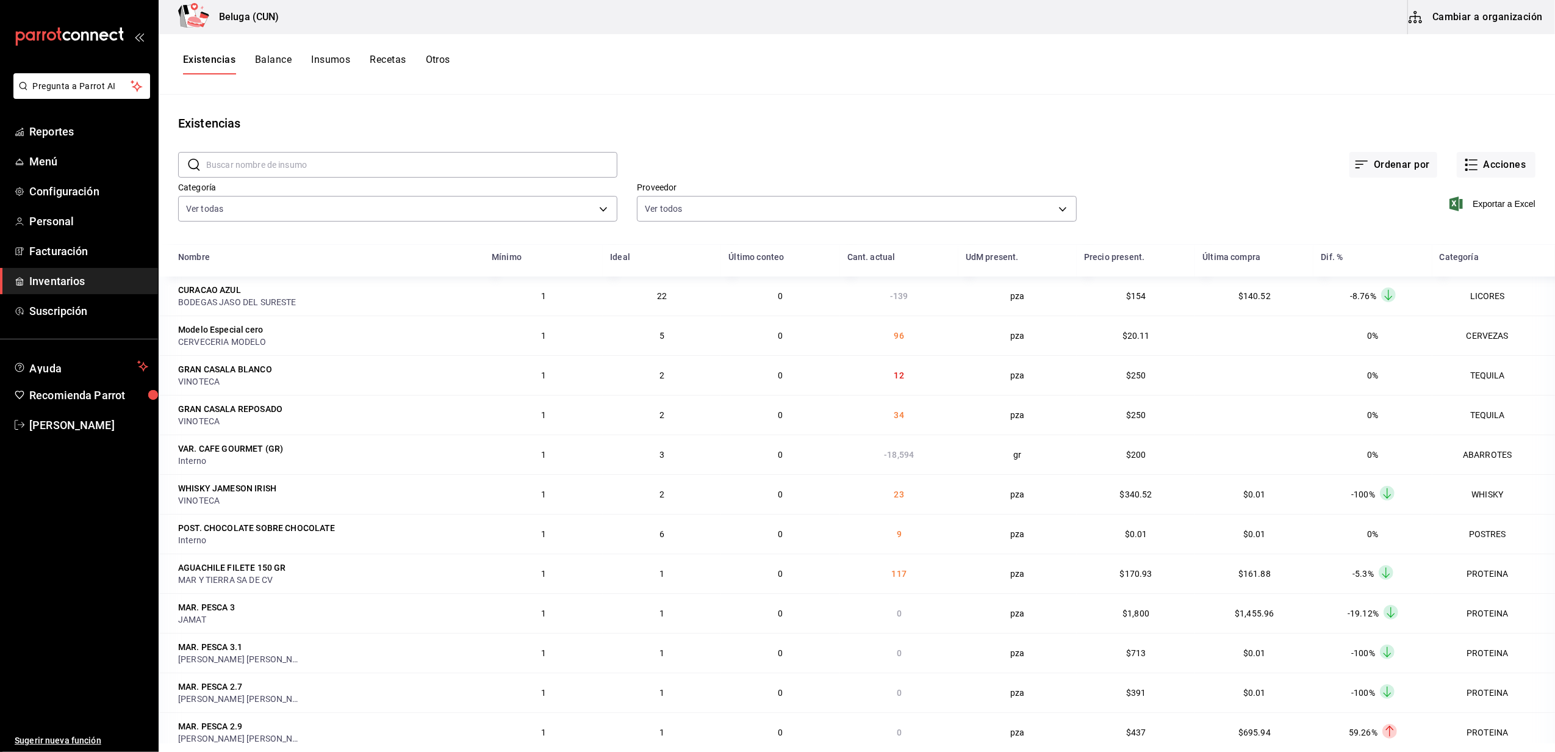
click at [59, 283] on span "Inventarios" at bounding box center [88, 281] width 119 height 16
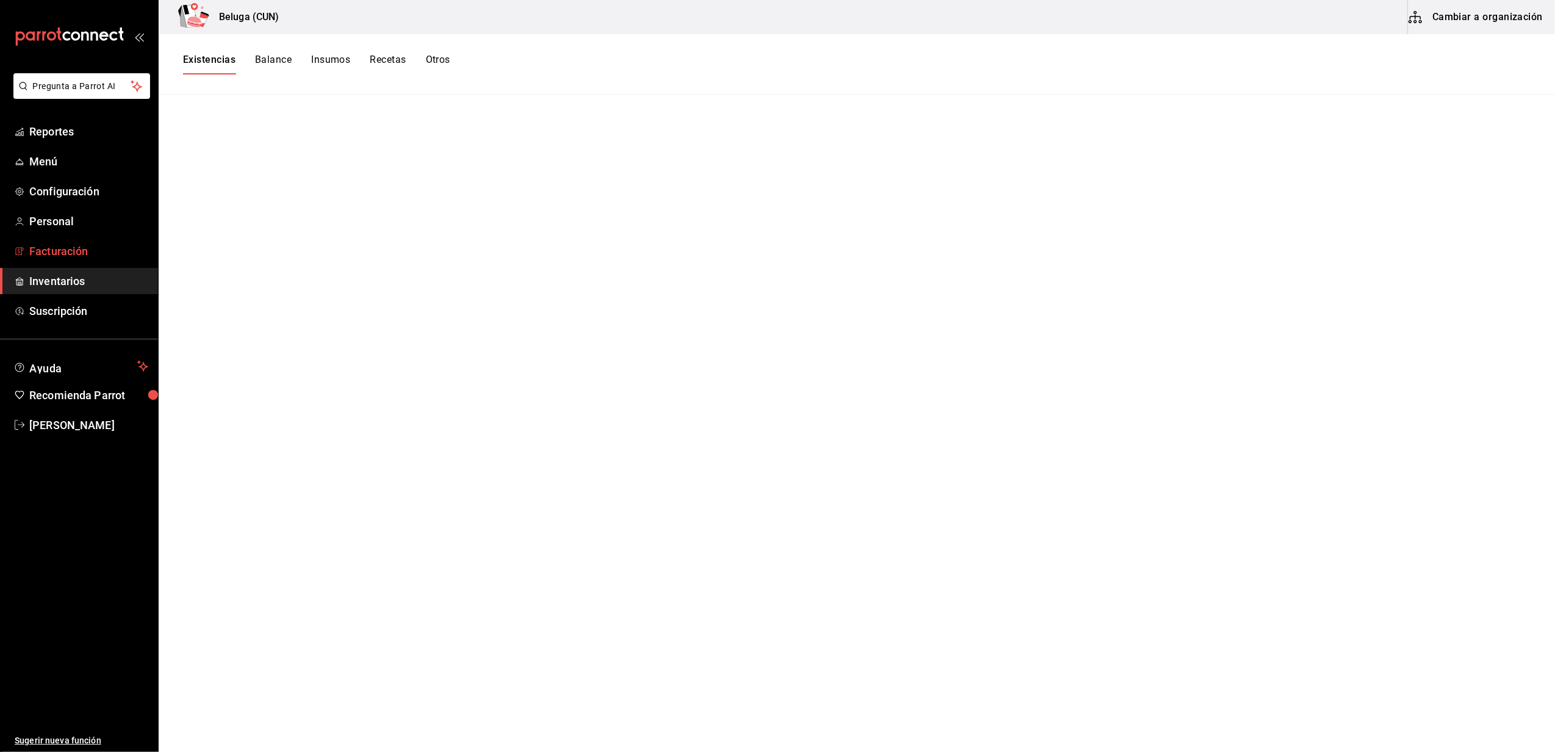
click at [84, 254] on span "Facturación" at bounding box center [88, 251] width 119 height 16
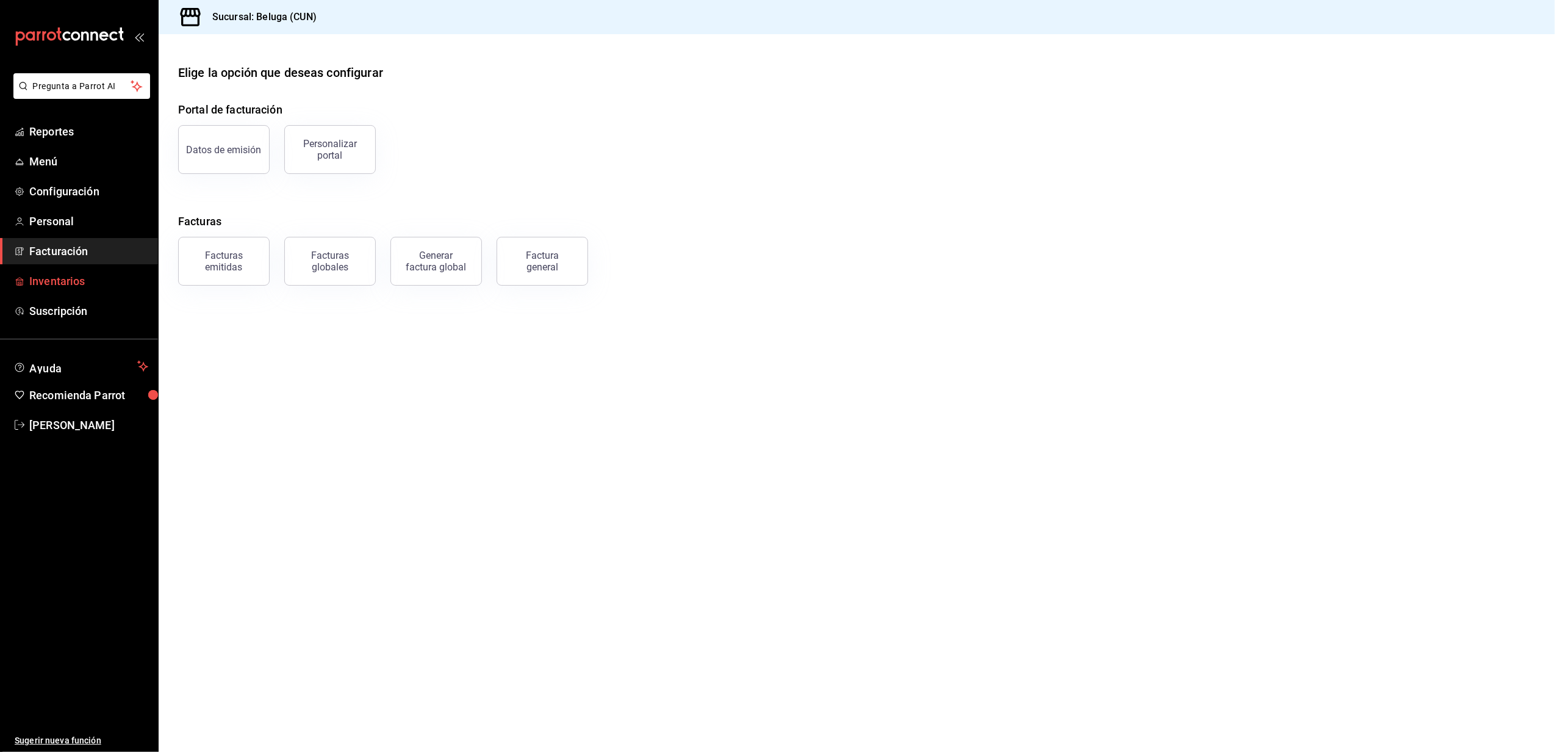
click at [68, 287] on span "Inventarios" at bounding box center [88, 281] width 119 height 16
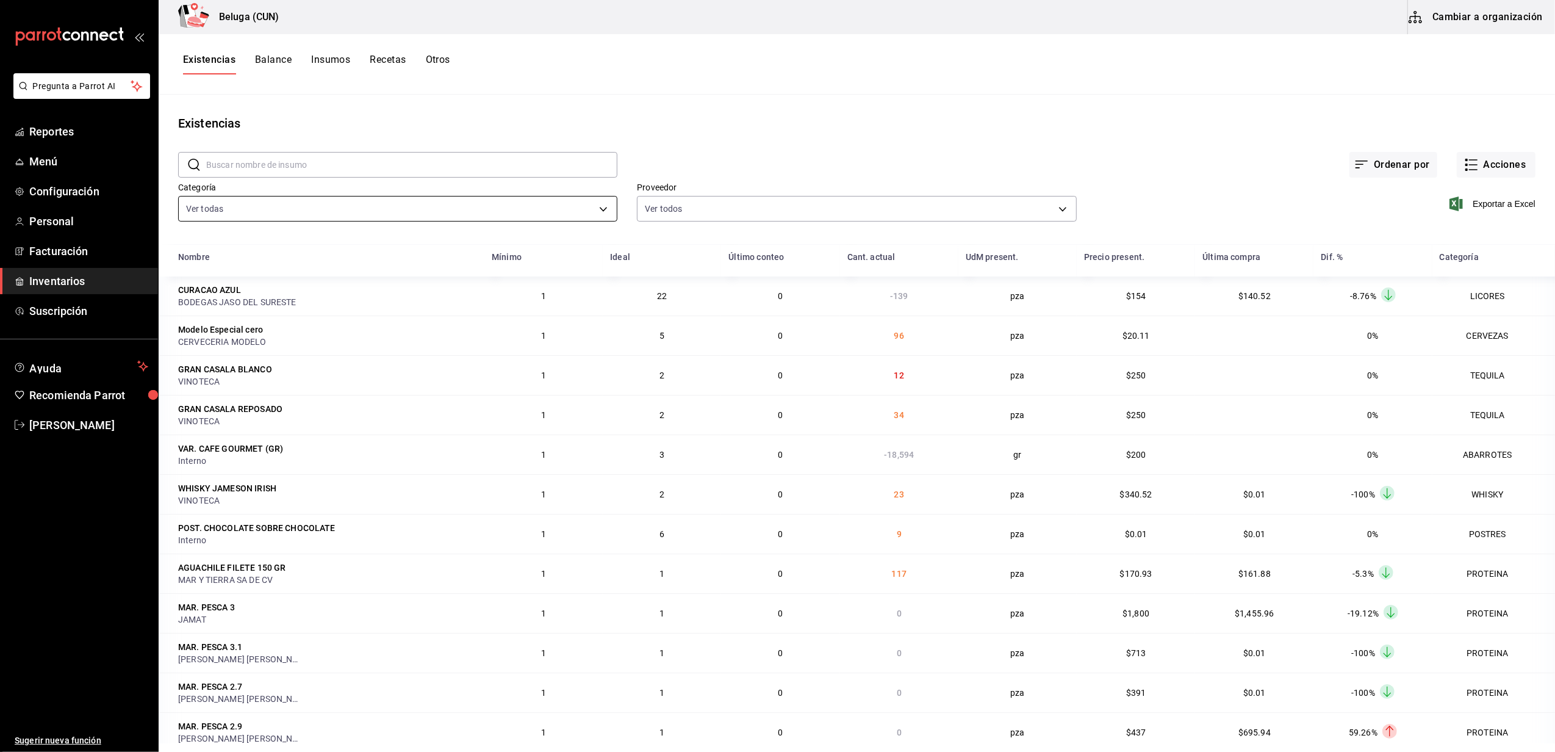
click at [596, 207] on body "Pregunta a Parrot AI Reportes Menú Configuración Personal Facturación Inventari…" at bounding box center [777, 371] width 1555 height 743
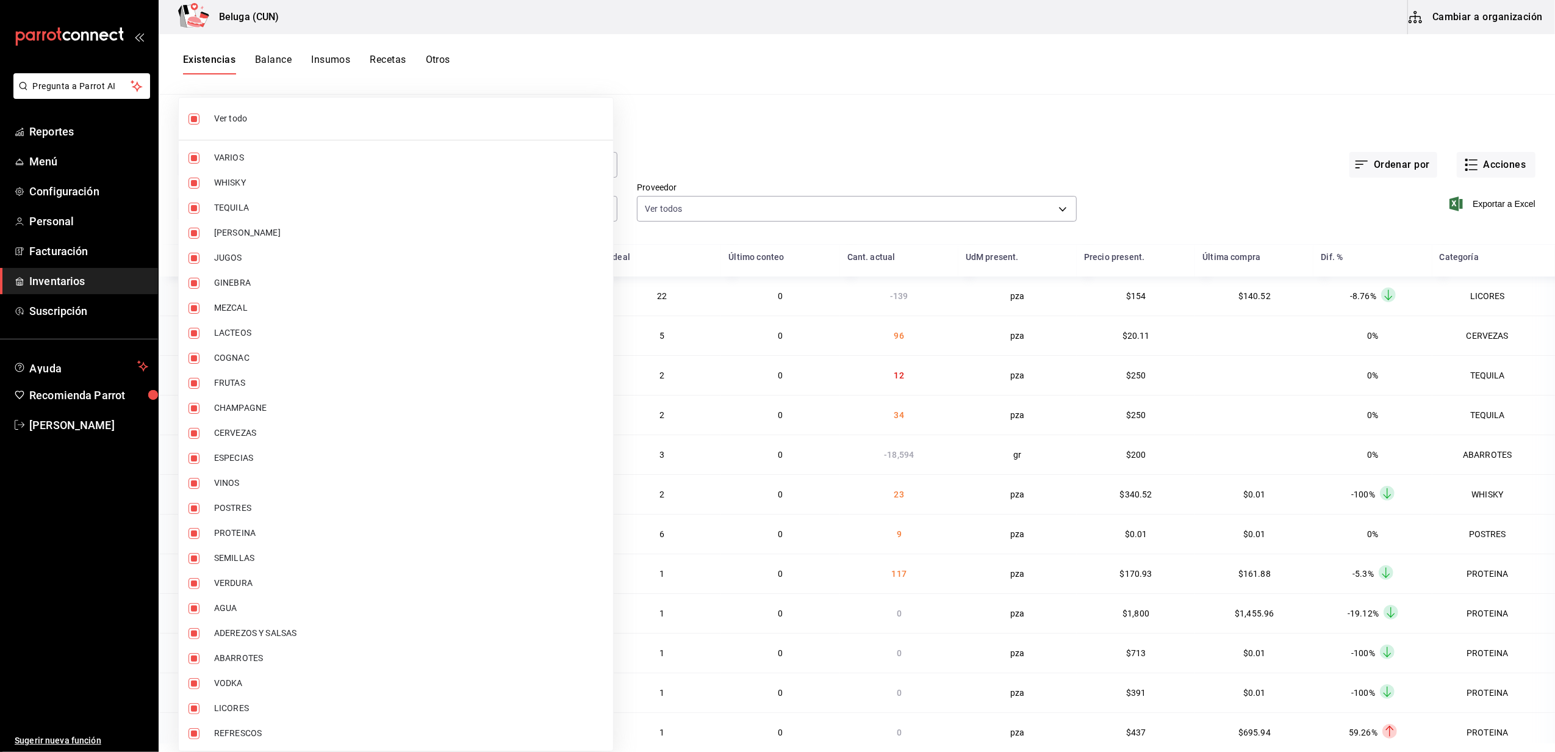
click at [694, 93] on div at bounding box center [777, 376] width 1555 height 752
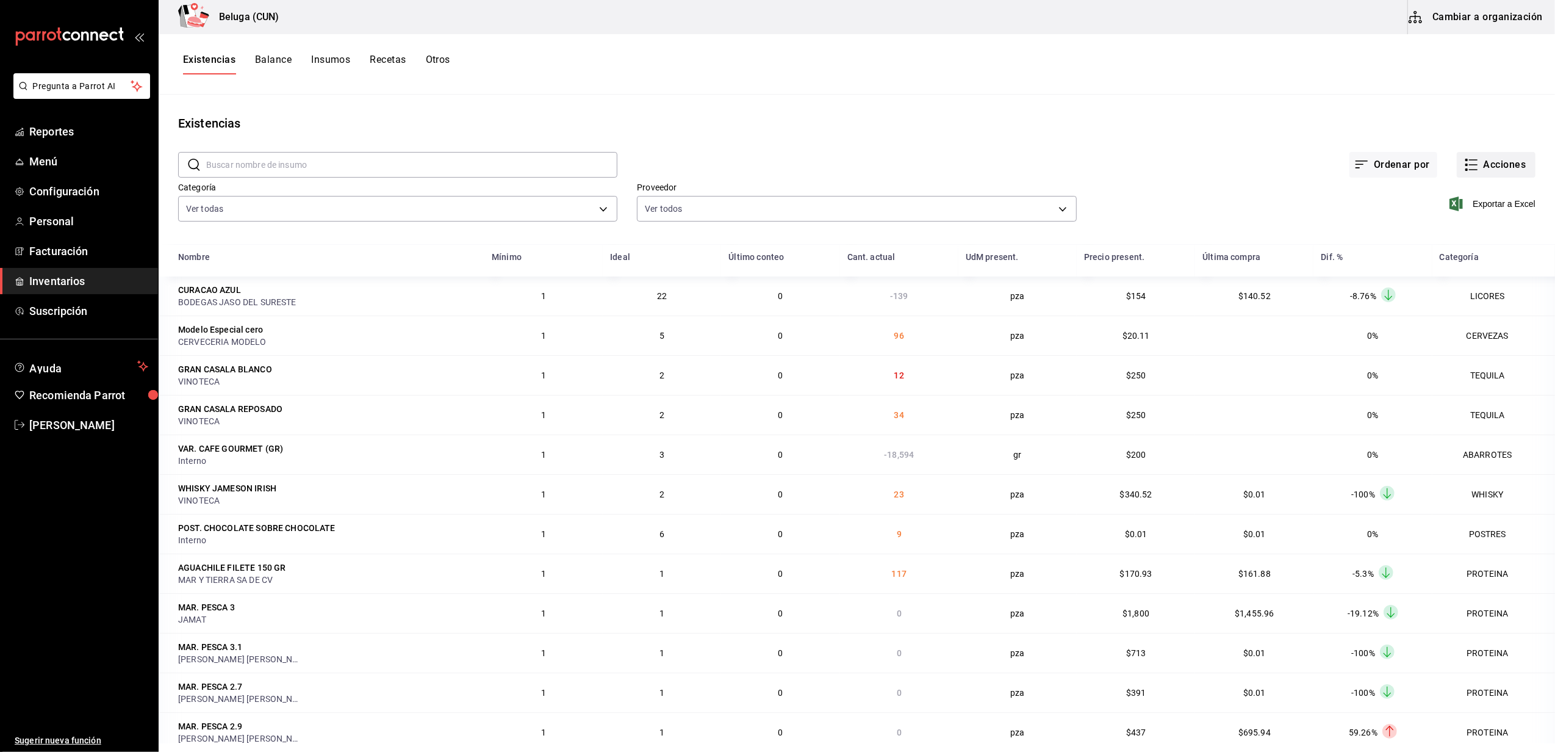
click at [1457, 170] on button "Acciones" at bounding box center [1496, 165] width 79 height 26
click at [1451, 231] on span "Compra" at bounding box center [1484, 231] width 103 height 13
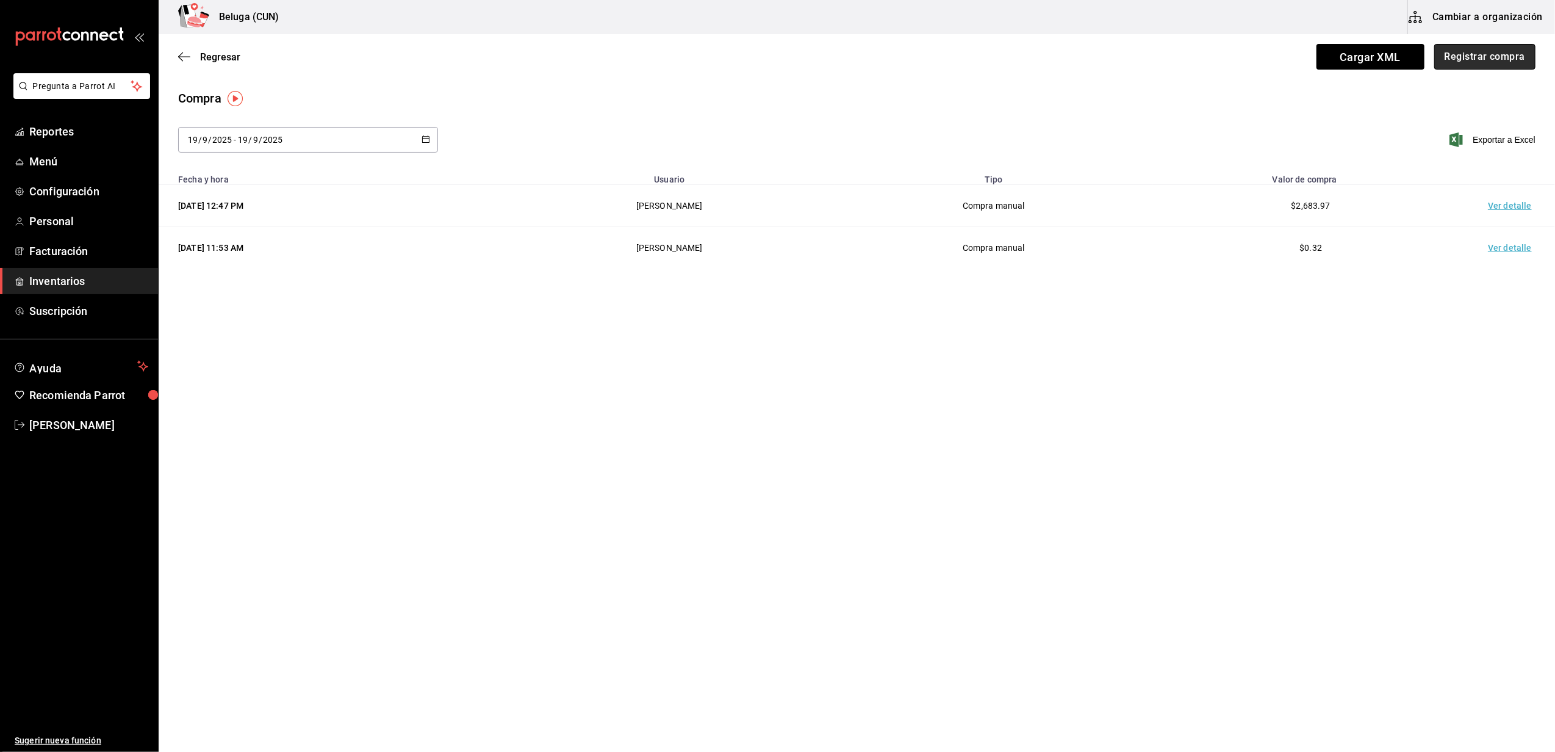
click at [1502, 50] on button "Registrar compra" at bounding box center [1485, 57] width 101 height 26
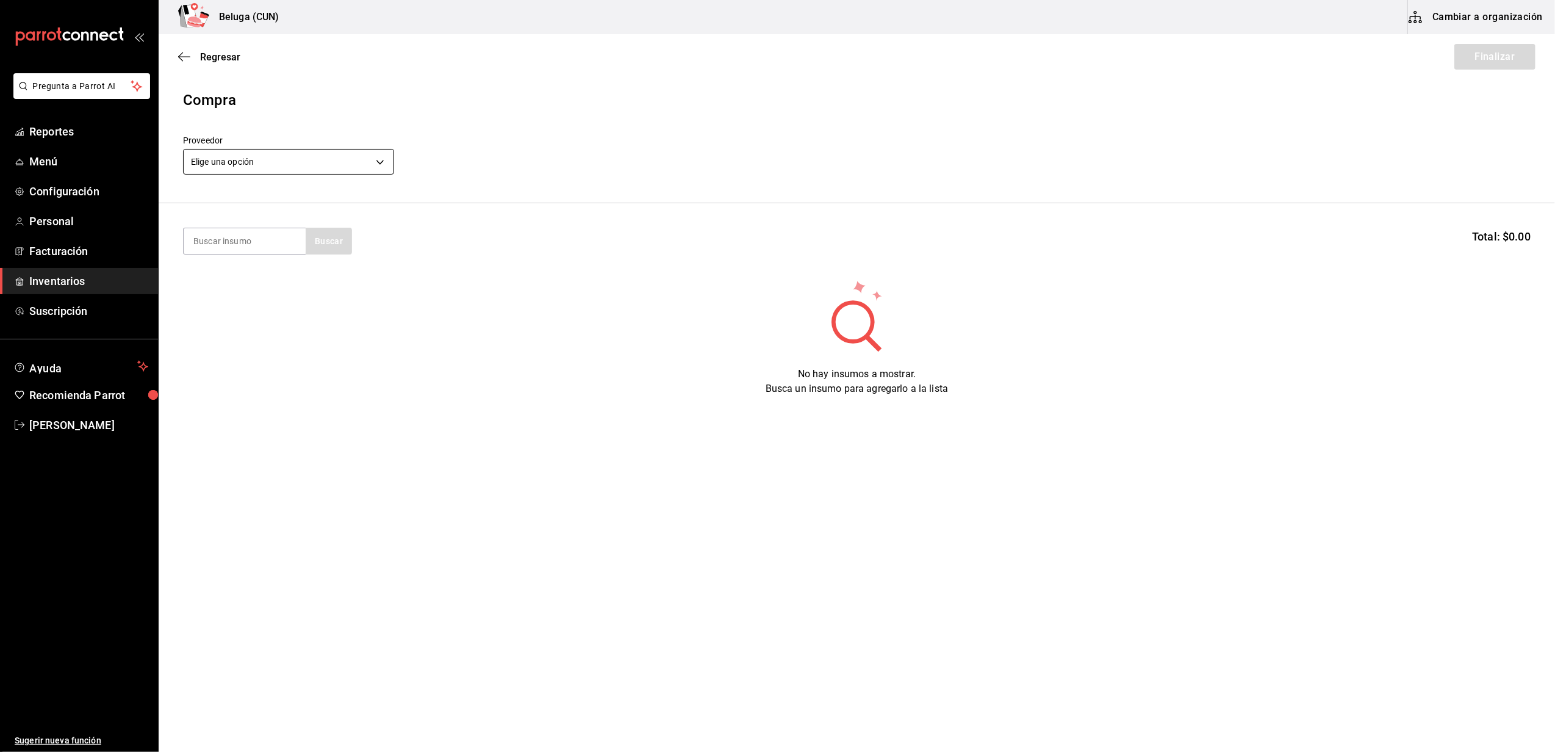
click at [374, 164] on body "Pregunta a Parrot AI Reportes Menú Configuración Personal Facturación Inventari…" at bounding box center [777, 341] width 1555 height 683
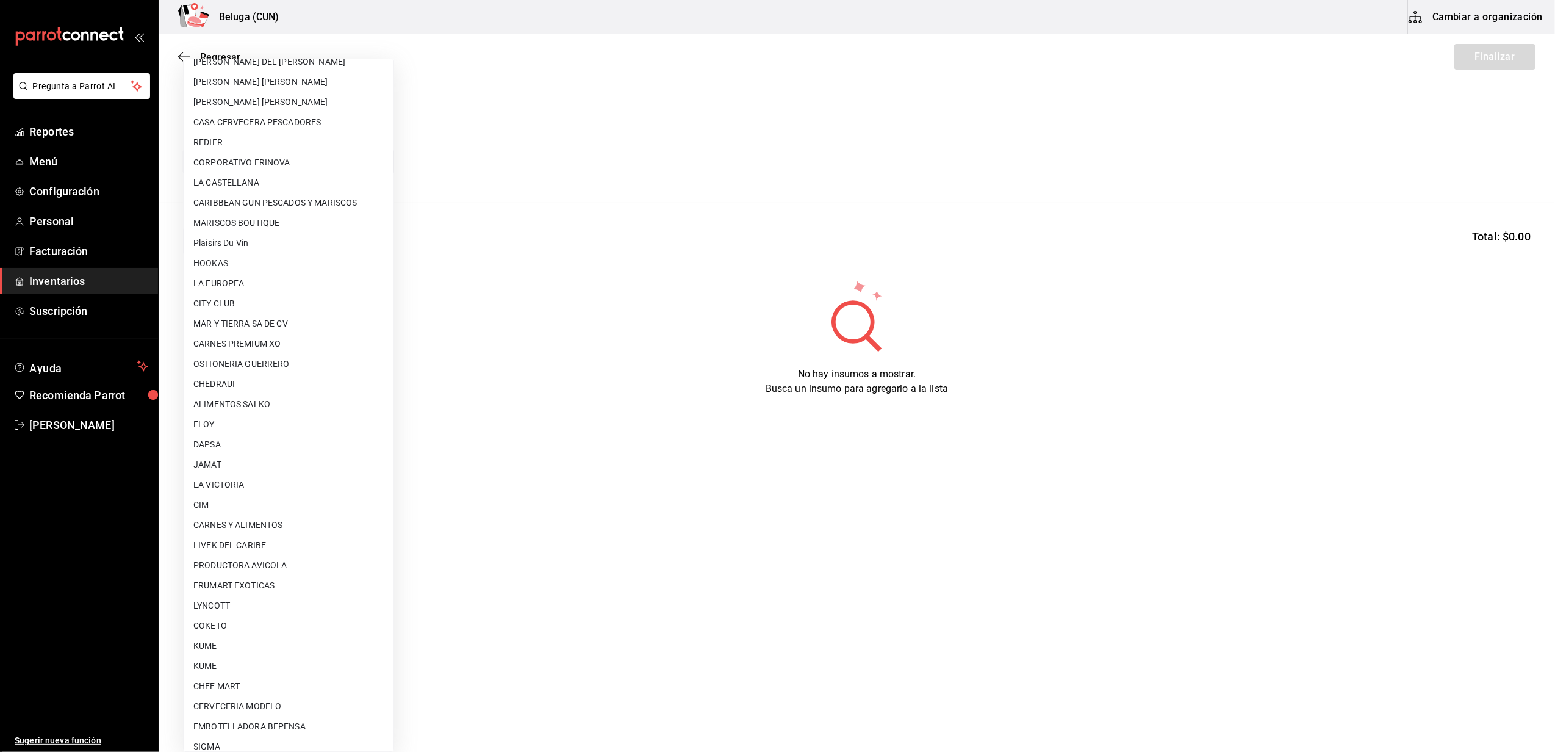
scroll to position [386, 0]
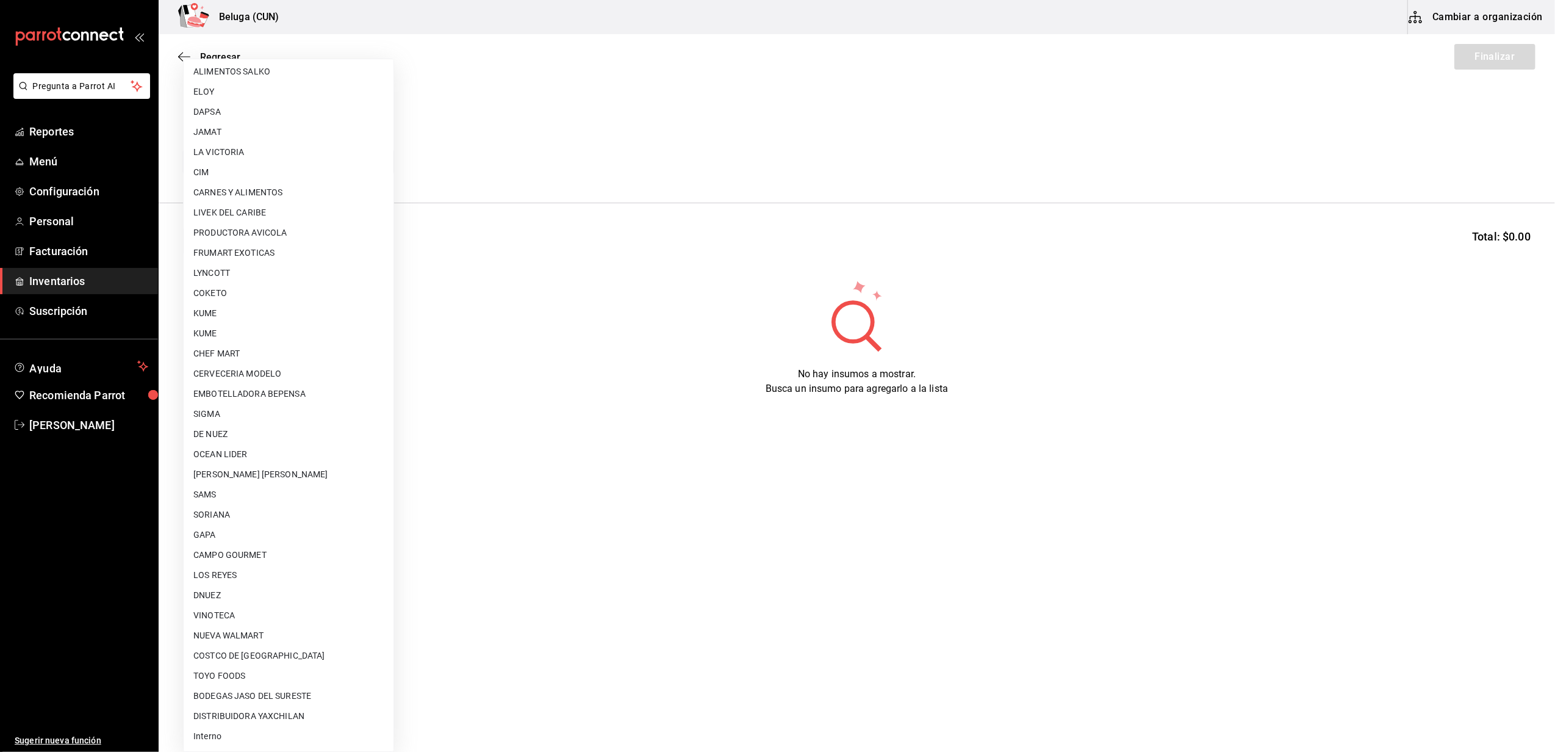
click at [229, 734] on li "Interno" at bounding box center [289, 736] width 210 height 20
type input "cf097a6b-1652-49c1-8634-faa24daf0fdd"
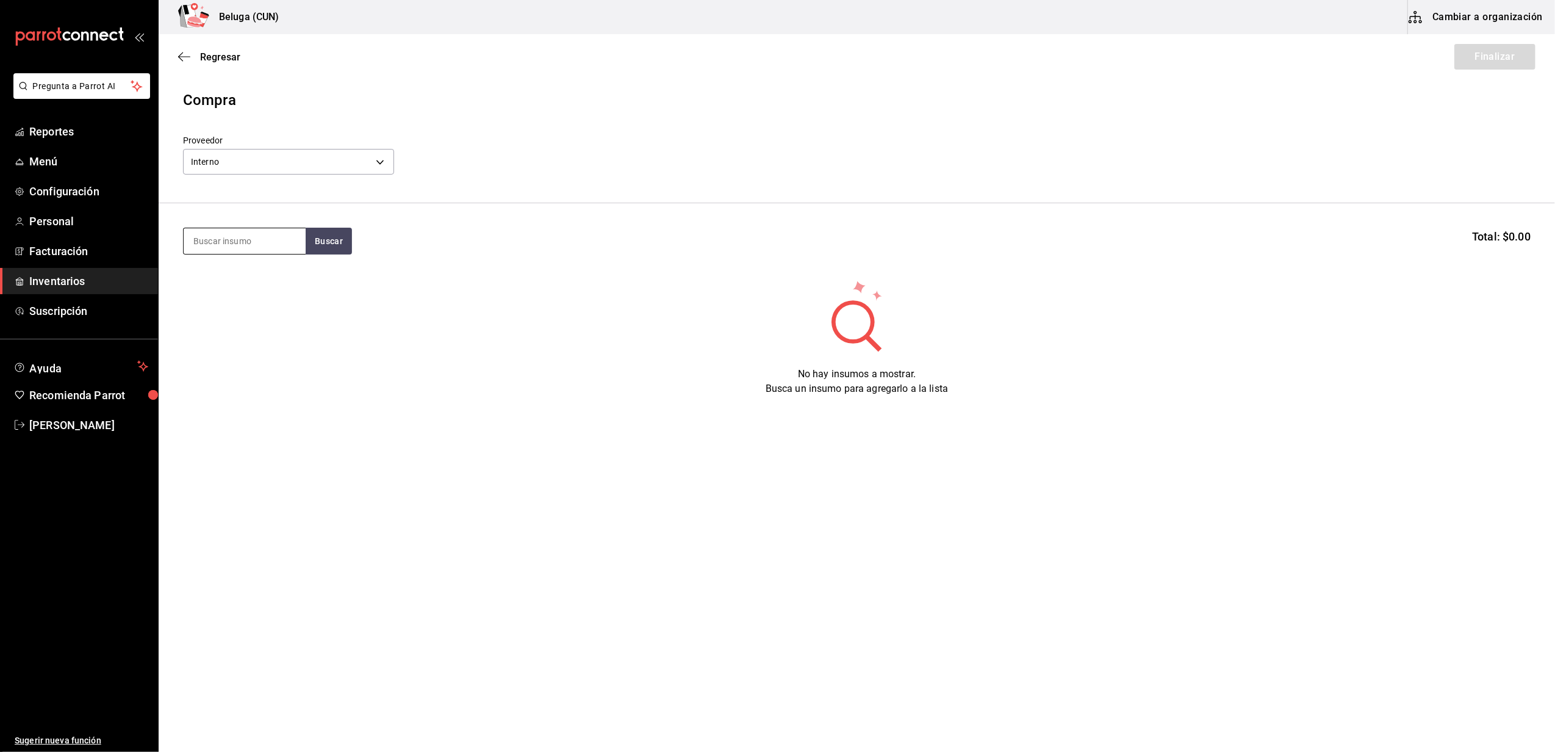
click at [250, 248] on input at bounding box center [245, 241] width 122 height 26
type input "[PERSON_NAME]"
click at [264, 273] on div "TACO GOBERNADOR" at bounding box center [239, 276] width 92 height 15
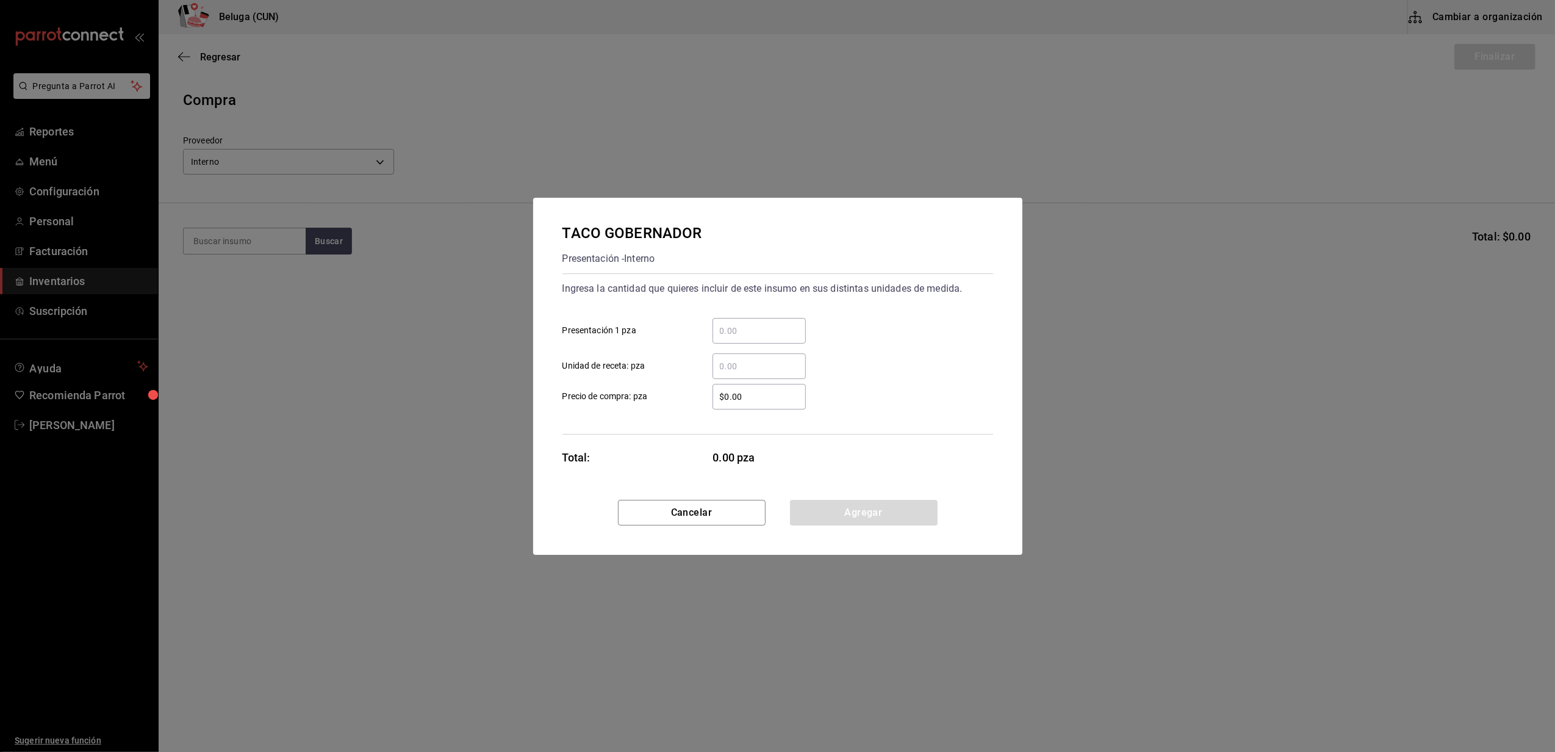
drag, startPoint x: 803, startPoint y: 340, endPoint x: 797, endPoint y: 338, distance: 6.4
click at [803, 341] on div "​" at bounding box center [759, 331] width 93 height 26
click at [803, 338] on input "​ Presentación 1 pza" at bounding box center [759, 330] width 93 height 15
type input "21"
click at [693, 377] on div "​" at bounding box center [749, 366] width 113 height 26
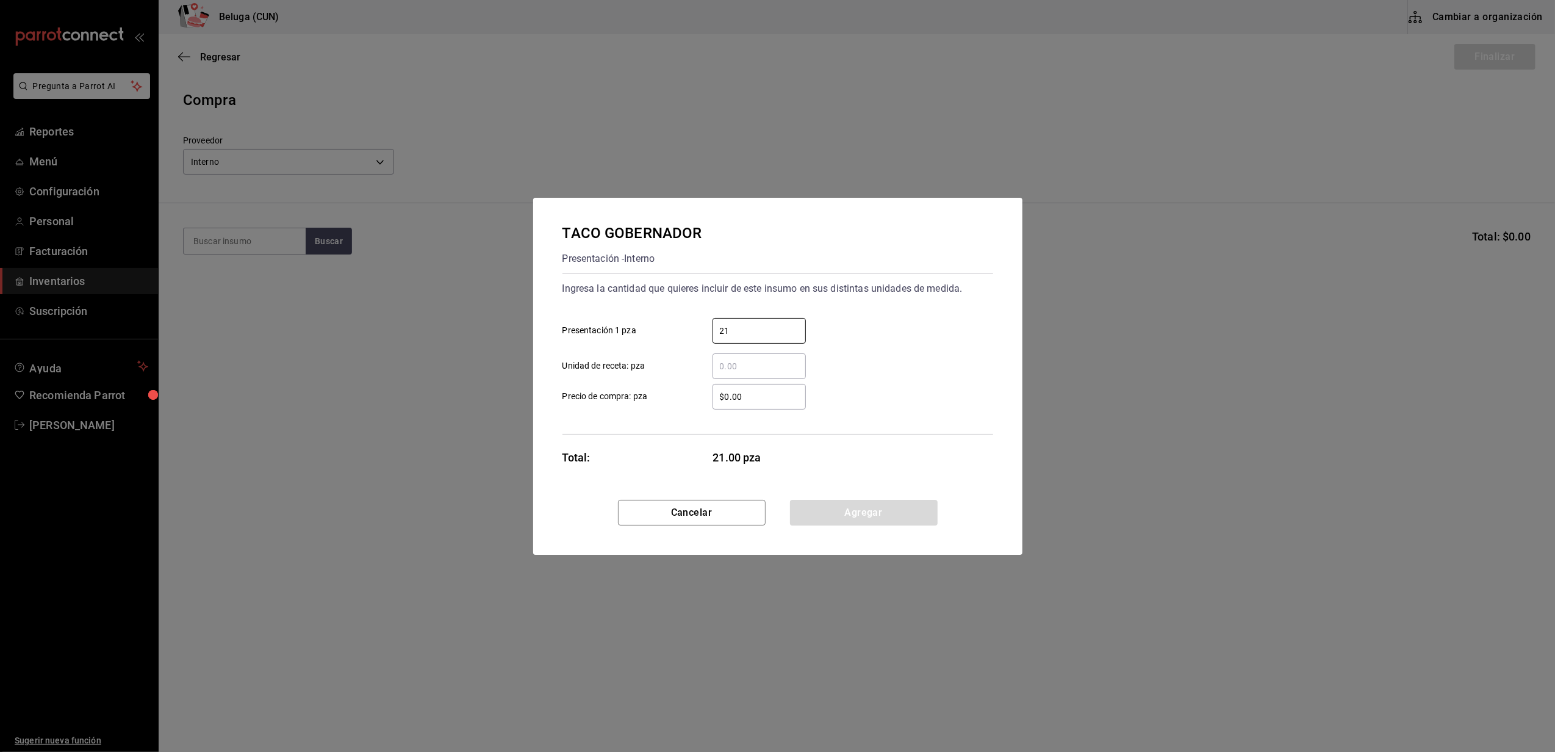
click at [713, 373] on input "​ Unidad de receta: pza" at bounding box center [759, 366] width 93 height 15
drag, startPoint x: 726, startPoint y: 396, endPoint x: 682, endPoint y: 391, distance: 43.6
click at [682, 391] on label "$0.00 ​ Precio de compra: pza" at bounding box center [684, 397] width 243 height 26
type input "$0.01"
click at [854, 518] on button "Agregar" at bounding box center [864, 513] width 148 height 26
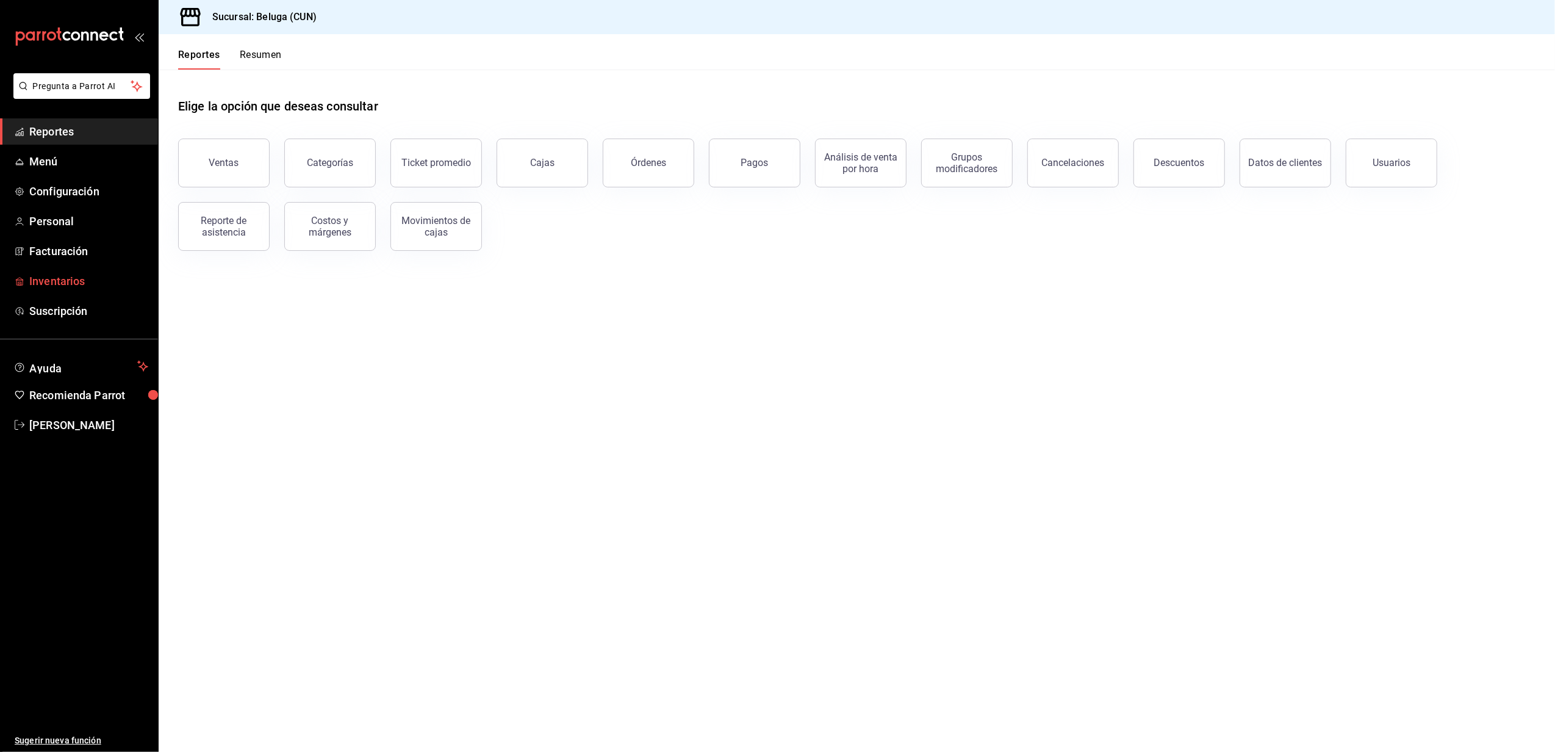
click at [86, 274] on span "Inventarios" at bounding box center [88, 281] width 119 height 16
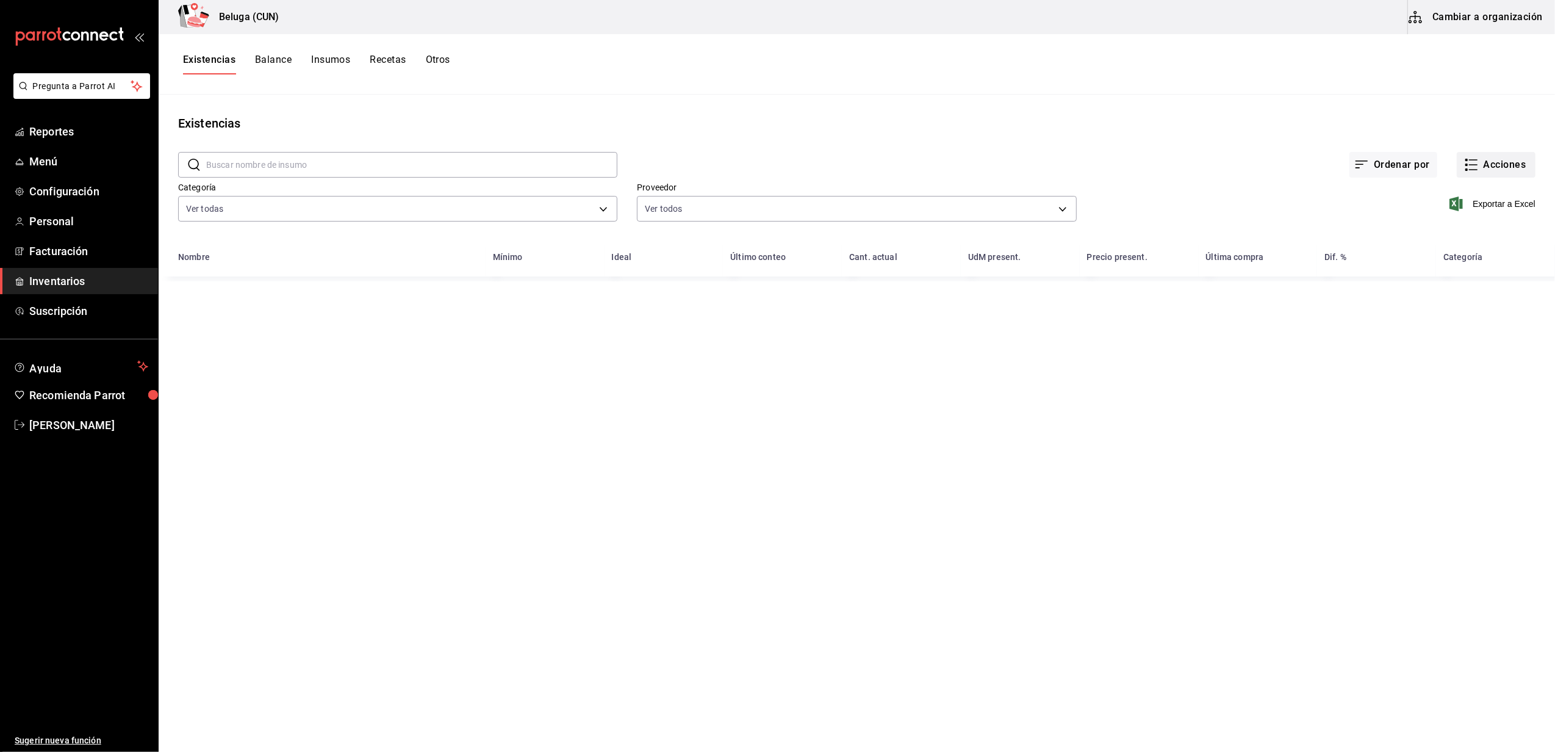
click at [1473, 162] on button "Acciones" at bounding box center [1496, 165] width 79 height 26
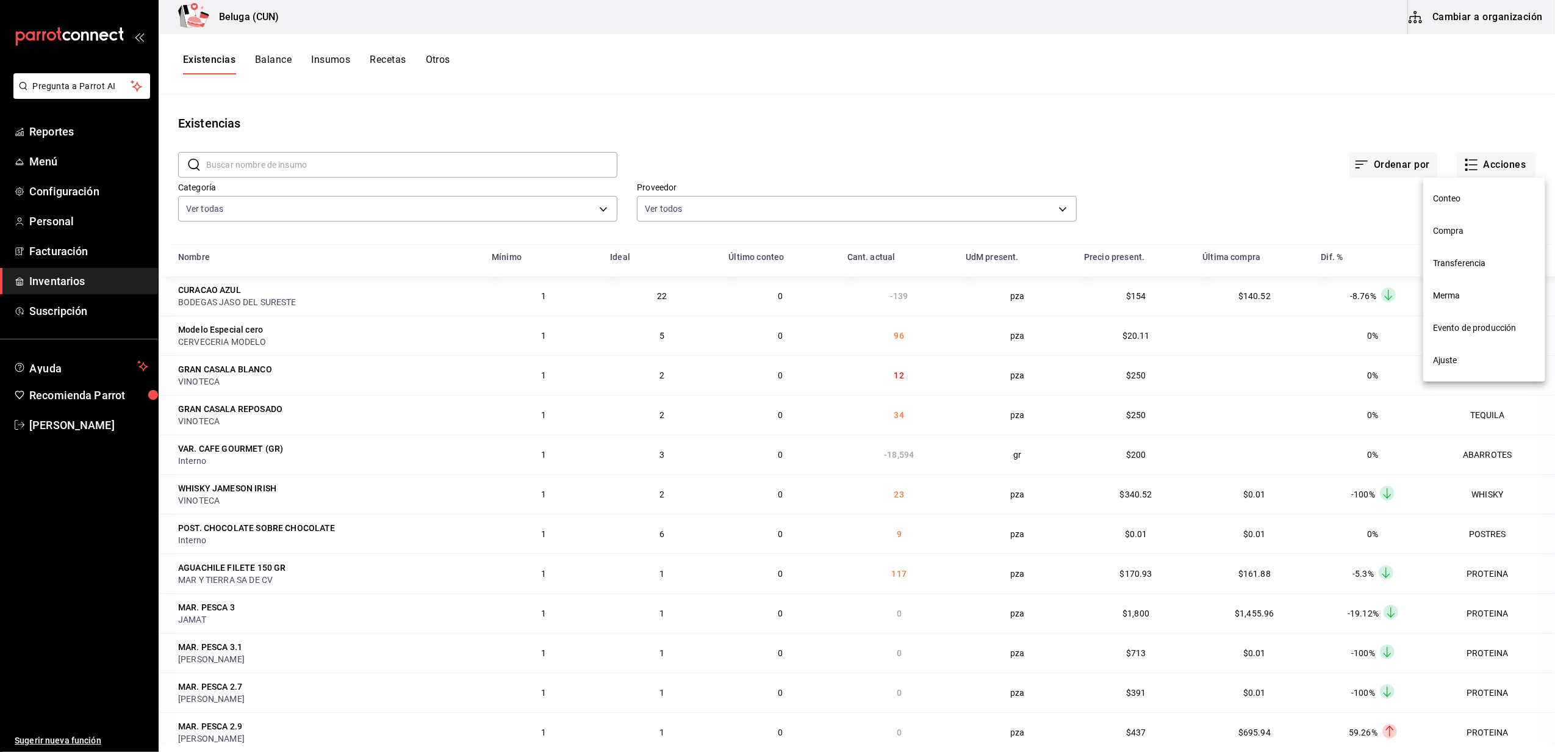
click at [1454, 294] on span "Merma" at bounding box center [1484, 295] width 103 height 13
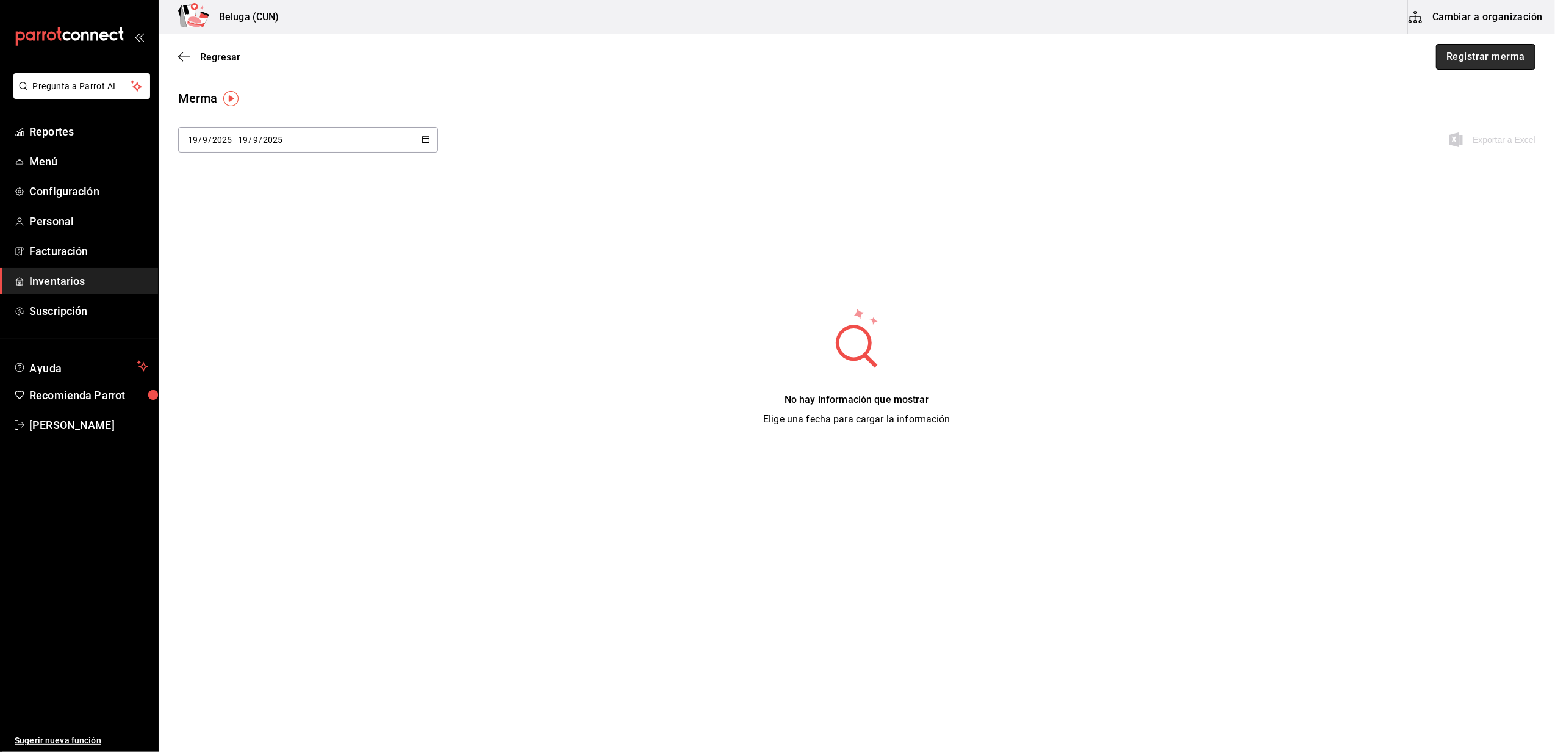
click at [1476, 45] on button "Registrar merma" at bounding box center [1485, 57] width 99 height 26
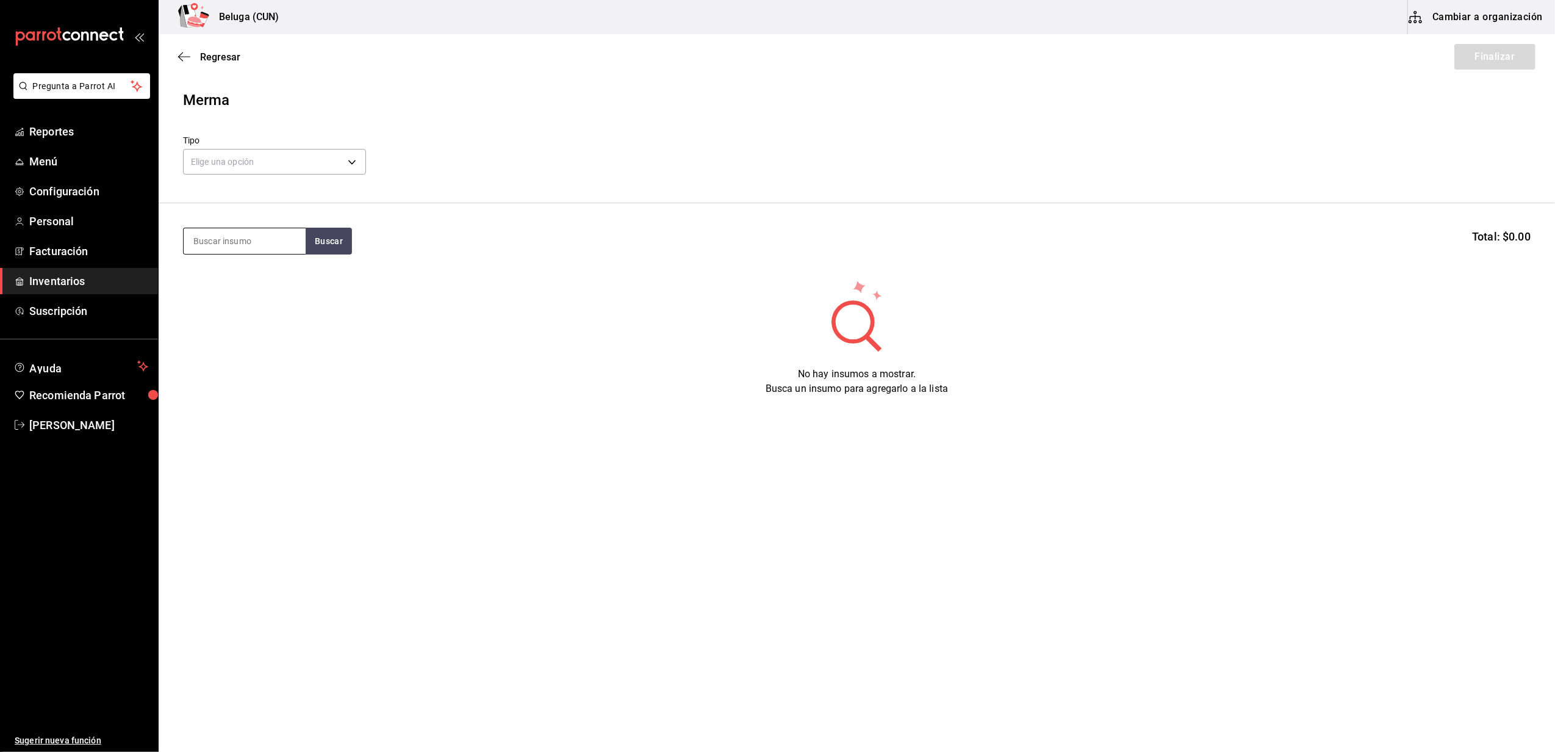
click at [269, 230] on input at bounding box center [245, 241] width 122 height 26
click at [273, 237] on input at bounding box center [245, 241] width 122 height 26
click at [325, 164] on body "Pregunta a Parrot AI Reportes Menú Configuración Personal Facturación Inventari…" at bounding box center [777, 341] width 1555 height 683
click at [240, 242] on li "Error" at bounding box center [275, 240] width 182 height 20
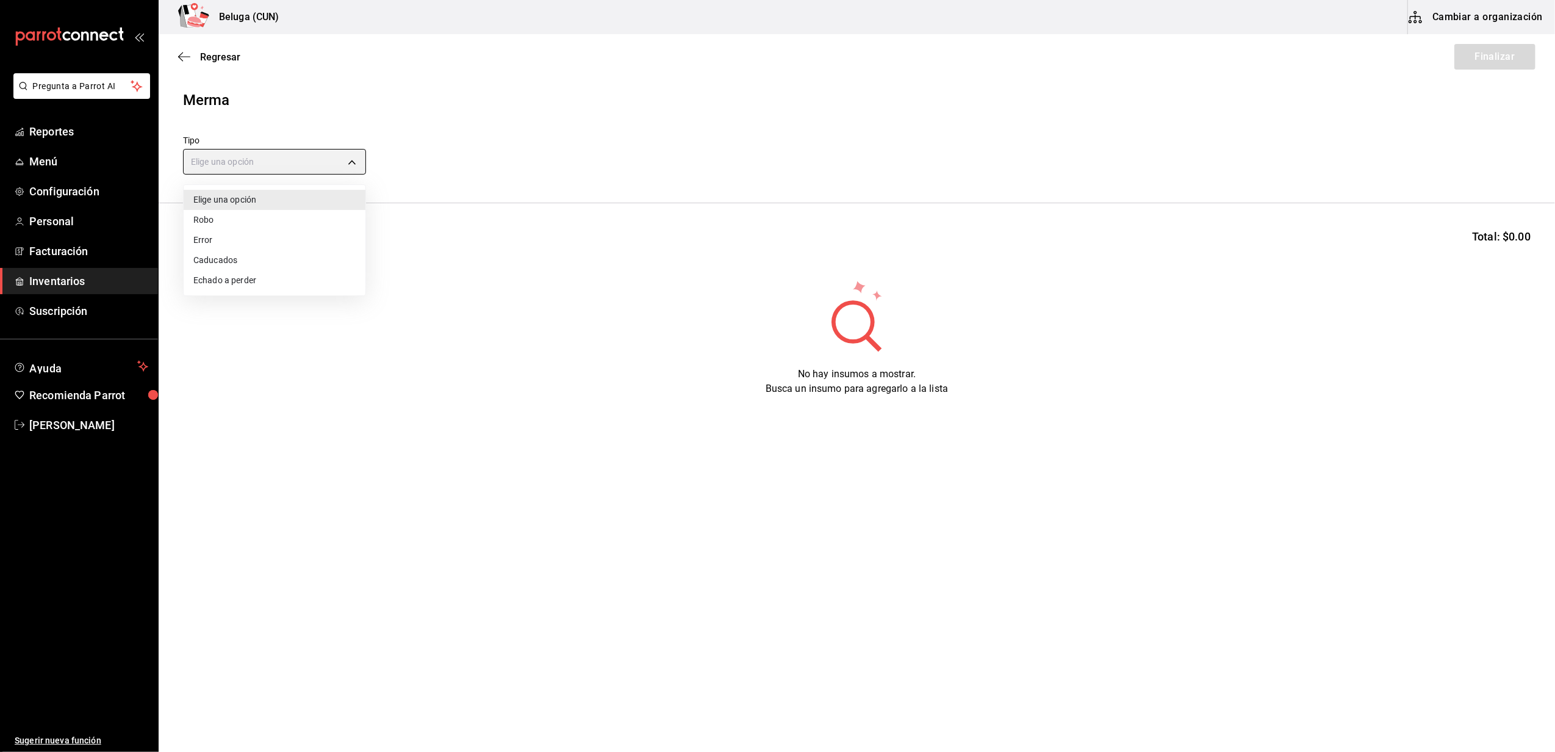
type input "ERROR"
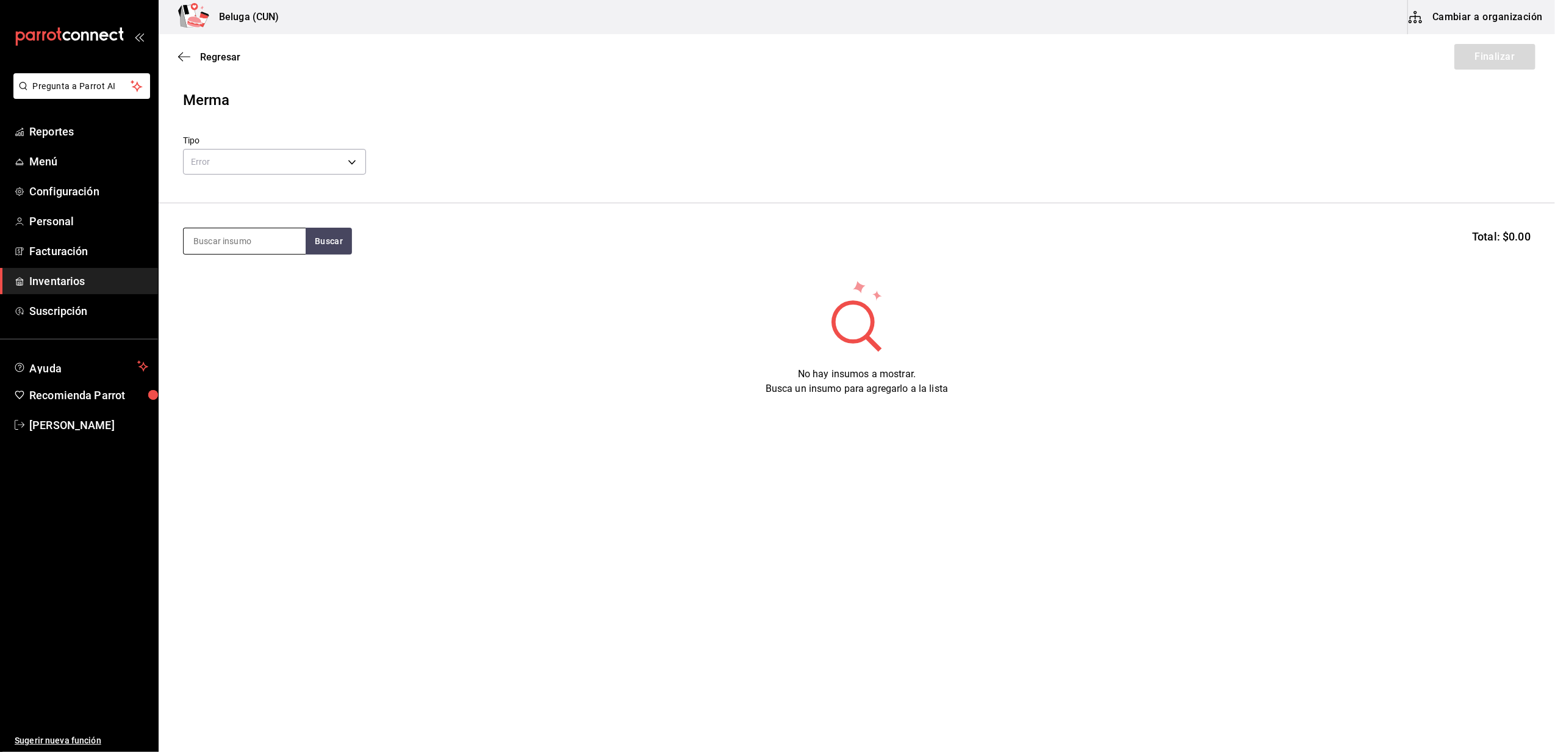
click at [247, 237] on input at bounding box center [245, 241] width 122 height 26
type input "C"
type input "CRUDO"
click at [229, 276] on div "MAR. CAMARON 26-30 CRUDO BELUGA" at bounding box center [244, 283] width 103 height 29
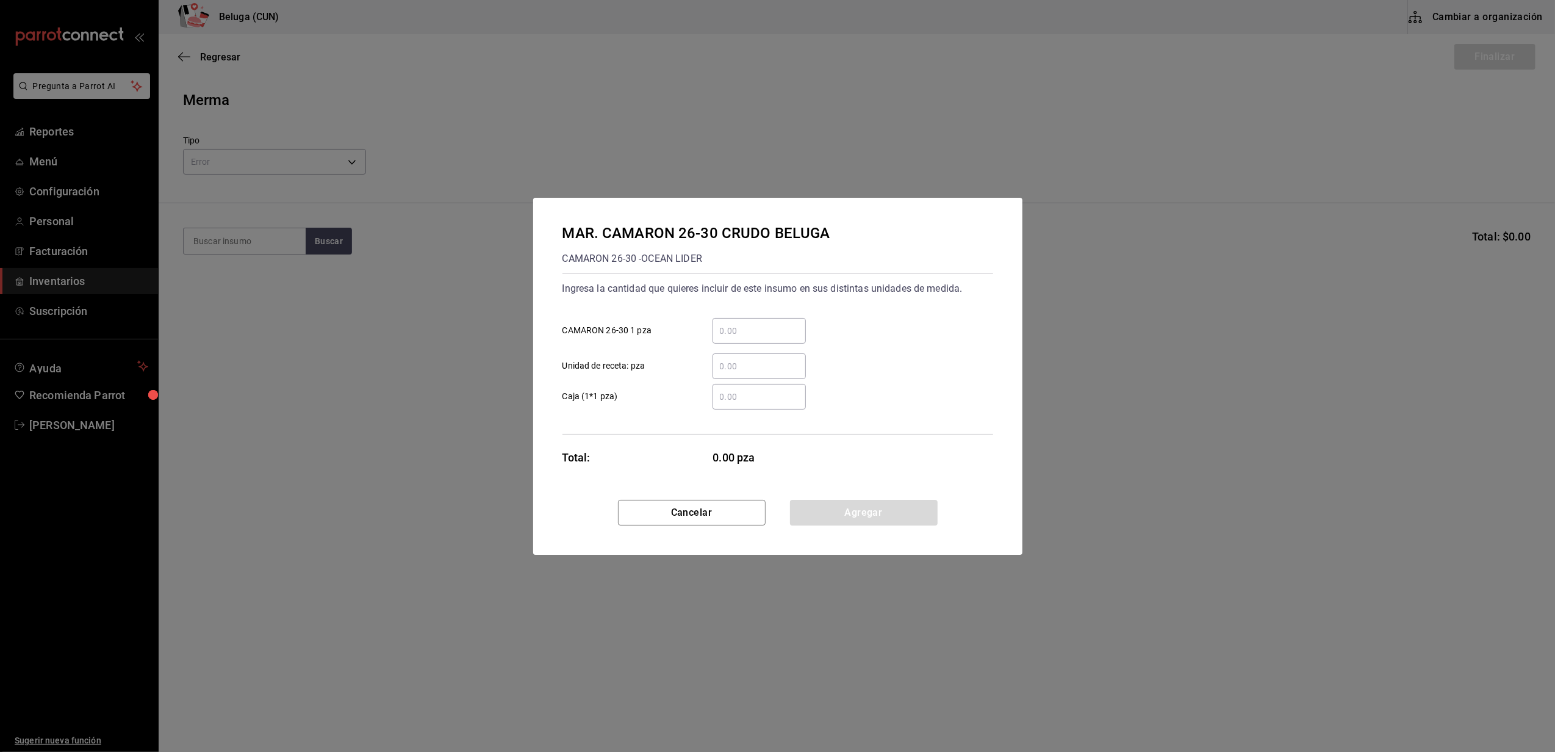
click at [781, 321] on div "​" at bounding box center [759, 331] width 93 height 26
click at [781, 323] on input "​ CAMARON 26-30 1 pza" at bounding box center [759, 330] width 93 height 15
type input "5"
drag, startPoint x: 672, startPoint y: 404, endPoint x: 735, endPoint y: 459, distance: 83.0
click at [672, 404] on label "​ Caja (1*1 pza)" at bounding box center [684, 397] width 243 height 26
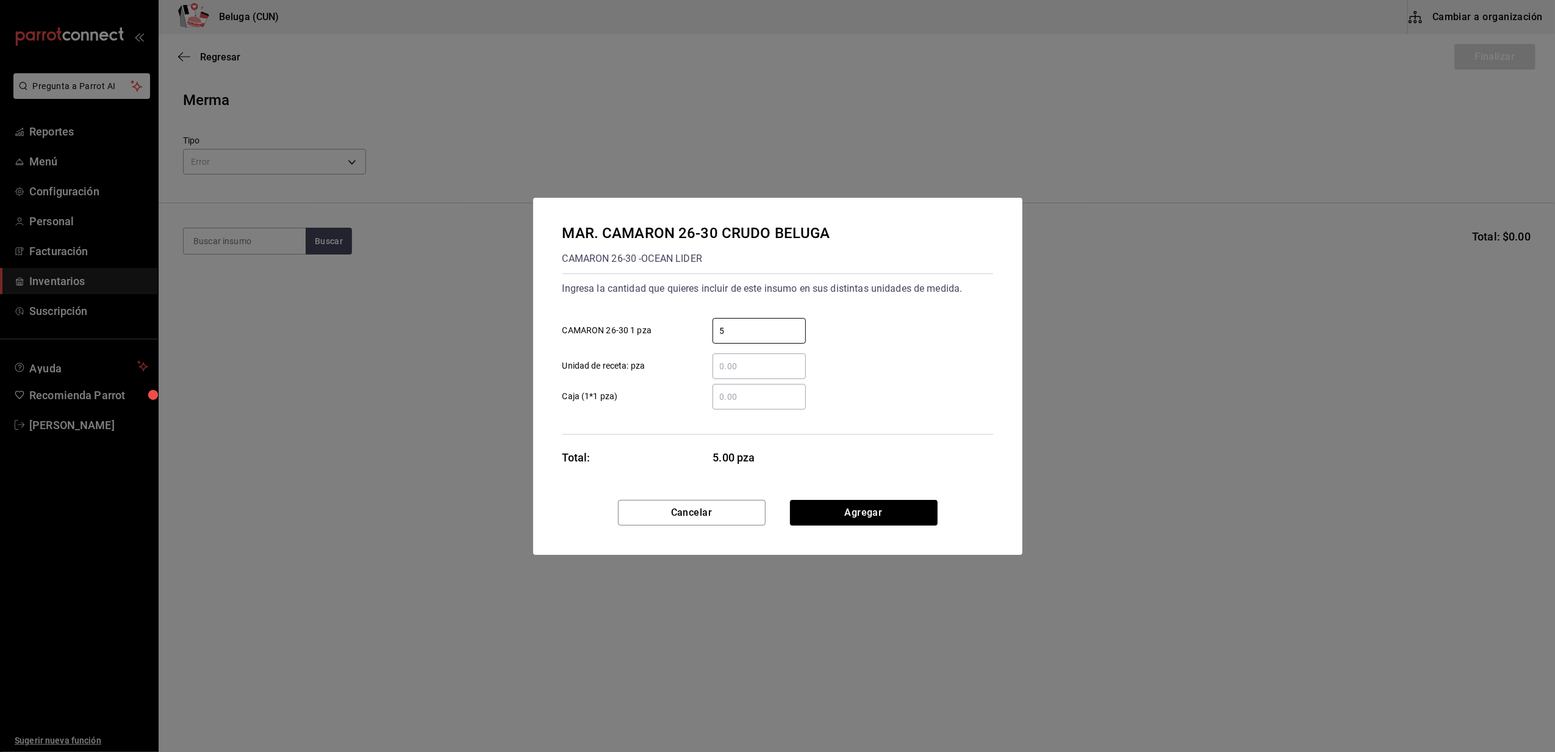
click at [713, 404] on input "​ Caja (1*1 pza)" at bounding box center [759, 396] width 93 height 15
click at [764, 406] on div "​" at bounding box center [759, 397] width 93 height 26
click at [764, 404] on input "​ Caja (1*1 pza)" at bounding box center [759, 396] width 93 height 15
click at [860, 513] on button "Agregar" at bounding box center [864, 513] width 148 height 26
